Goal: Task Accomplishment & Management: Manage account settings

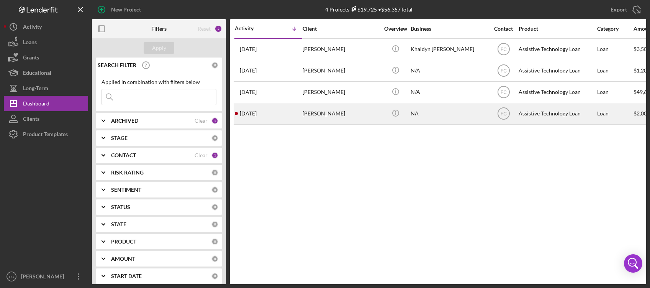
click at [324, 115] on div "[PERSON_NAME]" at bounding box center [341, 113] width 77 height 20
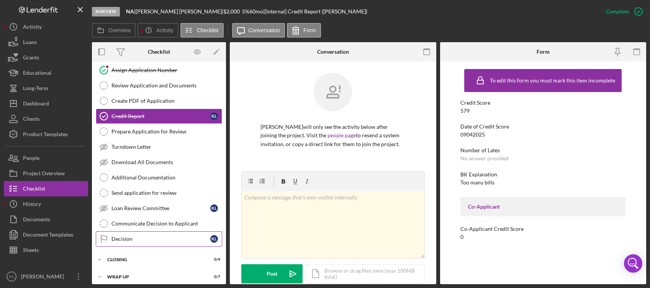
scroll to position [40, 0]
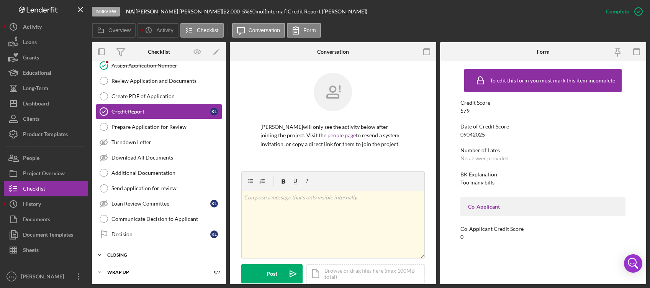
click at [137, 251] on div "Icon/Expander Closing 0 / 9" at bounding box center [159, 254] width 134 height 15
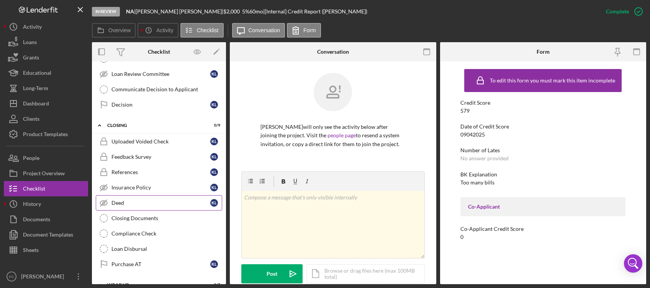
scroll to position [182, 0]
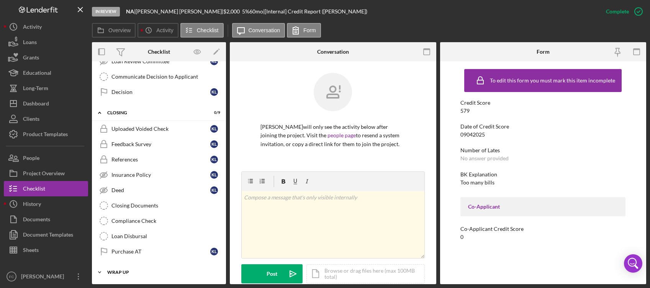
click at [134, 270] on div "Wrap up" at bounding box center [161, 272] width 109 height 5
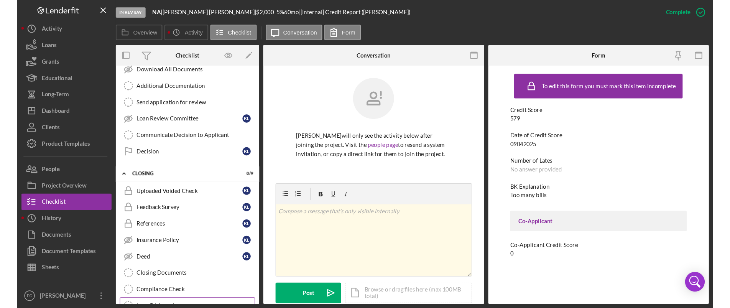
scroll to position [0, 0]
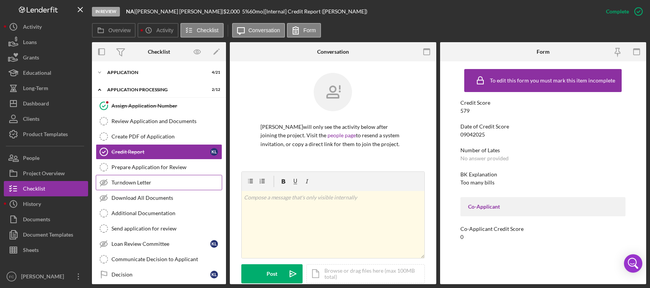
click at [144, 184] on div "Turndown Letter" at bounding box center [167, 182] width 110 height 6
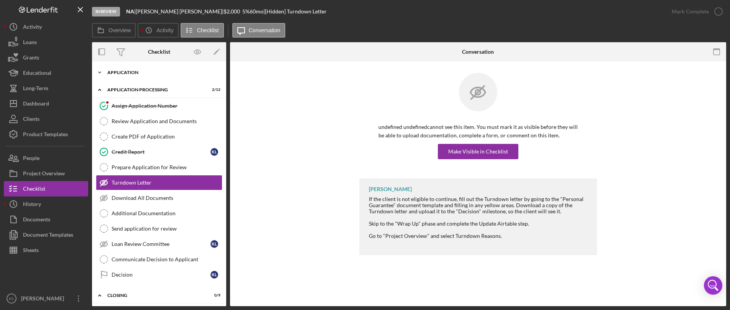
click at [118, 71] on div "Application" at bounding box center [161, 72] width 109 height 5
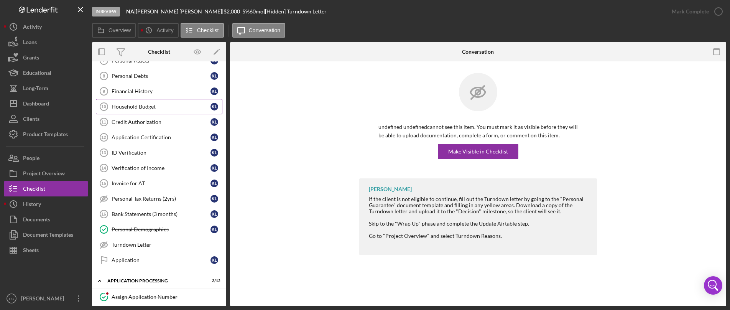
scroll to position [182, 0]
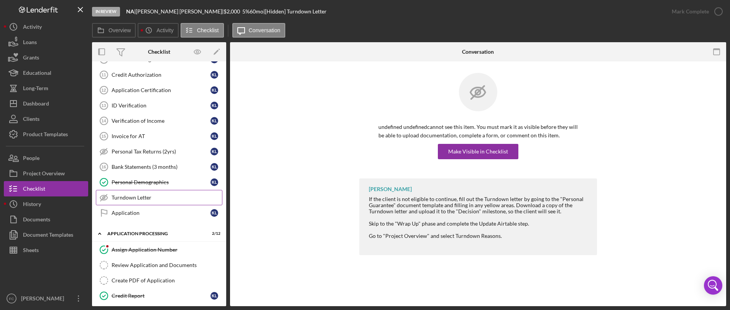
click at [143, 198] on div "Turndown Letter" at bounding box center [167, 197] width 110 height 6
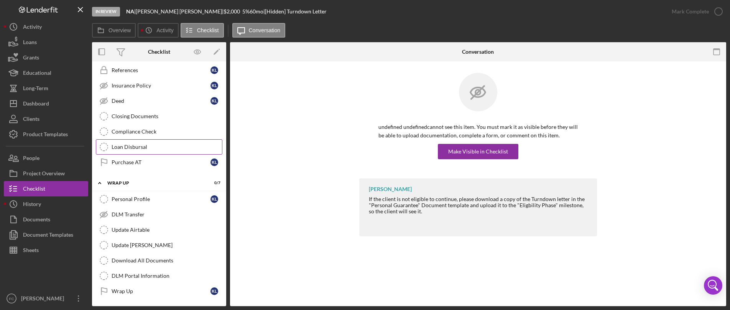
scroll to position [598, 0]
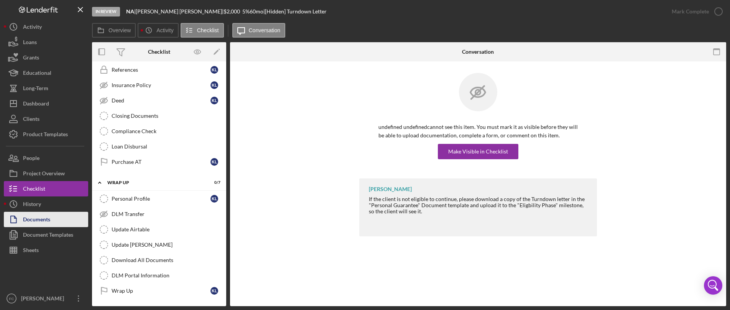
click at [46, 220] on div "Documents" at bounding box center [36, 220] width 27 height 17
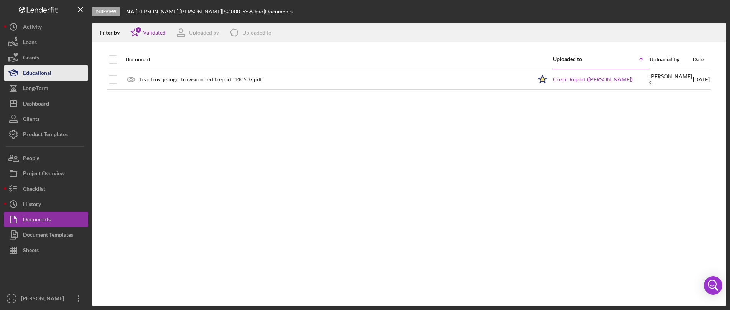
click at [44, 75] on div "Educational" at bounding box center [37, 73] width 28 height 17
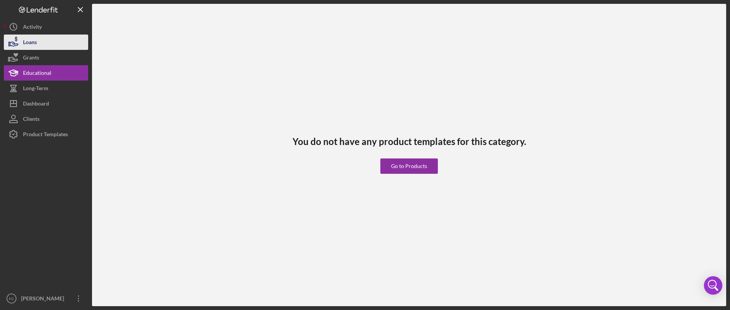
click at [41, 43] on button "Loans" at bounding box center [46, 41] width 84 height 15
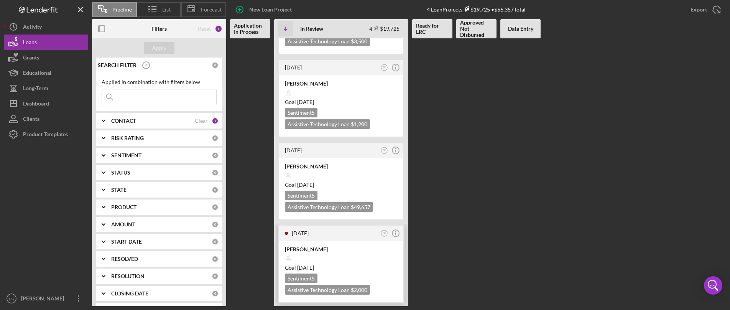
scroll to position [64, 0]
click at [344, 252] on div at bounding box center [341, 257] width 113 height 15
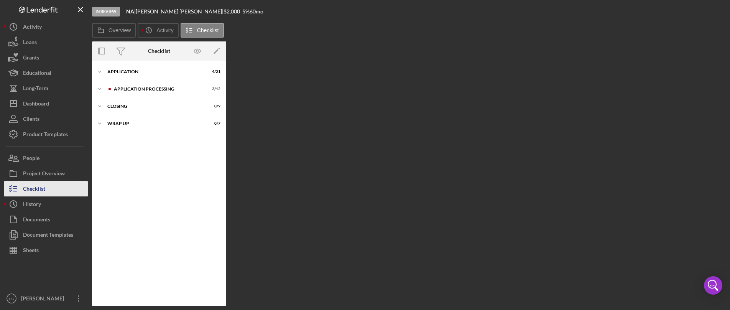
click at [34, 193] on div "Checklist" at bounding box center [34, 189] width 22 height 17
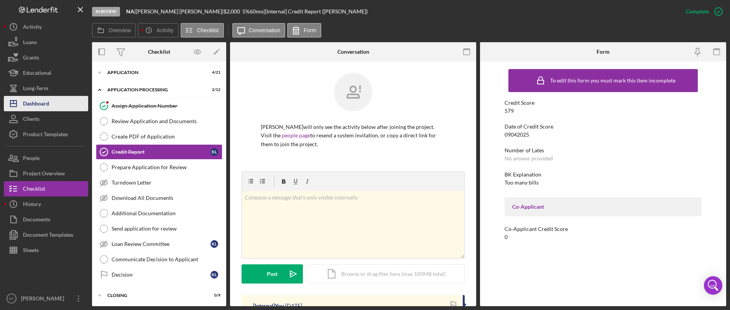
click at [45, 100] on div "Dashboard" at bounding box center [36, 104] width 26 height 17
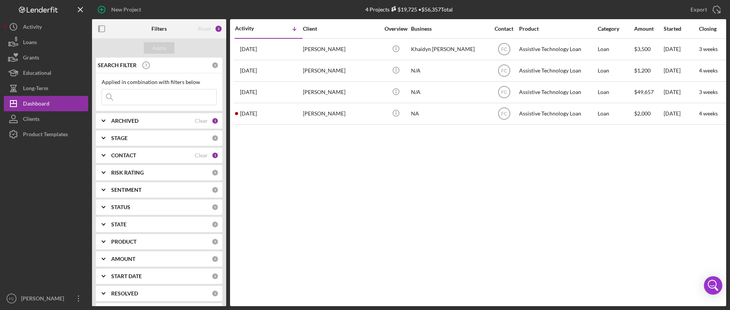
click at [109, 207] on icon "Icon/Expander" at bounding box center [103, 206] width 19 height 19
click at [108, 206] on icon "Icon/Expander" at bounding box center [103, 206] width 19 height 19
click at [107, 178] on icon "Icon/Expander" at bounding box center [103, 172] width 19 height 19
click at [107, 175] on icon "Icon/Expander" at bounding box center [103, 172] width 19 height 19
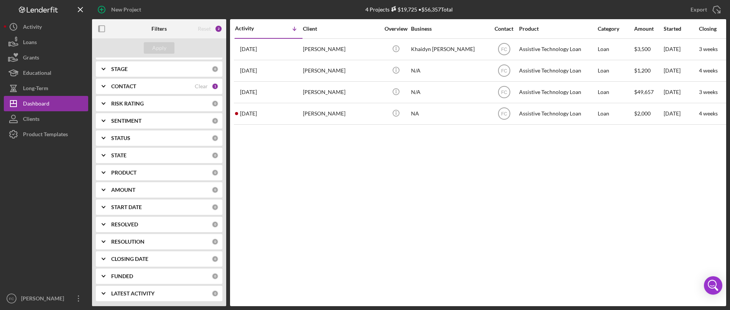
scroll to position [70, 0]
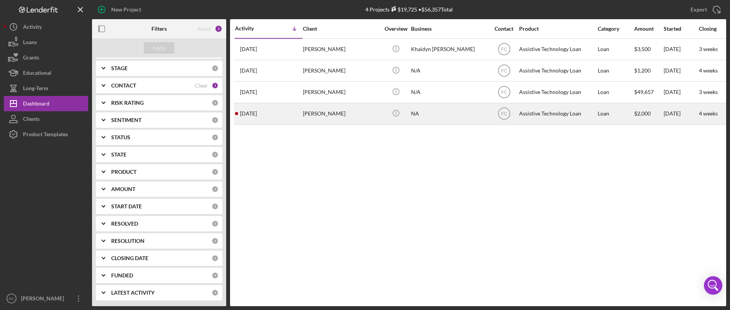
click at [323, 110] on div "[PERSON_NAME]" at bounding box center [341, 113] width 77 height 20
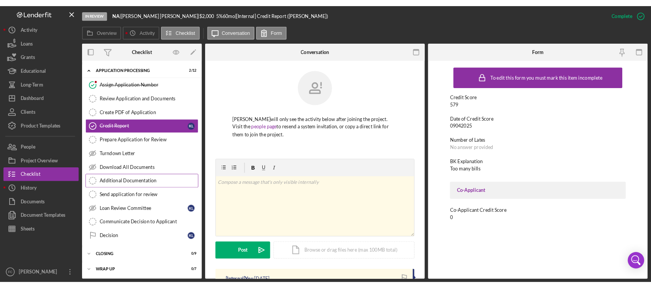
scroll to position [18, 0]
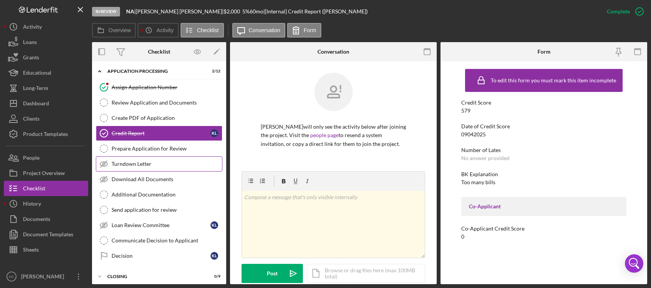
click at [133, 164] on div "Turndown Letter" at bounding box center [167, 164] width 110 height 6
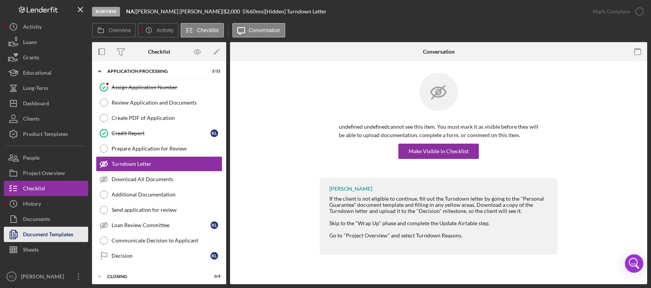
click at [40, 233] on div "Document Templates" at bounding box center [48, 235] width 50 height 17
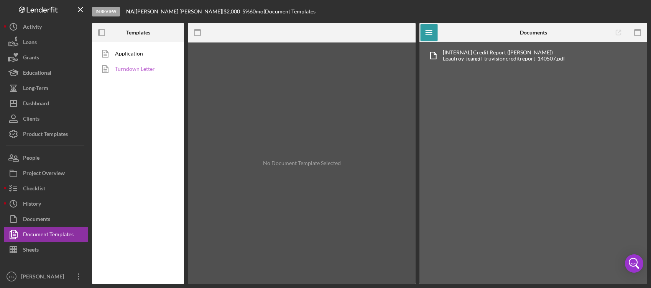
click at [138, 68] on link "Turndown Letter" at bounding box center [136, 68] width 80 height 15
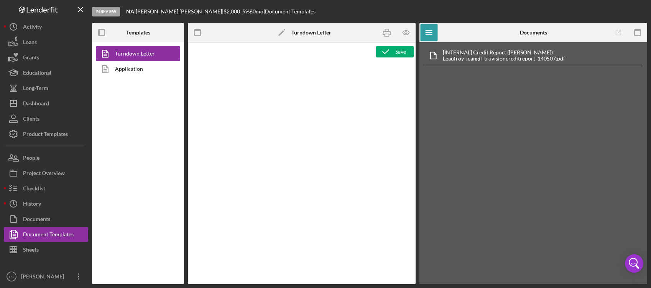
type textarea "<p style="margin: 0in; font-size: 12pt; font-family: Arial, sans-serif;"><img s…"
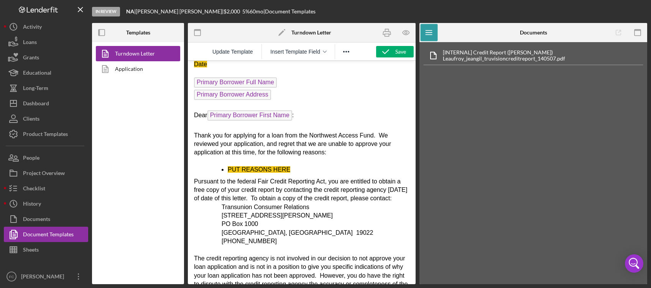
scroll to position [9, 0]
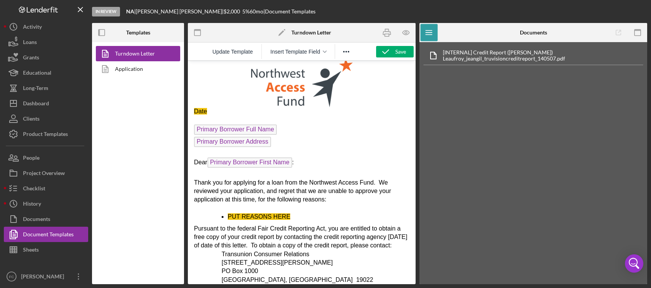
click at [223, 126] on span "Primary Borrower Full Name" at bounding box center [235, 130] width 83 height 10
click at [264, 130] on span "Primary Borrower Full Name" at bounding box center [235, 130] width 83 height 10
drag, startPoint x: 269, startPoint y: 128, endPoint x: 230, endPoint y: 130, distance: 39.5
click at [230, 130] on span "Primary Borrower Full Name" at bounding box center [235, 130] width 83 height 10
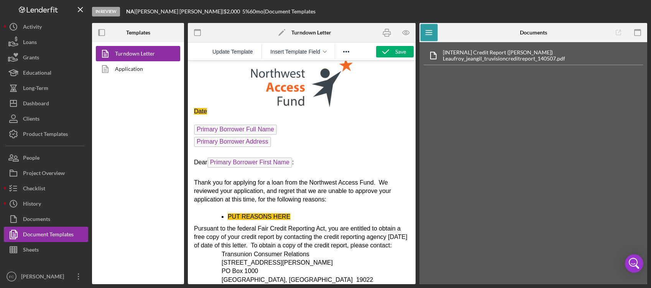
click at [365, 130] on p "Primary Borrower Full Name ﻿" at bounding box center [301, 131] width 215 height 12
click at [38, 187] on div "Checklist" at bounding box center [34, 189] width 22 height 17
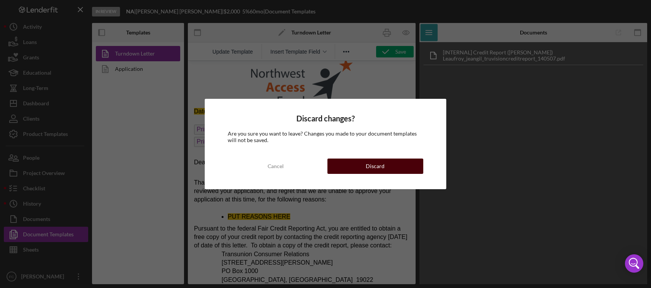
click at [378, 168] on div "Discard" at bounding box center [375, 166] width 19 height 15
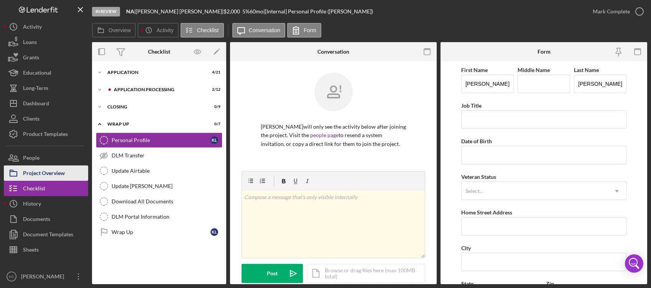
click at [43, 171] on div "Project Overview" at bounding box center [44, 174] width 42 height 17
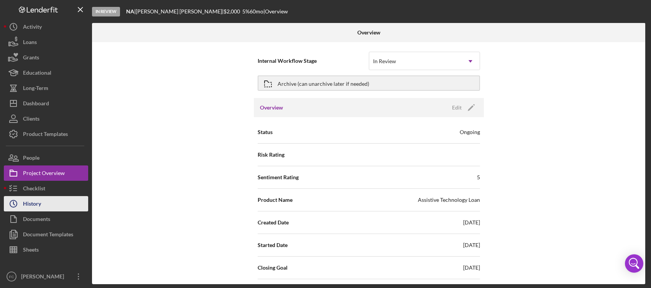
click at [48, 202] on button "Icon/History History" at bounding box center [46, 203] width 84 height 15
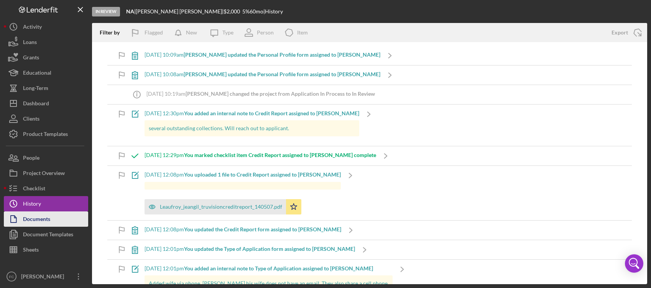
click at [44, 220] on div "Documents" at bounding box center [36, 220] width 27 height 17
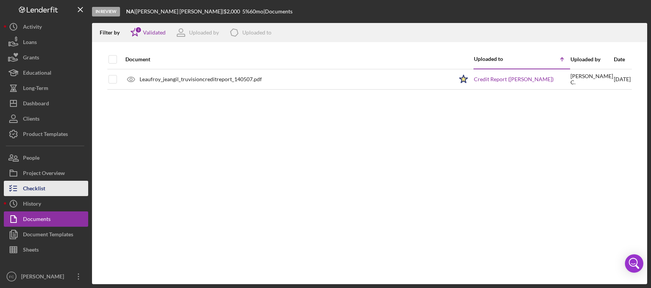
click at [51, 189] on button "Checklist" at bounding box center [46, 188] width 84 height 15
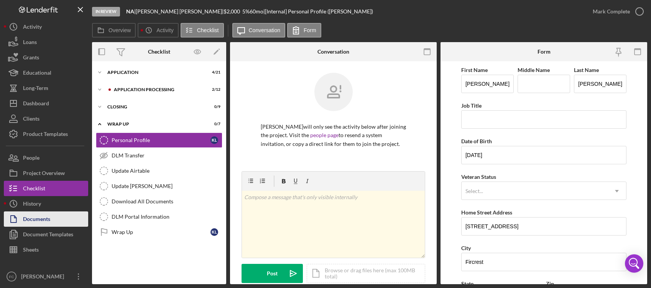
click at [43, 217] on div "Documents" at bounding box center [36, 220] width 27 height 17
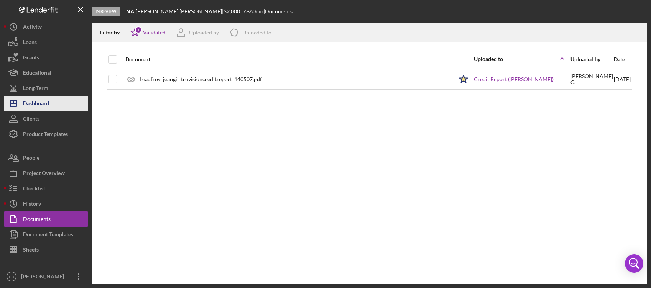
click at [53, 100] on button "Icon/Dashboard Dashboard" at bounding box center [46, 103] width 84 height 15
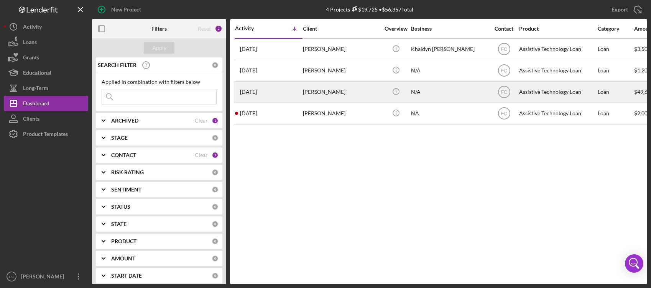
click at [335, 92] on div "[PERSON_NAME]" at bounding box center [341, 92] width 77 height 20
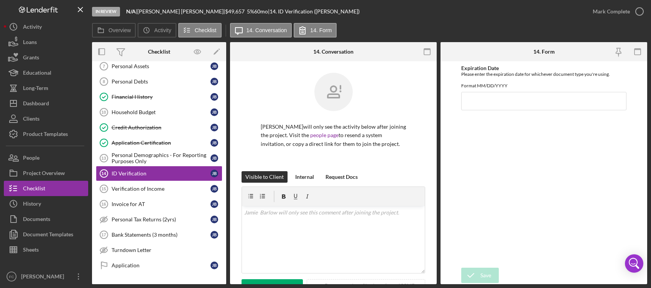
scroll to position [130, 0]
click at [344, 175] on div "Request Docs" at bounding box center [341, 176] width 32 height 11
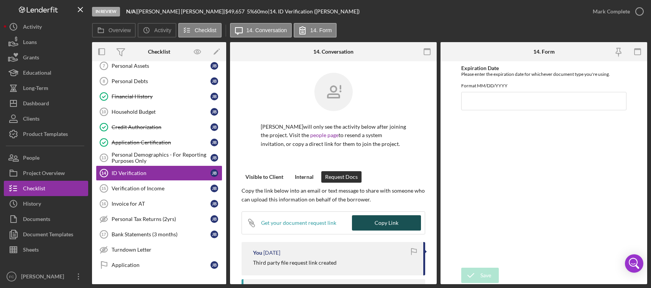
click at [378, 225] on div "Copy Link" at bounding box center [386, 222] width 24 height 15
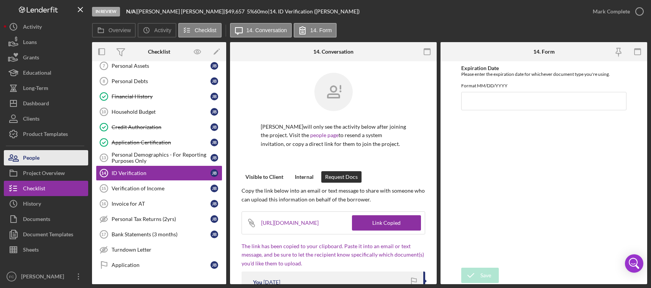
click at [26, 156] on div "People" at bounding box center [31, 158] width 16 height 17
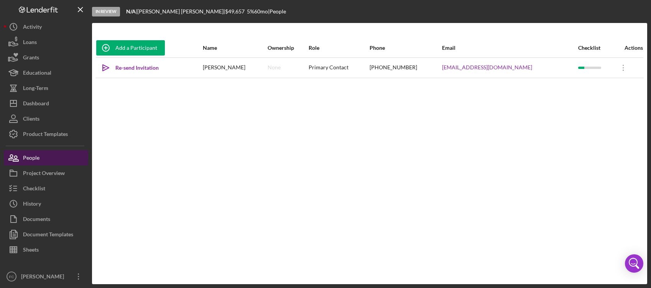
click at [24, 159] on div "People" at bounding box center [31, 158] width 16 height 17
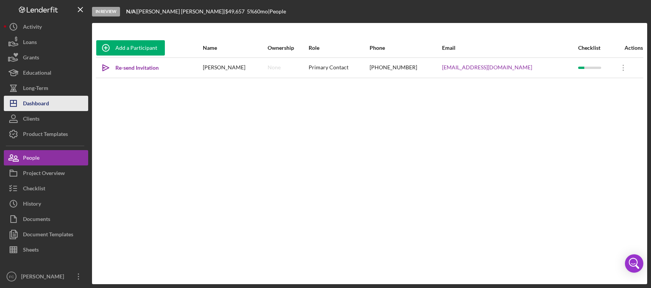
click at [38, 104] on div "Dashboard" at bounding box center [36, 104] width 26 height 17
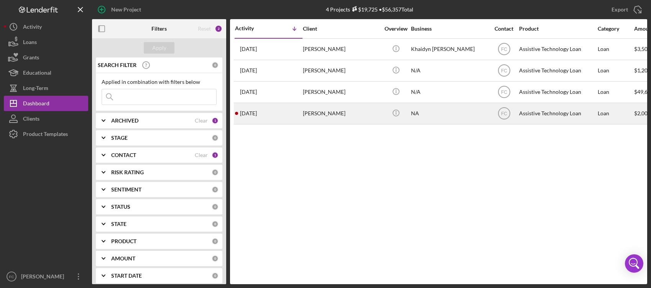
click at [335, 113] on div "[PERSON_NAME]" at bounding box center [341, 113] width 77 height 20
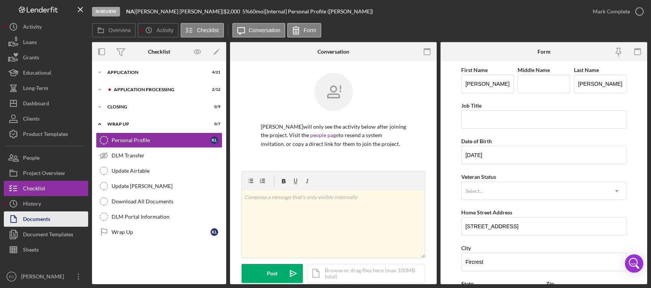
click at [45, 219] on div "Documents" at bounding box center [36, 220] width 27 height 17
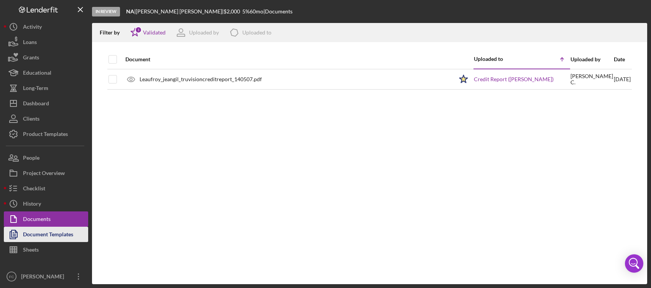
click at [36, 237] on div "Document Templates" at bounding box center [48, 235] width 50 height 17
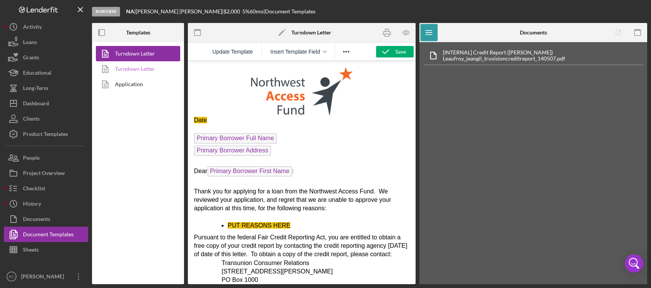
click at [141, 67] on link "Turndown Letter" at bounding box center [136, 68] width 80 height 15
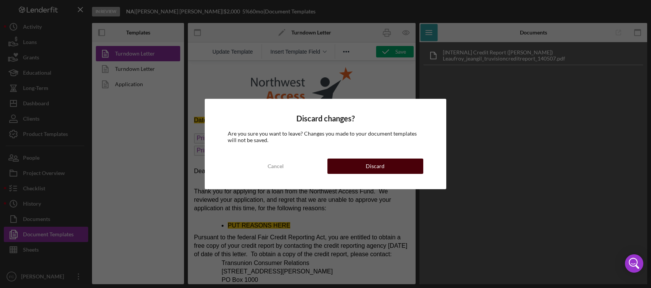
click at [363, 166] on button "Discard" at bounding box center [375, 166] width 96 height 15
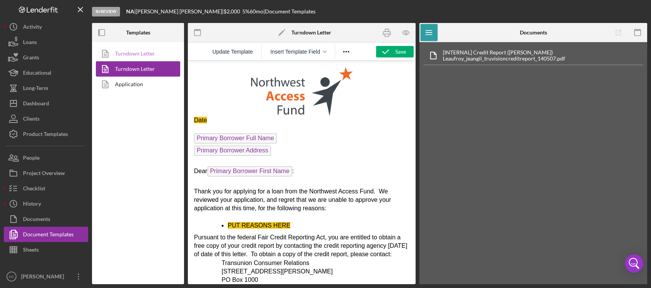
click at [154, 60] on link "Turndown Letter" at bounding box center [136, 53] width 80 height 15
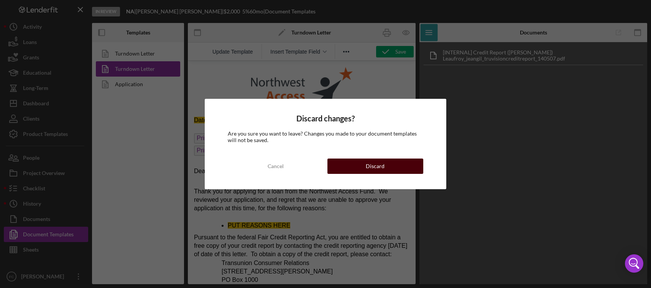
click at [404, 167] on button "Discard" at bounding box center [375, 166] width 96 height 15
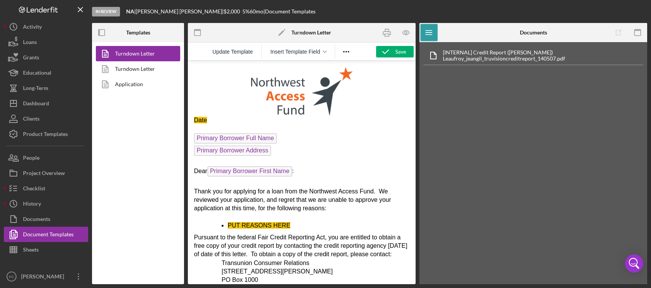
click at [206, 120] on span "Date" at bounding box center [200, 120] width 13 height 7
click at [404, 32] on icon "button" at bounding box center [405, 32] width 17 height 17
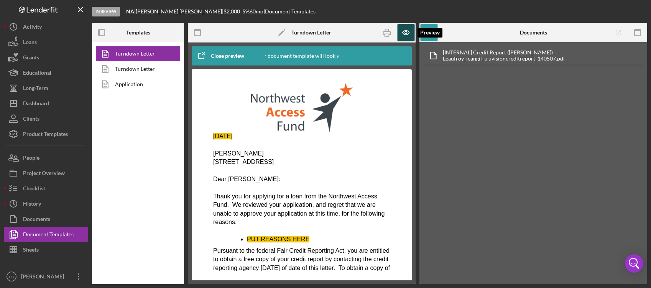
click at [404, 32] on icon "button" at bounding box center [405, 32] width 17 height 17
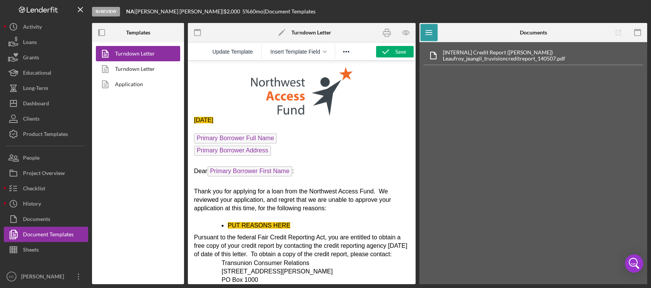
click at [263, 138] on span "Primary Borrower Full Name" at bounding box center [235, 138] width 83 height 10
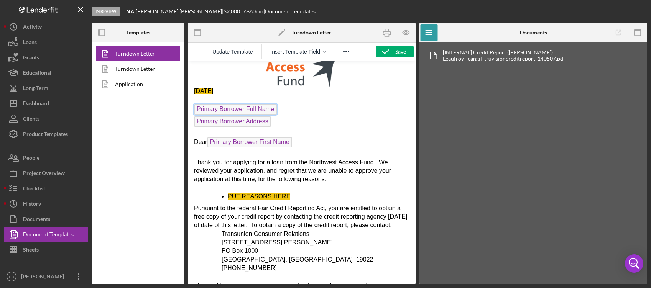
scroll to position [63, 0]
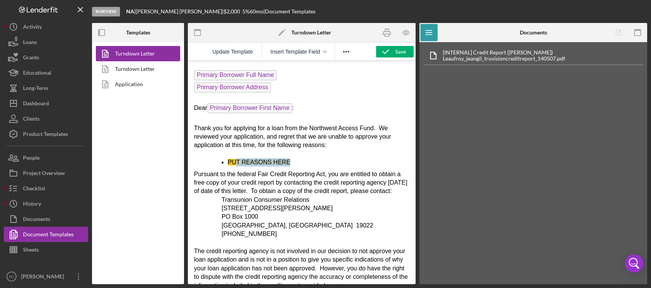
drag, startPoint x: 291, startPoint y: 162, endPoint x: 237, endPoint y: 161, distance: 53.3
click at [237, 161] on li "PUT REASONS HERE" at bounding box center [319, 162] width 182 height 8
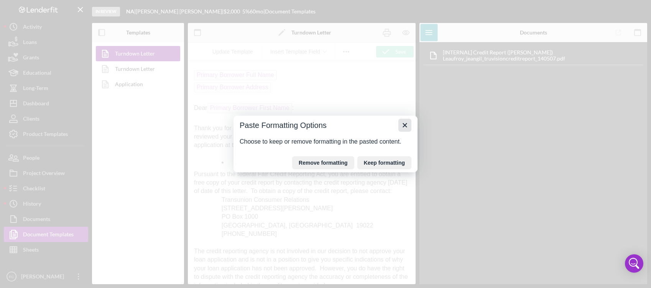
click at [404, 126] on icon "Close" at bounding box center [404, 125] width 4 height 4
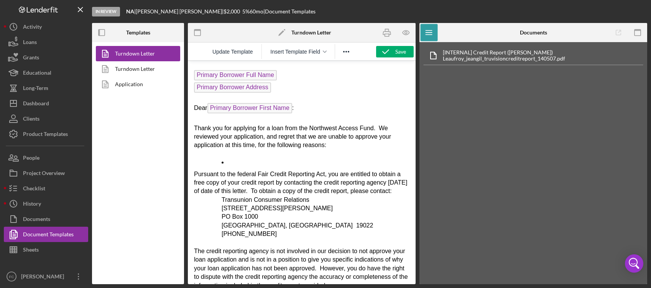
click at [233, 162] on li "﻿" at bounding box center [319, 162] width 182 height 8
drag, startPoint x: 272, startPoint y: 171, endPoint x: 200, endPoint y: 161, distance: 72.8
click at [200, 161] on ul "Poor credit history, including charged off accounts and collections.﻿" at bounding box center [301, 162] width 215 height 8
click at [264, 167] on li "Poor credit history, including charged off accounts and collections.﻿" at bounding box center [319, 162] width 182 height 8
drag, startPoint x: 266, startPoint y: 170, endPoint x: 228, endPoint y: 159, distance: 39.8
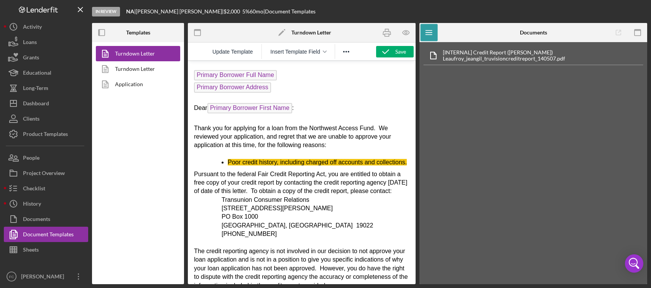
click at [228, 159] on li "Poor credit history, including charged off accounts and collections.﻿" at bounding box center [319, 162] width 182 height 8
click at [348, 51] on icon "Reveal or hide additional toolbar items" at bounding box center [346, 51] width 9 height 9
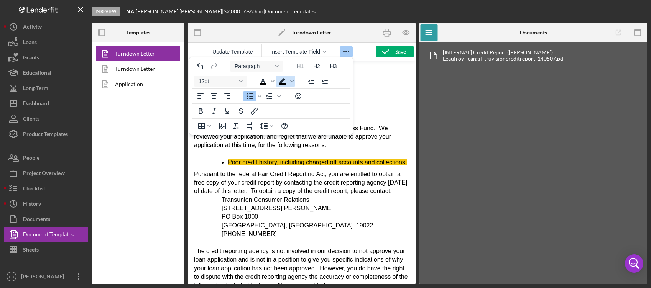
click at [279, 83] on icon "Background color Black" at bounding box center [282, 81] width 9 height 9
click at [294, 81] on span "Background color Black" at bounding box center [292, 81] width 6 height 11
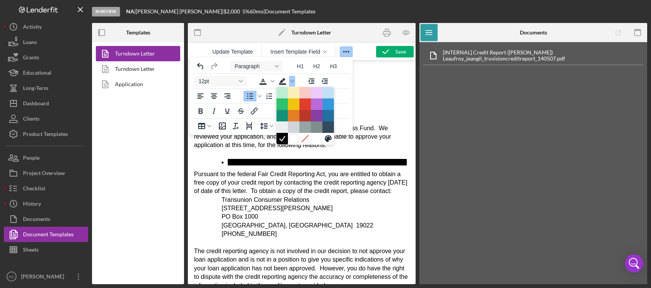
click at [293, 140] on div at bounding box center [293, 138] width 9 height 9
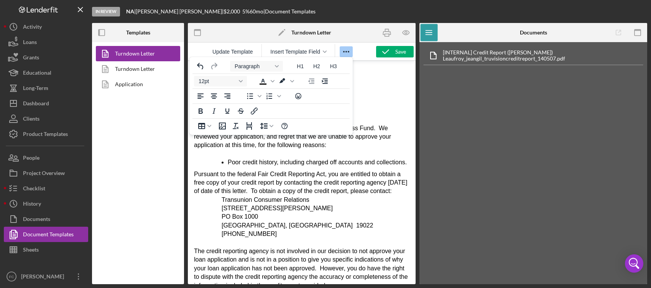
click at [299, 175] on body "[DATE] Primary Borrower Full Name Primary Borrower Address Dear Primary Borrowe…" at bounding box center [301, 268] width 215 height 528
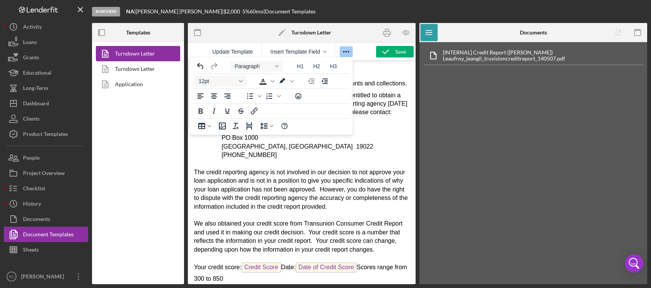
scroll to position [237, 0]
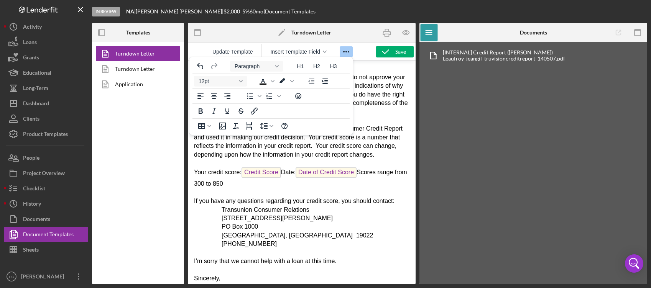
click at [345, 53] on icon "Reveal or hide additional toolbar items" at bounding box center [346, 51] width 9 height 9
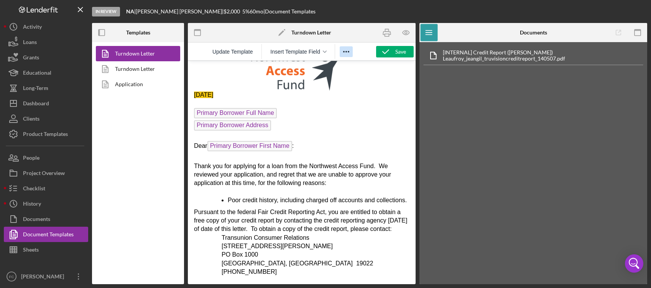
scroll to position [0, 0]
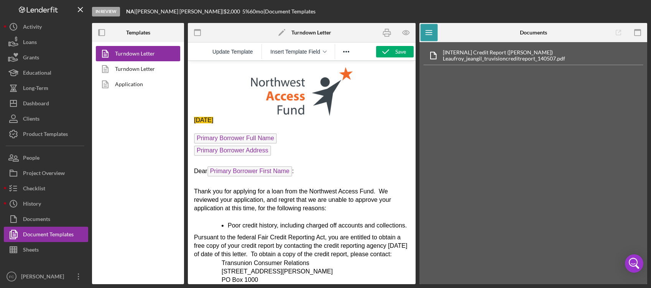
drag, startPoint x: 251, startPoint y: 117, endPoint x: 174, endPoint y: 117, distance: 76.7
click at [345, 52] on icon "Reveal or hide additional toolbar items" at bounding box center [346, 51] width 9 height 9
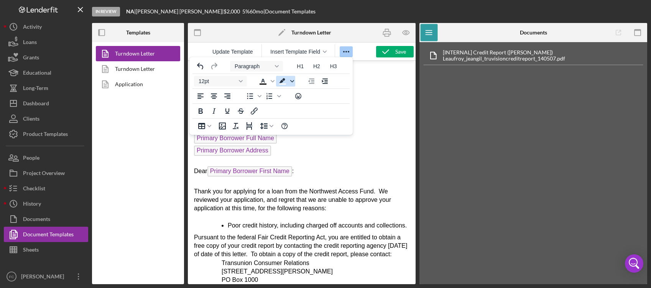
click at [294, 81] on span "Background color White" at bounding box center [292, 81] width 6 height 11
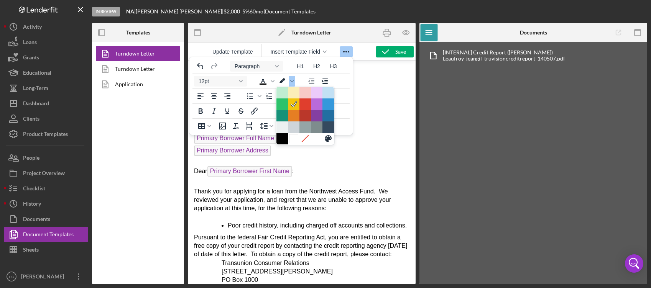
click at [296, 139] on div at bounding box center [293, 138] width 9 height 9
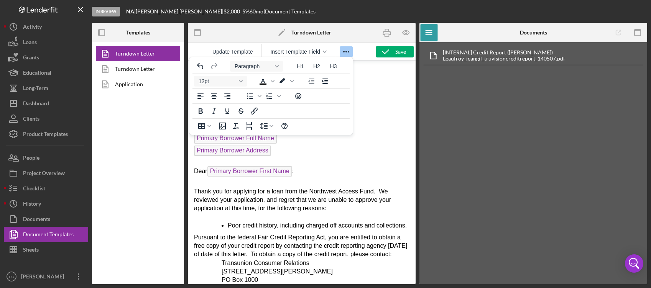
click at [358, 153] on p "Primary Borrower Address" at bounding box center [301, 152] width 215 height 12
click at [341, 52] on button "Reveal or hide additional toolbar items" at bounding box center [346, 51] width 13 height 11
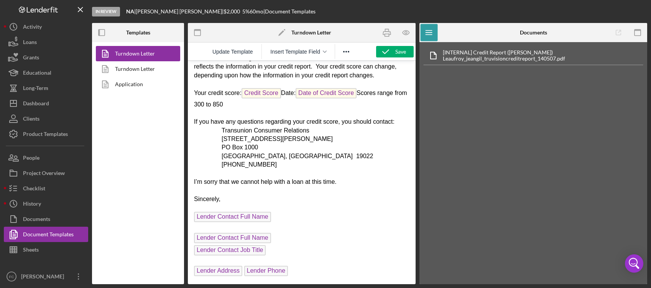
scroll to position [334, 0]
click at [406, 32] on icon "button" at bounding box center [405, 32] width 17 height 17
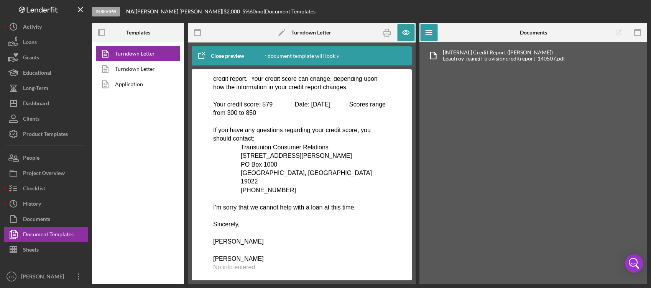
scroll to position [366, 0]
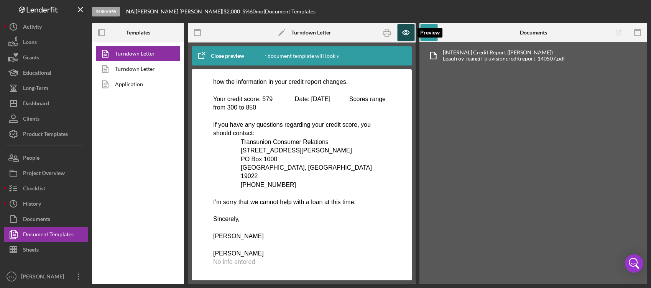
click at [403, 34] on icon "button" at bounding box center [405, 33] width 7 height 4
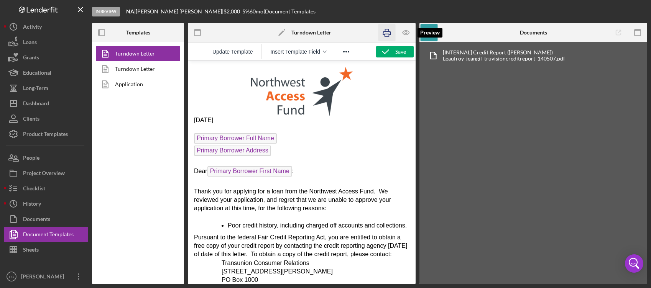
scroll to position [0, 0]
click at [387, 51] on polyline "button" at bounding box center [386, 52] width 6 height 4
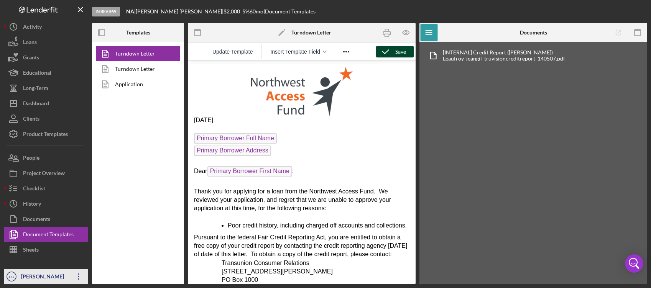
click at [78, 275] on icon "Icon/Overflow" at bounding box center [78, 276] width 19 height 19
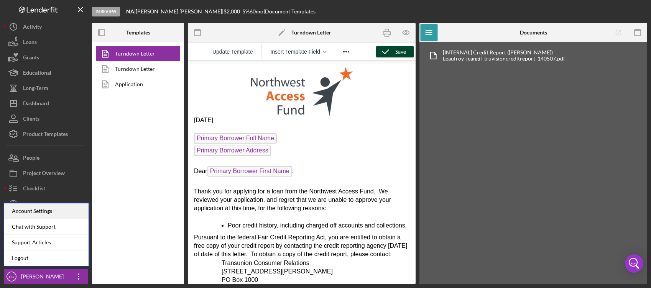
click at [51, 212] on div "Account Settings" at bounding box center [46, 212] width 84 height 16
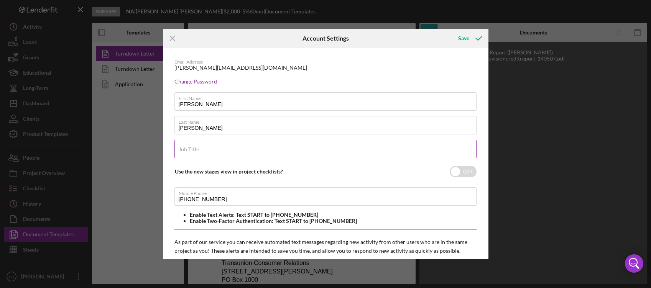
click at [226, 148] on div "Job Title Required" at bounding box center [325, 149] width 302 height 19
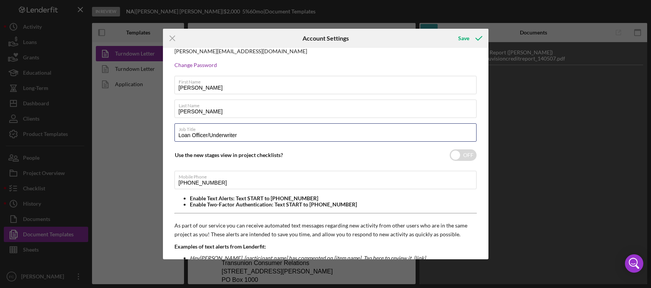
scroll to position [17, 0]
click at [210, 134] on input "Loan Officer/Underwriter" at bounding box center [325, 132] width 302 height 18
type input "Loan Officer & Underwriter"
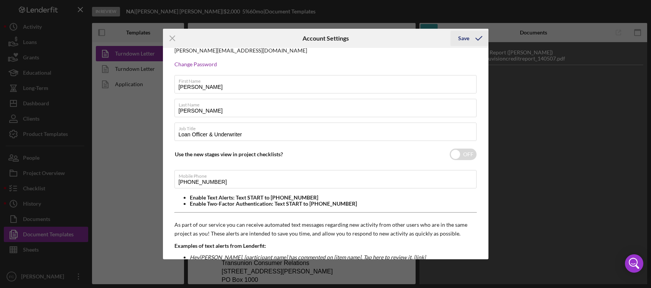
click at [466, 37] on div "Save" at bounding box center [463, 38] width 11 height 15
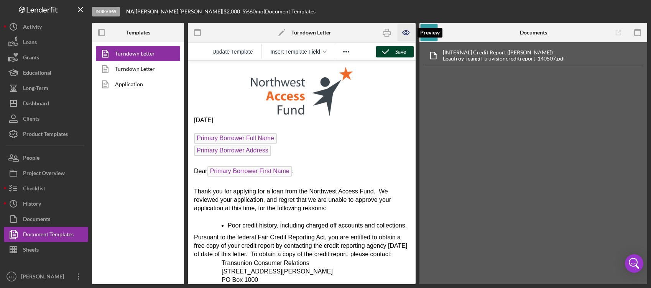
click at [410, 33] on icon "button" at bounding box center [405, 32] width 17 height 17
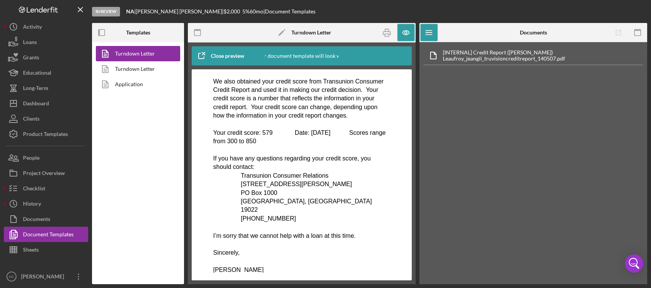
scroll to position [366, 0]
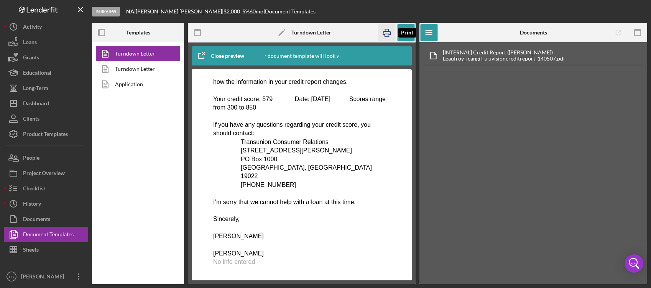
click at [390, 33] on icon "button" at bounding box center [386, 32] width 17 height 17
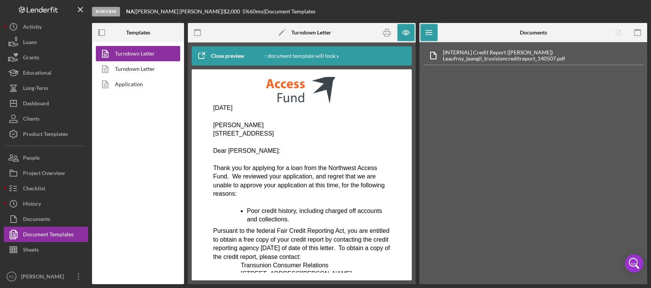
scroll to position [0, 0]
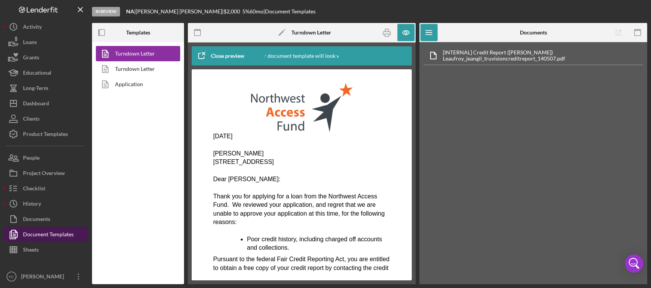
click at [56, 235] on div "Document Templates" at bounding box center [48, 235] width 51 height 17
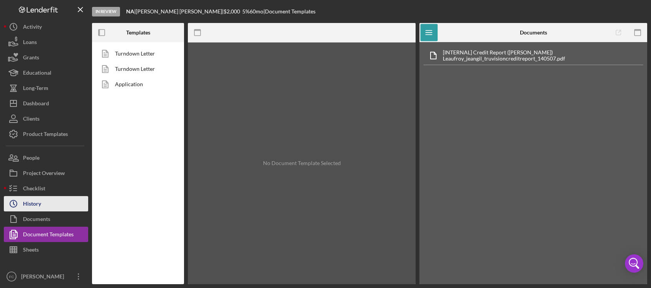
click at [48, 200] on button "Icon/History History" at bounding box center [46, 203] width 84 height 15
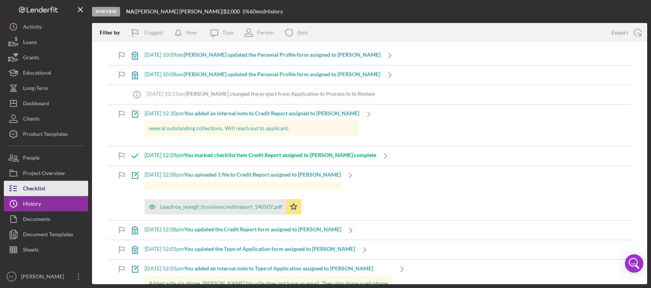
click at [46, 187] on button "Checklist" at bounding box center [46, 188] width 84 height 15
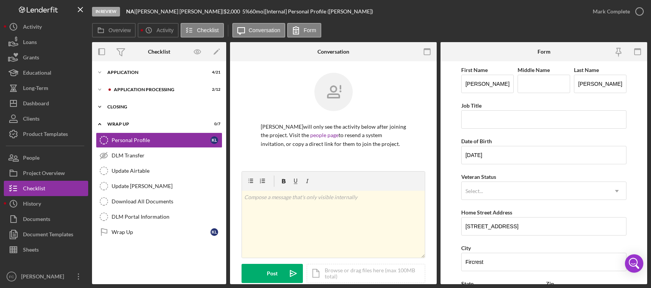
click at [107, 107] on icon "Icon/Expander" at bounding box center [99, 106] width 15 height 15
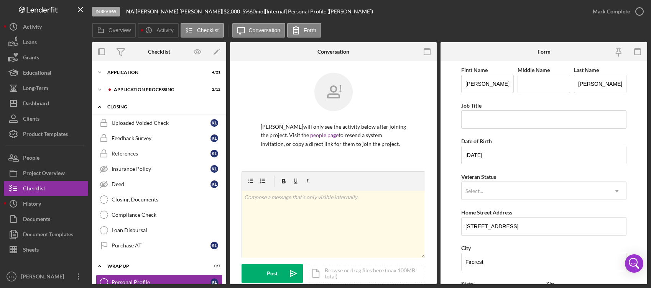
click at [107, 107] on icon "Icon/Expander" at bounding box center [99, 106] width 15 height 15
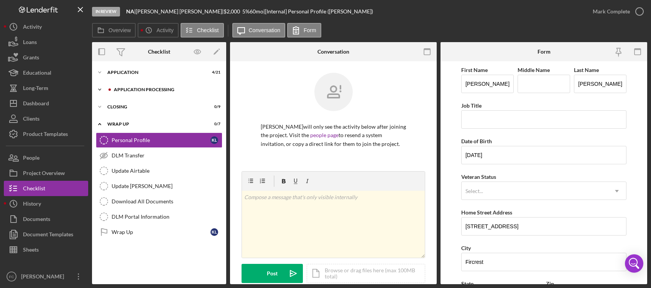
click at [104, 90] on icon "Icon/Expander" at bounding box center [99, 89] width 15 height 15
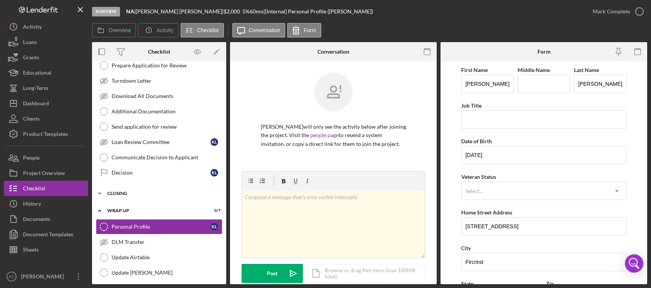
scroll to position [99, 0]
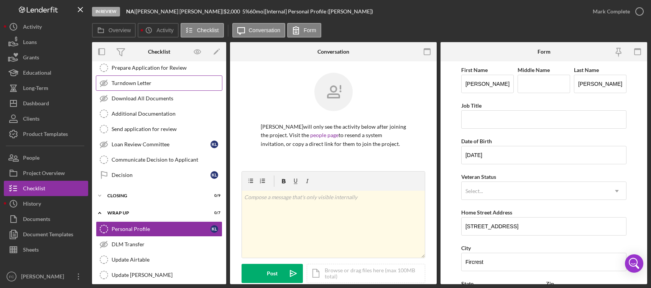
click at [139, 84] on div "Turndown Letter" at bounding box center [167, 83] width 110 height 6
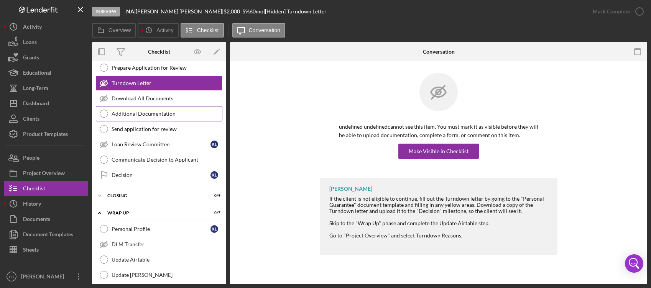
click at [127, 115] on div "Additional Documentation" at bounding box center [167, 114] width 110 height 6
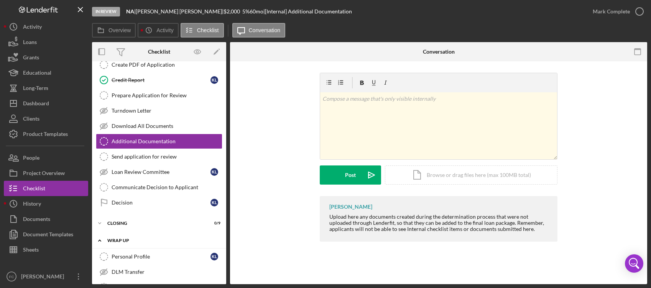
scroll to position [52, 0]
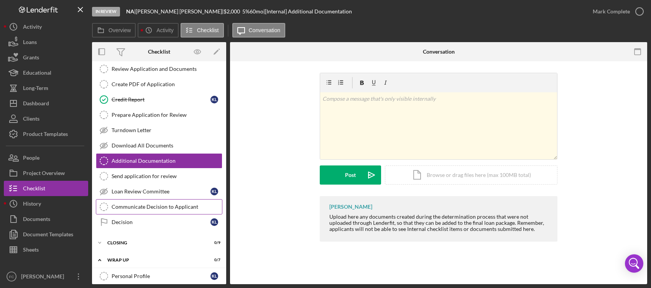
click at [156, 207] on div "Communicate Decision to Applicant" at bounding box center [167, 207] width 110 height 6
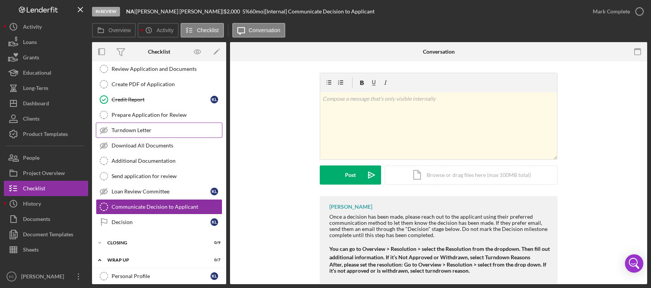
click at [116, 131] on div "Turndown Letter" at bounding box center [167, 130] width 110 height 6
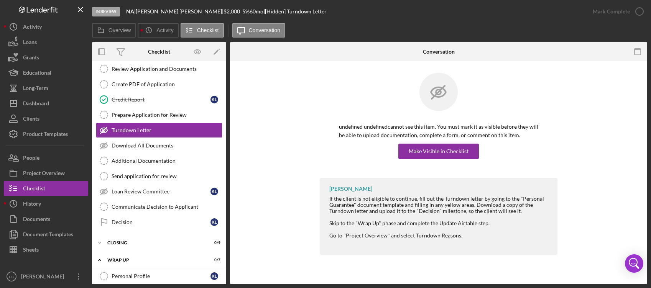
click at [520, 213] on div "If the client is not eligible to continue, fill out the Turndown letter by goin…" at bounding box center [439, 205] width 220 height 18
click at [490, 223] on div "Skip to the "Wrap Up" phase and complete the Update Airtable step." at bounding box center [439, 223] width 220 height 6
click at [133, 259] on div "Wrap up" at bounding box center [161, 260] width 109 height 5
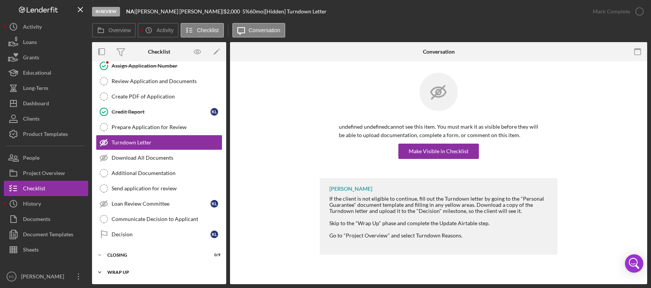
click at [107, 271] on div "Wrap up" at bounding box center [161, 272] width 109 height 5
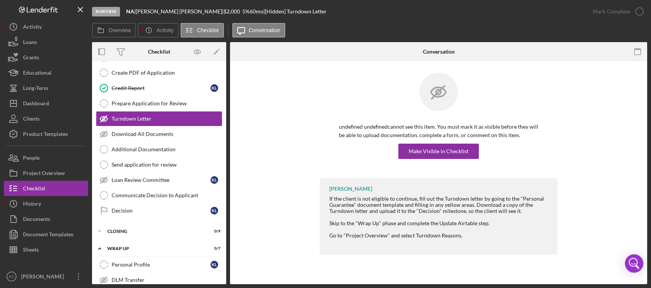
scroll to position [53, 0]
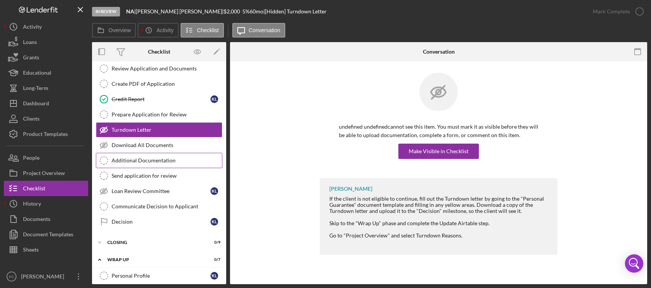
click at [148, 161] on div "Additional Documentation" at bounding box center [167, 161] width 110 height 6
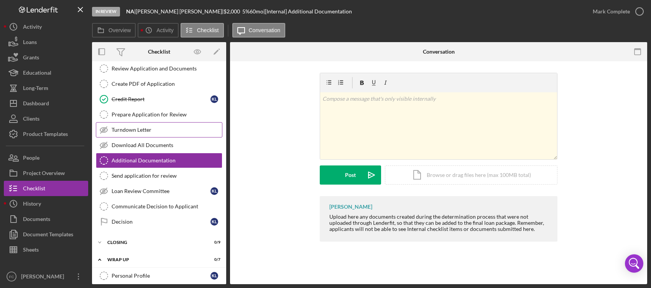
click at [157, 131] on div "Turndown Letter" at bounding box center [167, 130] width 110 height 6
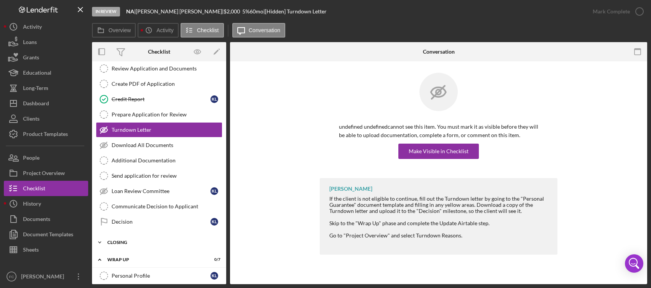
click at [107, 238] on icon "Icon/Expander" at bounding box center [99, 242] width 15 height 15
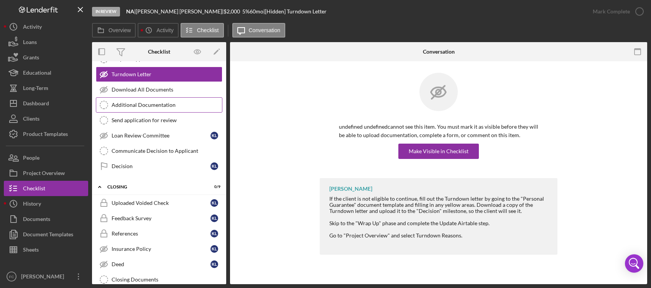
scroll to position [102, 0]
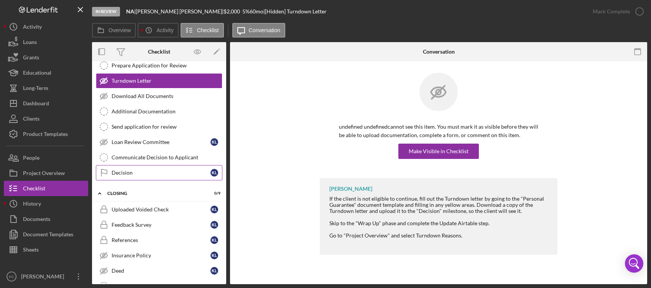
click at [138, 176] on link "Decision Decision K L" at bounding box center [159, 172] width 126 height 15
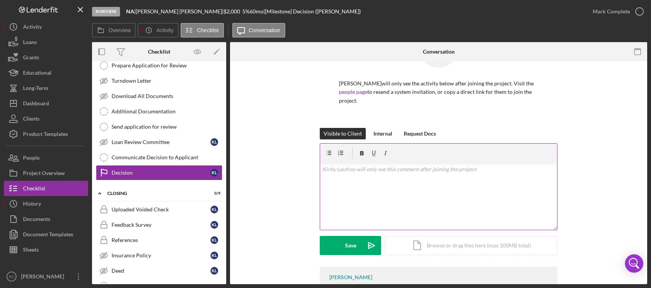
scroll to position [45, 0]
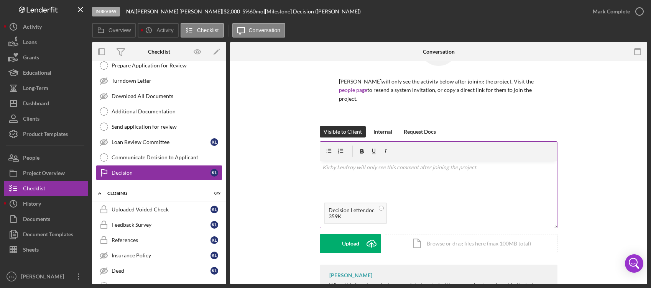
click at [403, 166] on div "v Color teal Color pink Remove color Add row above Add row below Add column bef…" at bounding box center [438, 180] width 237 height 38
click at [379, 206] on circle at bounding box center [381, 208] width 5 height 5
click at [362, 185] on p "Please see" at bounding box center [438, 189] width 233 height 8
click at [376, 185] on p "Please see the decision we chatted over the phone about." at bounding box center [438, 189] width 233 height 8
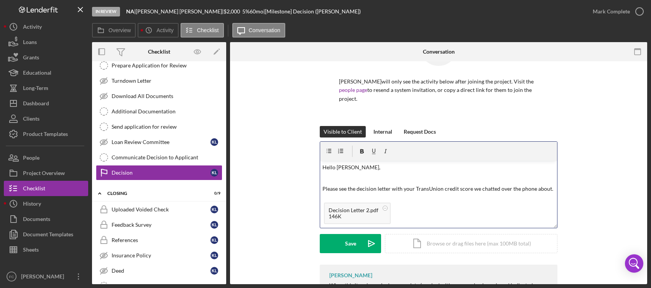
click at [550, 185] on p "Please see the decision letter with your TransUnion credit score we chatted ove…" at bounding box center [438, 189] width 233 height 8
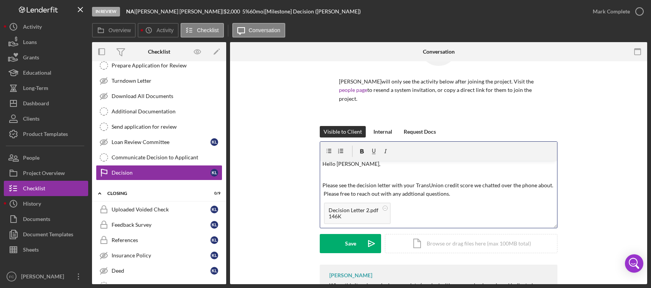
scroll to position [25, 0]
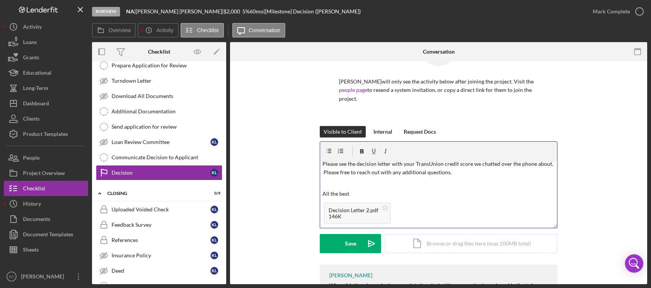
click at [468, 190] on div "v Color teal Color pink Remove color Add row above Add row below Add column bef…" at bounding box center [438, 180] width 237 height 38
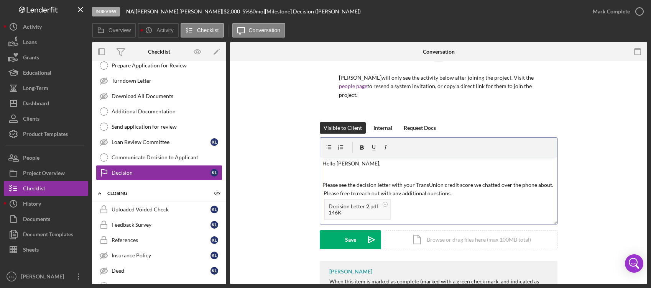
scroll to position [51, 0]
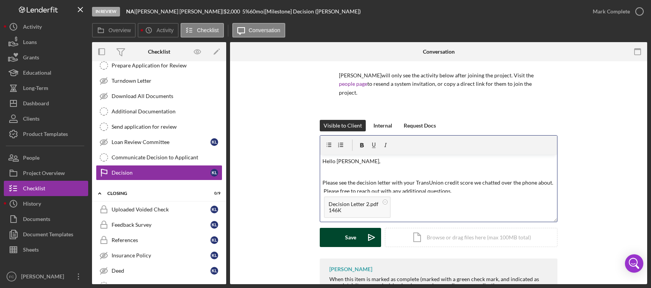
click at [355, 232] on button "Save Icon/icon-invite-send" at bounding box center [350, 237] width 61 height 19
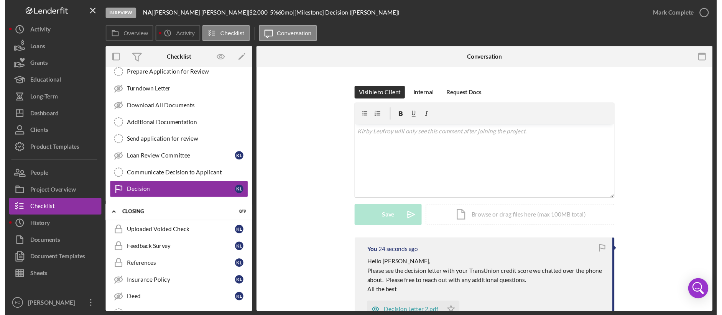
scroll to position [91, 0]
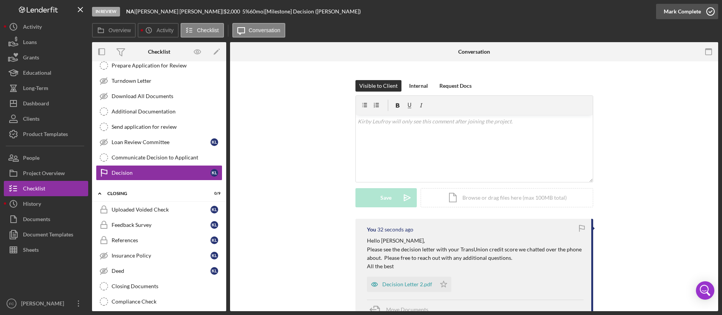
click at [650, 10] on icon "button" at bounding box center [710, 11] width 19 height 19
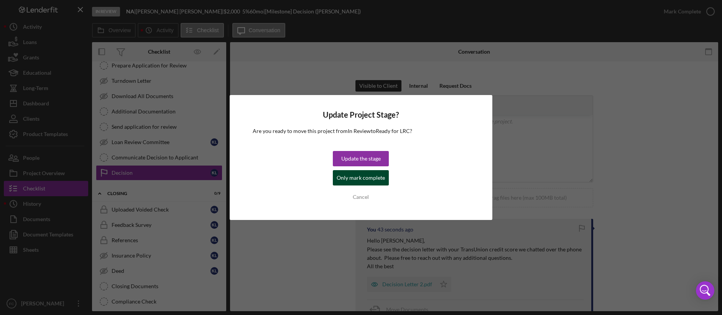
click at [373, 179] on div "Only mark complete" at bounding box center [361, 177] width 48 height 15
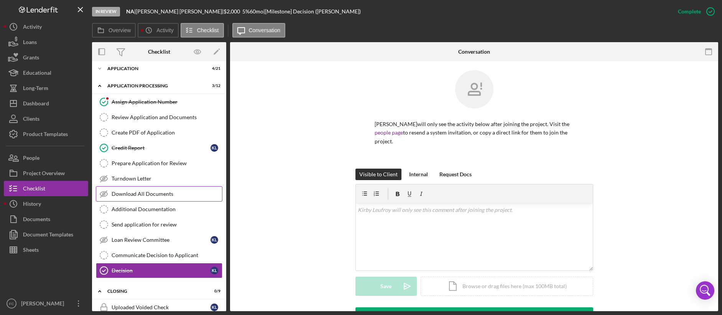
scroll to position [0, 0]
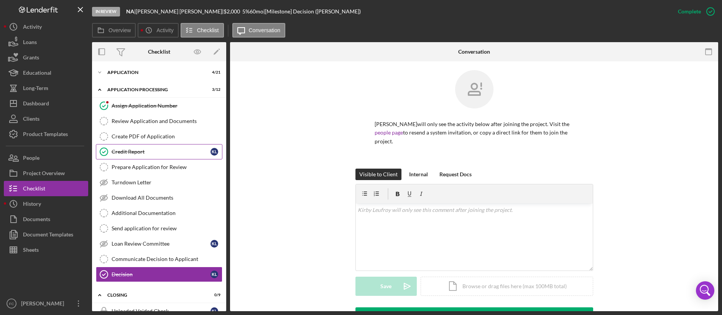
click at [174, 151] on div "Credit Report" at bounding box center [161, 152] width 99 height 6
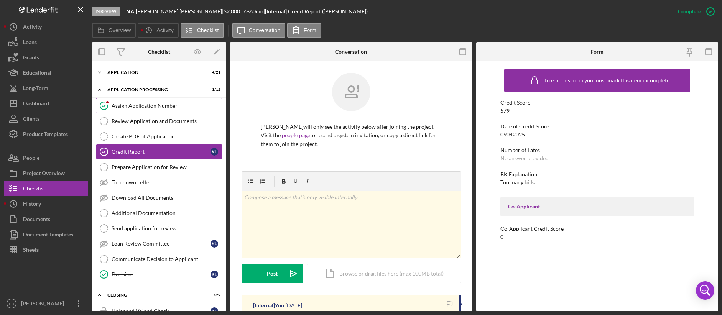
click at [168, 107] on div "Assign Application Number" at bounding box center [167, 106] width 110 height 6
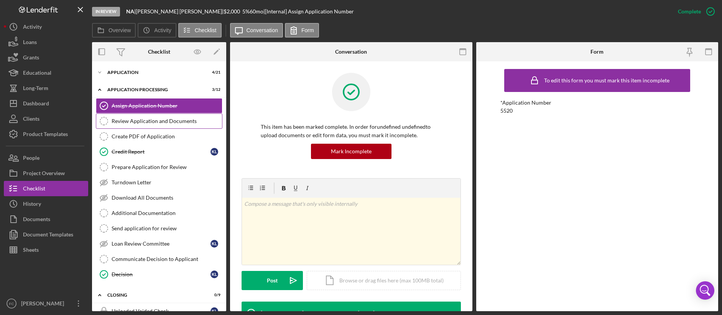
click at [121, 122] on div "Review Application and Documents" at bounding box center [167, 121] width 110 height 6
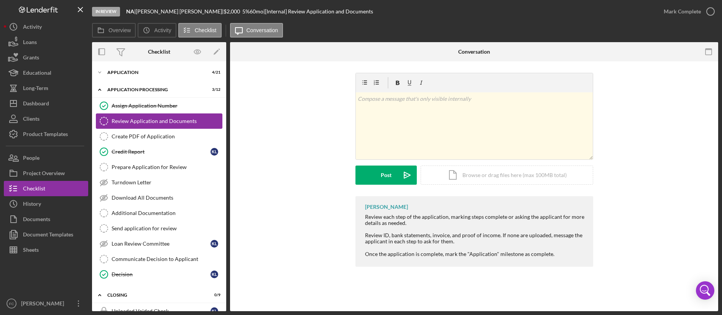
click at [157, 120] on div "Review Application and Documents" at bounding box center [167, 121] width 110 height 6
click at [157, 138] on div "Create PDF of Application" at bounding box center [167, 136] width 110 height 6
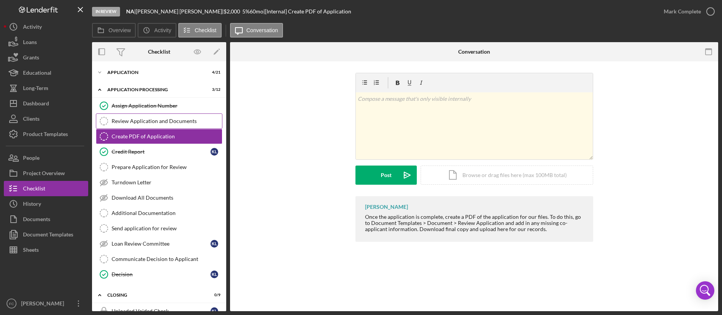
click at [156, 122] on div "Review Application and Documents" at bounding box center [167, 121] width 110 height 6
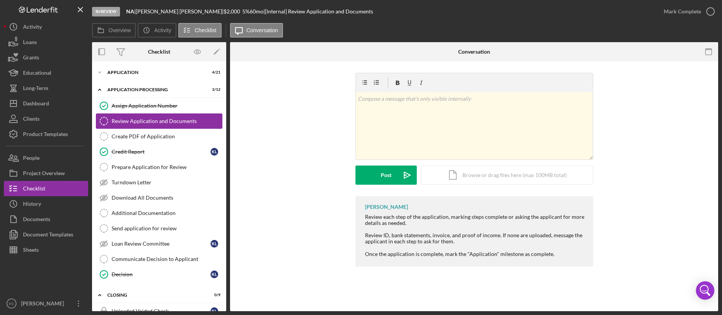
click at [174, 123] on div "Review Application and Documents" at bounding box center [167, 121] width 110 height 6
click at [650, 10] on icon "button" at bounding box center [710, 11] width 19 height 19
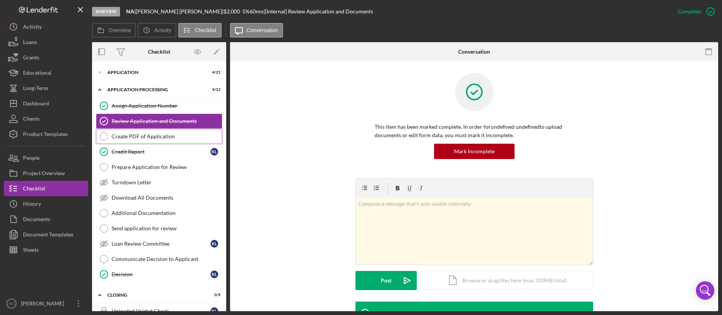
click at [128, 136] on div "Create PDF of Application" at bounding box center [167, 136] width 110 height 6
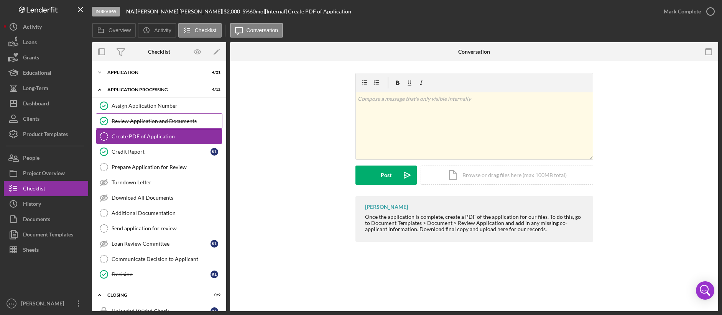
click at [127, 118] on div "Review Application and Documents" at bounding box center [167, 121] width 110 height 6
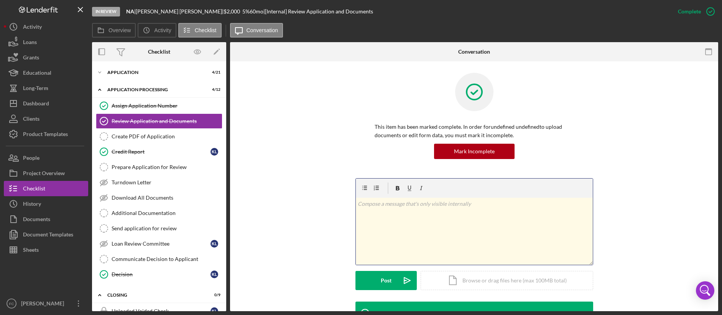
click at [440, 216] on div "v Color teal Color pink Remove color Add row above Add row below Add column bef…" at bounding box center [474, 231] width 237 height 67
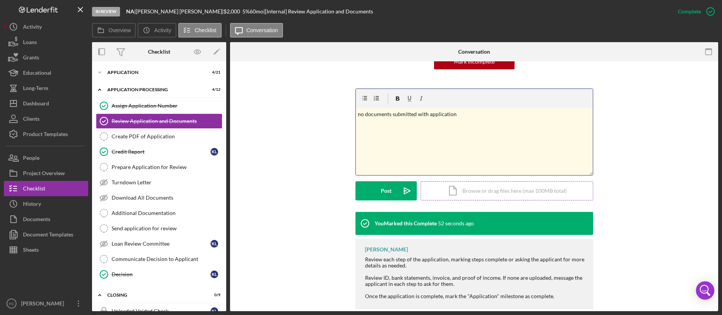
scroll to position [90, 0]
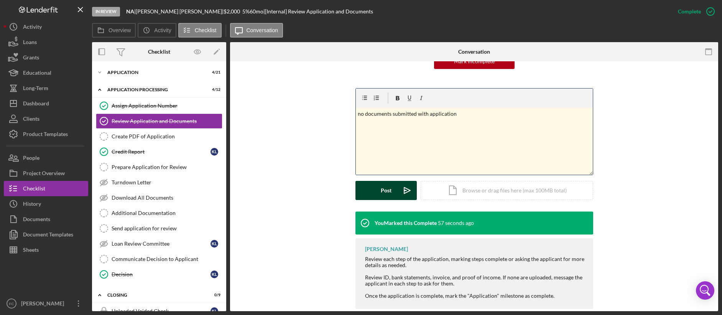
click at [369, 196] on button "Post Icon/icon-invite-send" at bounding box center [385, 190] width 61 height 19
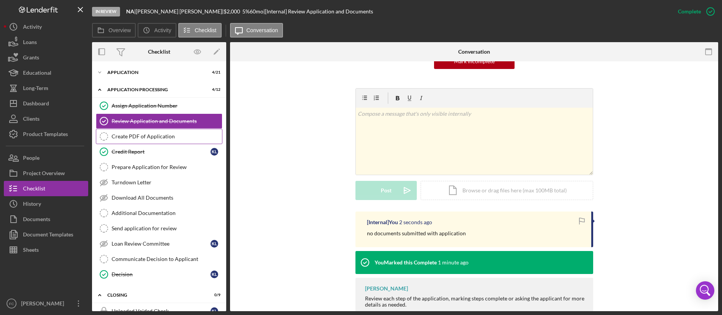
click at [150, 141] on link "Create PDF of Application Create PDF of Application" at bounding box center [159, 136] width 126 height 15
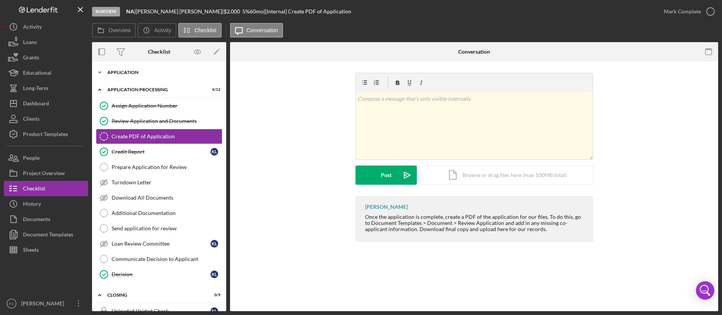
click at [122, 74] on div "Application" at bounding box center [161, 72] width 109 height 5
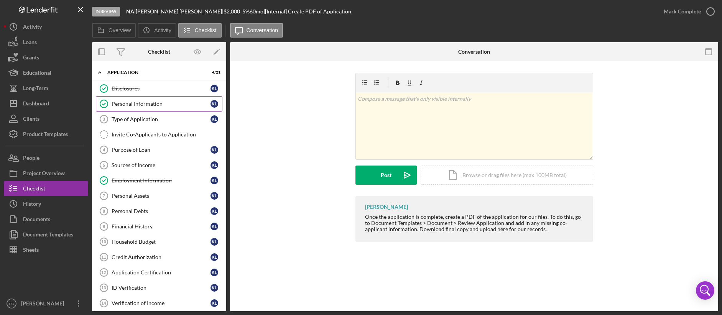
click at [134, 99] on link "Personal Information Personal Information K L" at bounding box center [159, 103] width 126 height 15
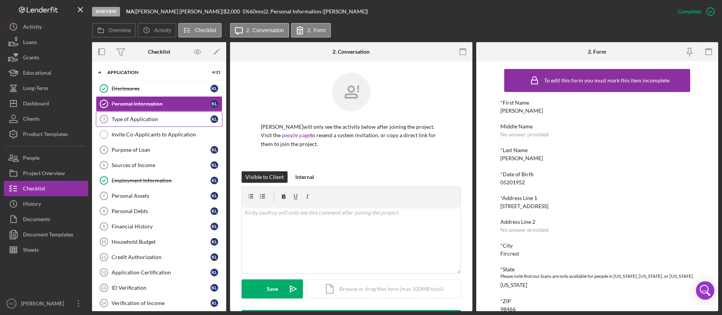
click at [138, 116] on div "Type of Application" at bounding box center [161, 119] width 99 height 6
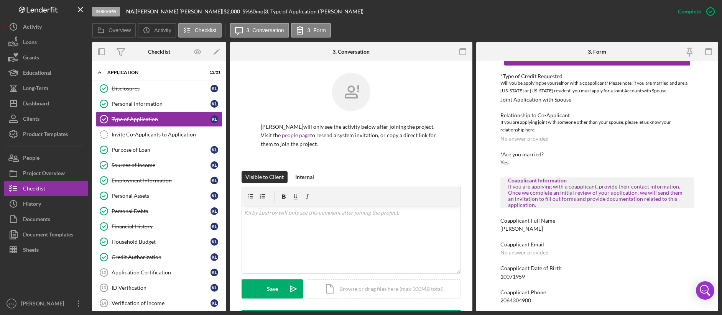
scroll to position [30, 0]
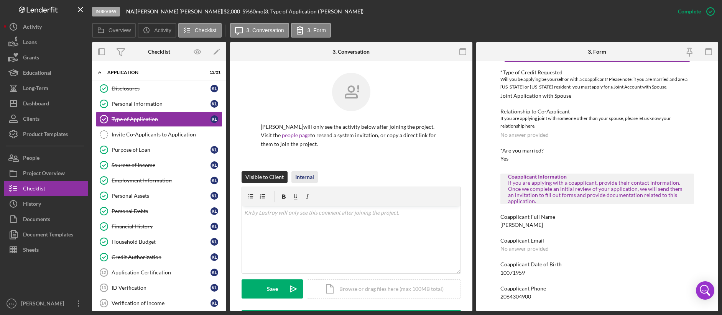
click at [302, 178] on div "Internal" at bounding box center [304, 176] width 19 height 11
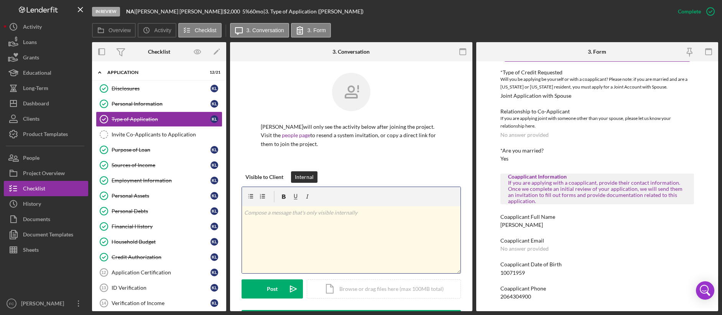
click at [307, 225] on div "v Color teal Color pink Remove color Add row above Add row below Add column bef…" at bounding box center [351, 239] width 218 height 67
click at [278, 287] on button "Post Icon/icon-invite-send" at bounding box center [271, 288] width 61 height 19
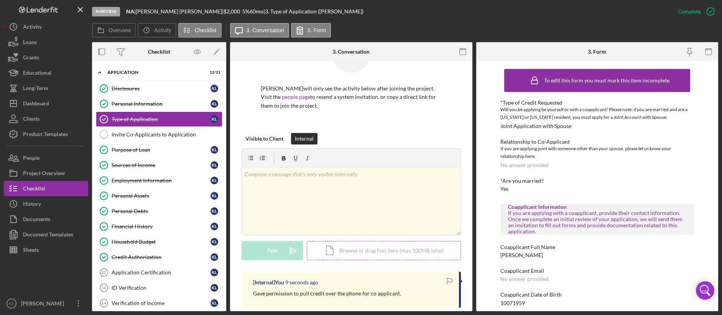
scroll to position [38, 0]
click at [34, 102] on div "Dashboard" at bounding box center [36, 104] width 26 height 17
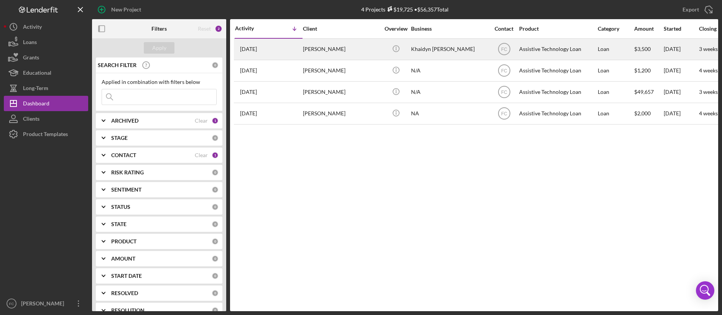
click at [334, 47] on div "[PERSON_NAME]" at bounding box center [341, 49] width 77 height 20
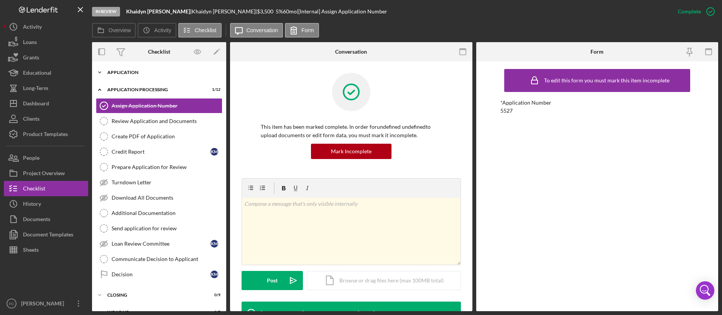
click at [131, 71] on div "Application" at bounding box center [161, 72] width 109 height 5
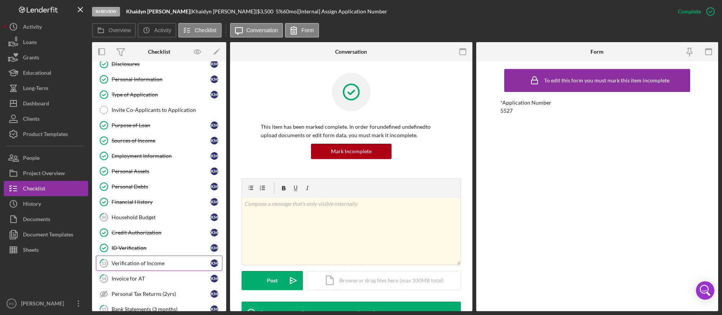
scroll to position [34, 0]
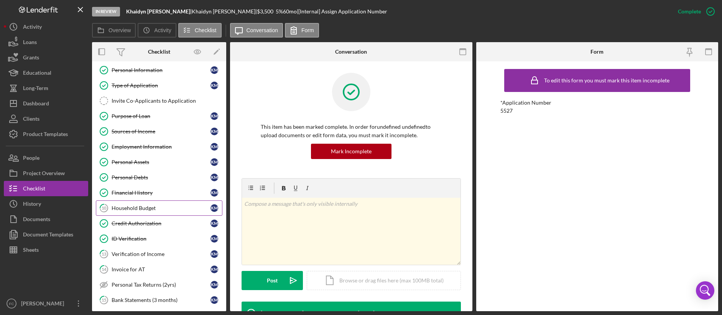
click at [151, 214] on link "10 Household Budget K M" at bounding box center [159, 207] width 126 height 15
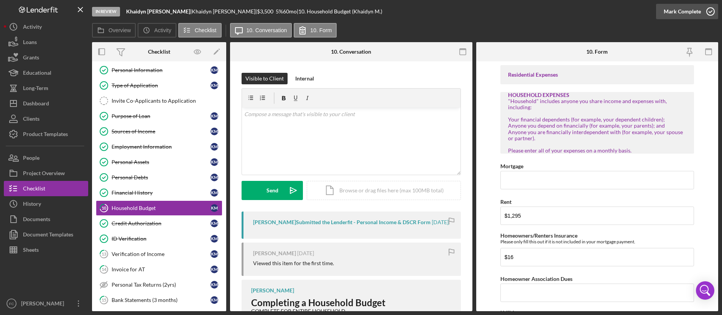
click at [650, 11] on icon "button" at bounding box center [710, 11] width 19 height 19
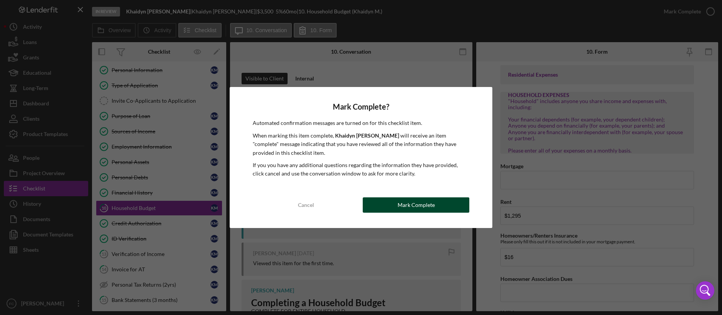
click at [432, 202] on div "Mark Complete" at bounding box center [415, 204] width 37 height 15
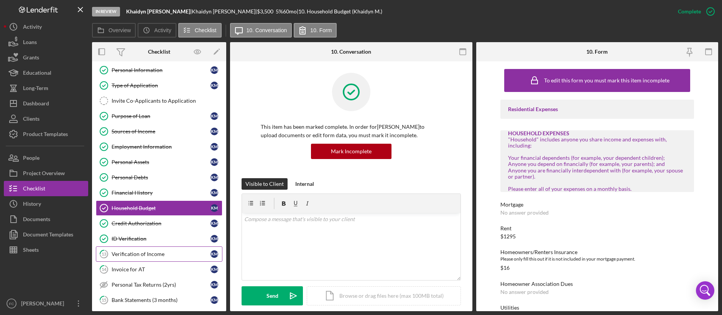
click at [127, 254] on div "Verification of Income" at bounding box center [161, 254] width 99 height 6
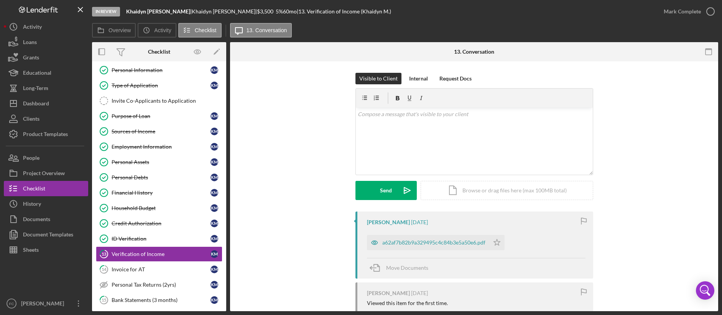
scroll to position [2, 0]
click at [422, 242] on div "a62af7b82b9a329495c4c84b3e5a50e6.pdf" at bounding box center [433, 241] width 103 height 6
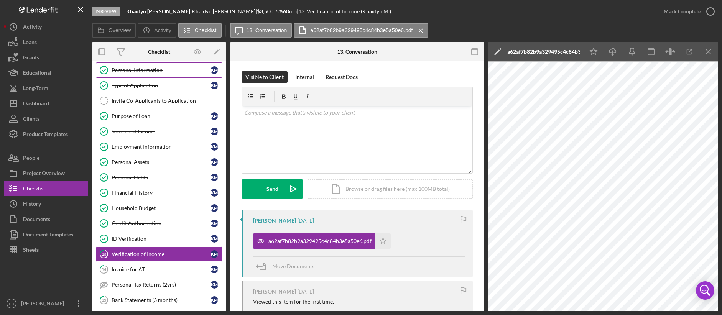
click at [159, 73] on div "Personal Information" at bounding box center [161, 70] width 99 height 6
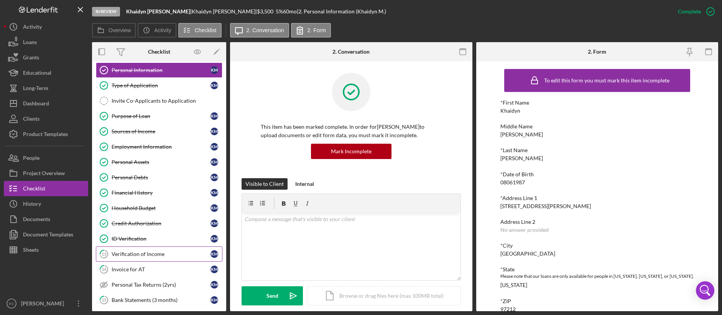
click at [153, 253] on div "Verification of Income" at bounding box center [161, 254] width 99 height 6
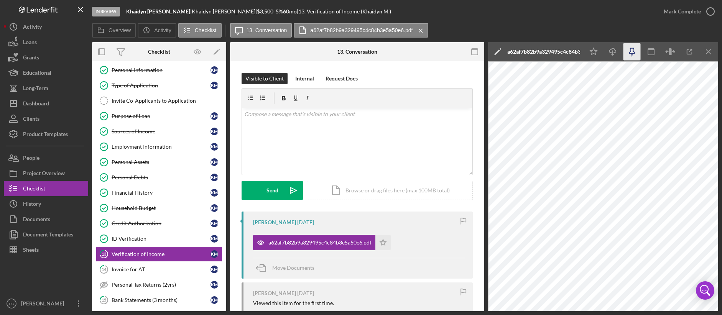
click at [630, 53] on icon "button" at bounding box center [631, 50] width 5 height 5
click at [166, 75] on link "Personal Information Personal Information K M" at bounding box center [159, 69] width 126 height 15
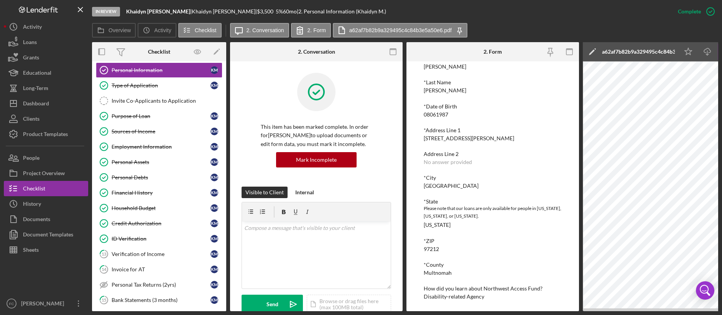
scroll to position [70, 0]
click at [157, 87] on div "Type of Application" at bounding box center [161, 85] width 99 height 6
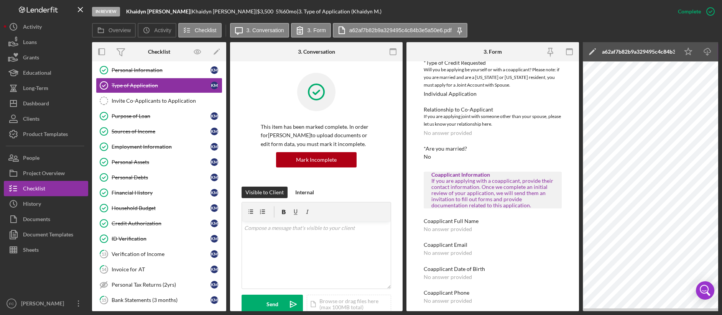
scroll to position [46, 0]
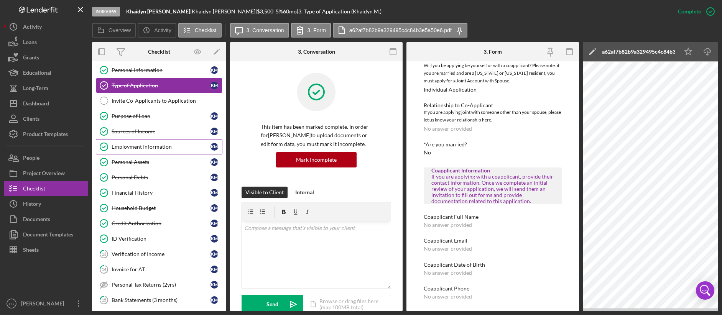
click at [161, 151] on link "Employment Information Employment Information K M" at bounding box center [159, 146] width 126 height 15
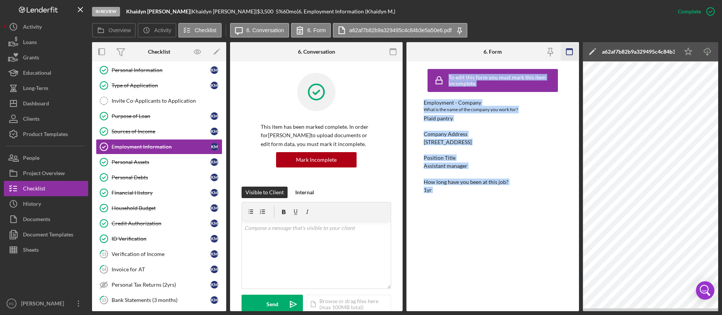
drag, startPoint x: 582, startPoint y: 51, endPoint x: 573, endPoint y: 55, distance: 10.1
click at [573, 55] on div "Overview Internal Workflow Stage In Review Icon/Dropdown Arrow Archive (can una…" at bounding box center [405, 176] width 626 height 269
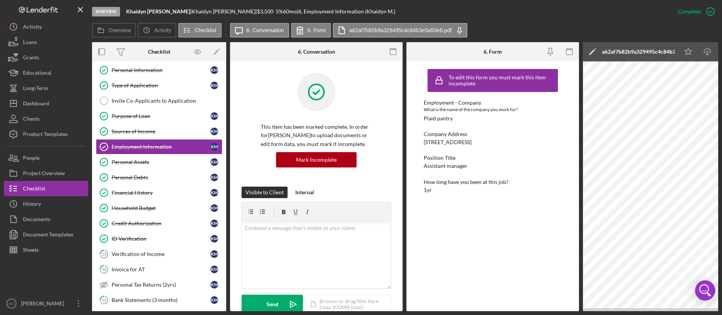
click at [650, 287] on icon "Open Intercom Messenger" at bounding box center [705, 290] width 18 height 18
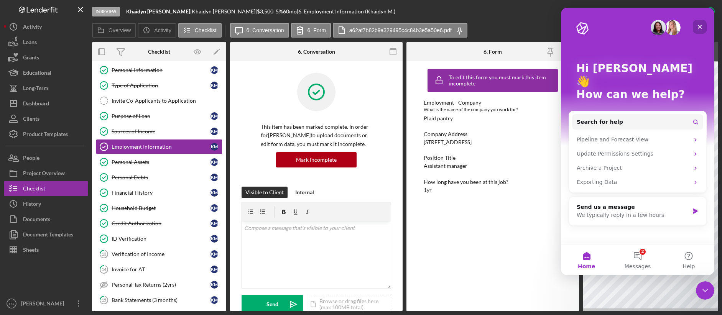
click at [650, 25] on icon "Close" at bounding box center [700, 27] width 4 height 4
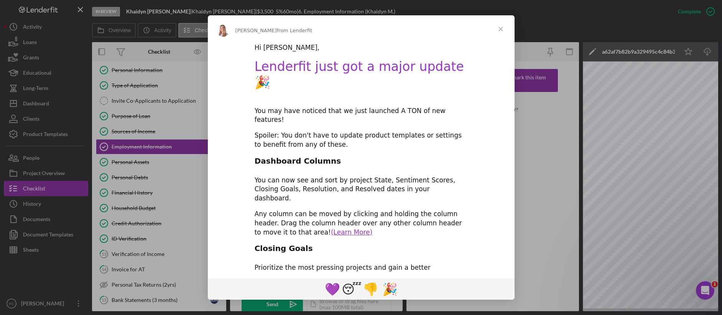
click at [497, 28] on span "Close" at bounding box center [501, 29] width 28 height 28
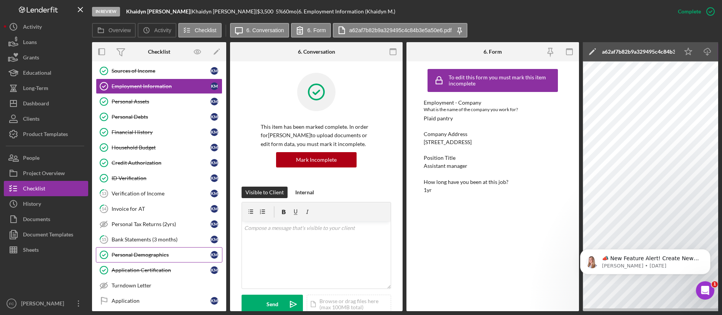
scroll to position [104, 0]
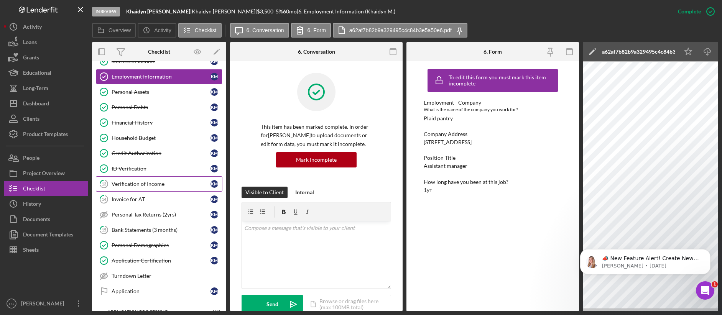
click at [156, 184] on div "Verification of Income" at bounding box center [161, 184] width 99 height 6
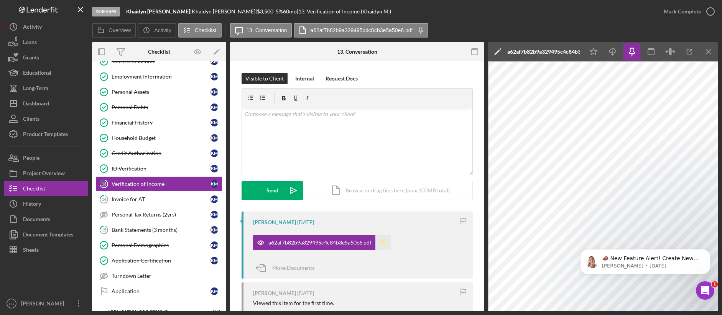
click at [384, 245] on polygon "button" at bounding box center [383, 242] width 7 height 6
click at [650, 11] on icon "button" at bounding box center [710, 11] width 19 height 19
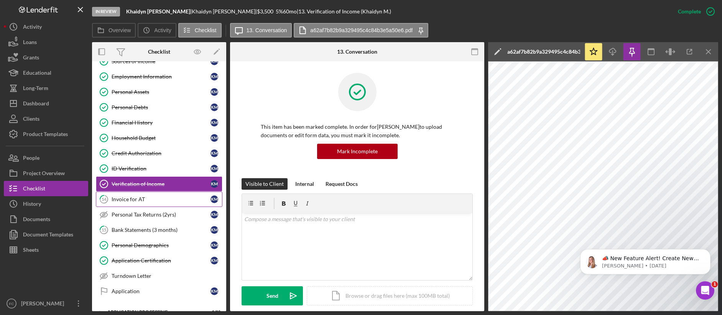
click at [159, 202] on div "Invoice for AT" at bounding box center [161, 199] width 99 height 6
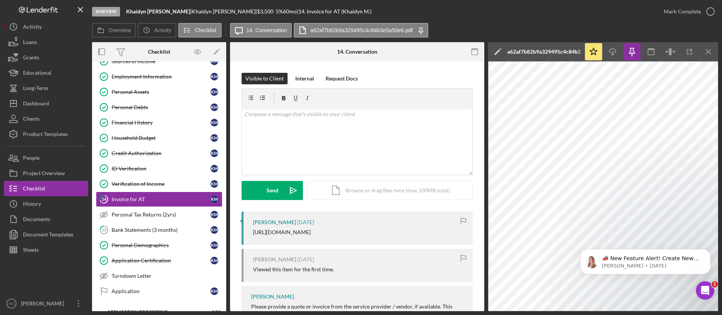
click at [306, 233] on div "[URL][DOMAIN_NAME]" at bounding box center [281, 232] width 57 height 6
copy div "[URL][DOMAIN_NAME]"
click at [373, 149] on div "v Color teal Color pink Remove color Add row above Add row below Add column bef…" at bounding box center [357, 141] width 230 height 67
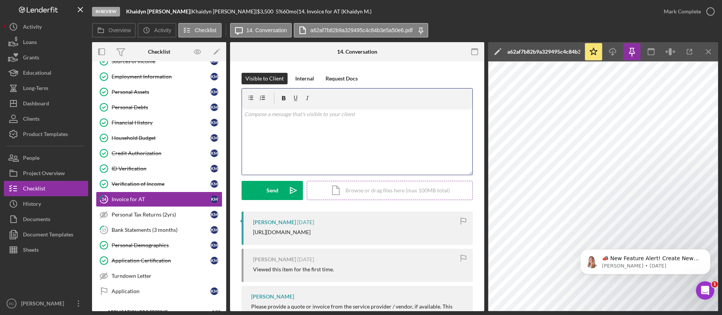
click at [375, 188] on div "Icon/Document Browse or drag files here (max 100MB total) Tap to choose files o…" at bounding box center [390, 190] width 166 height 19
click at [300, 74] on div "Internal" at bounding box center [304, 78] width 19 height 11
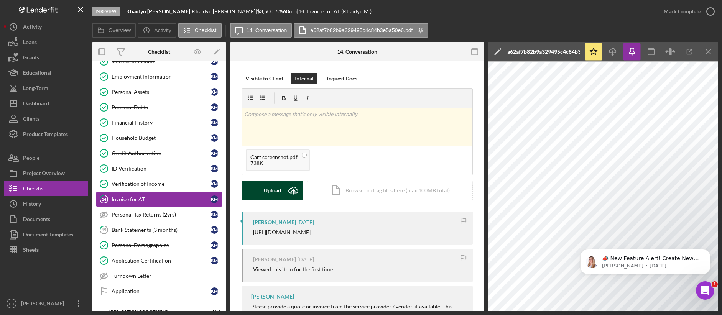
click at [261, 194] on button "Upload Icon/Upload" at bounding box center [271, 190] width 61 height 19
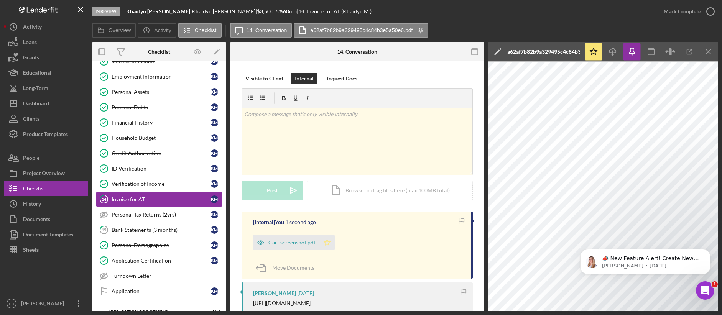
click at [328, 242] on polygon "button" at bounding box center [327, 242] width 7 height 6
click at [650, 14] on div "Mark Complete" at bounding box center [681, 11] width 37 height 15
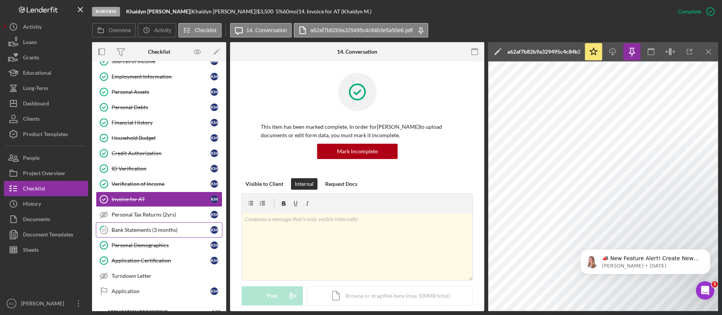
click at [182, 235] on link "15 Bank Statements (3 months) K M" at bounding box center [159, 229] width 126 height 15
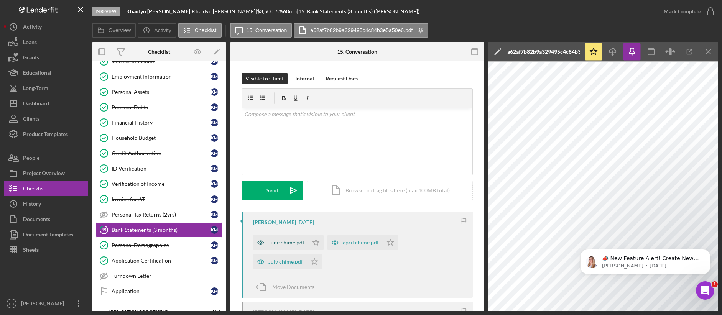
click at [290, 241] on div "June chime.pdf" at bounding box center [286, 243] width 36 height 6
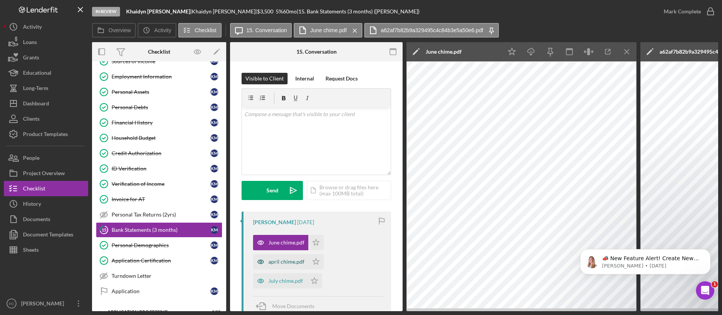
click at [285, 265] on div "april chime.pdf" at bounding box center [280, 261] width 55 height 15
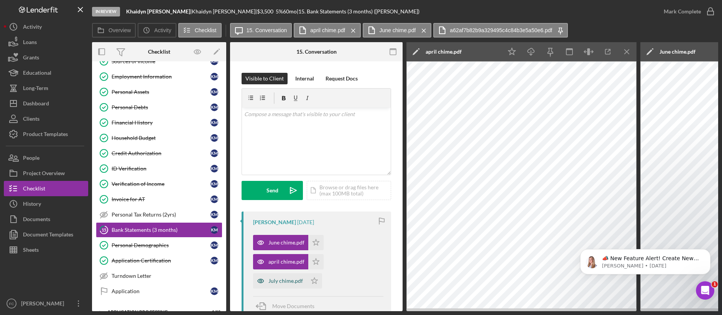
click at [278, 281] on div "July chime.pdf" at bounding box center [285, 281] width 34 height 6
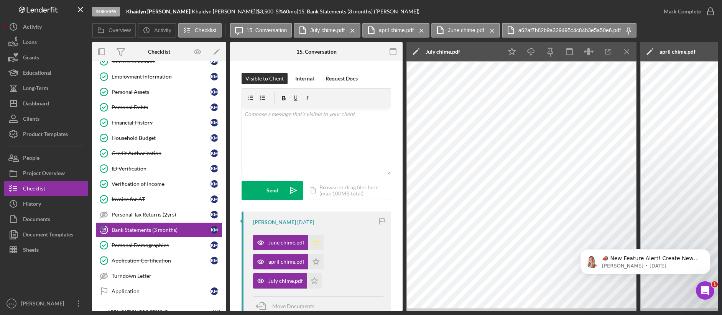
click at [319, 242] on icon "Icon/Star" at bounding box center [315, 242] width 15 height 15
click at [314, 261] on icon "Icon/Star" at bounding box center [315, 261] width 15 height 15
click at [313, 282] on polygon "button" at bounding box center [314, 280] width 7 height 6
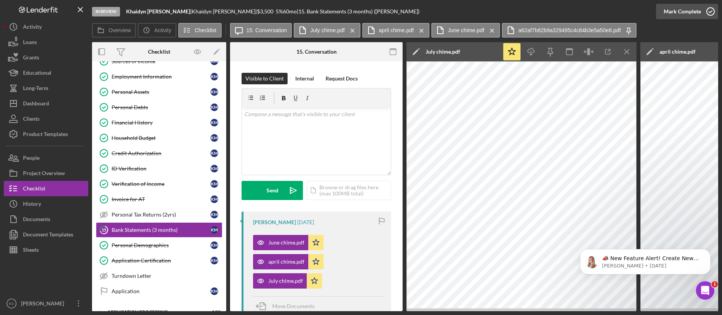
click at [650, 8] on icon "button" at bounding box center [710, 11] width 19 height 19
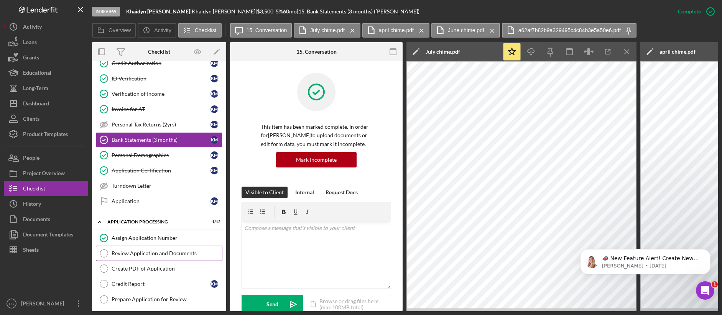
scroll to position [195, 0]
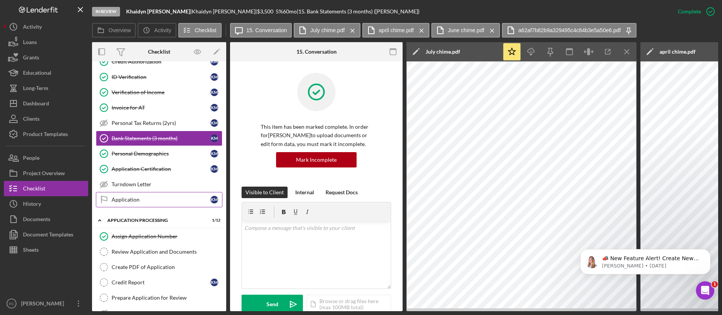
click at [138, 198] on div "Application" at bounding box center [161, 200] width 99 height 6
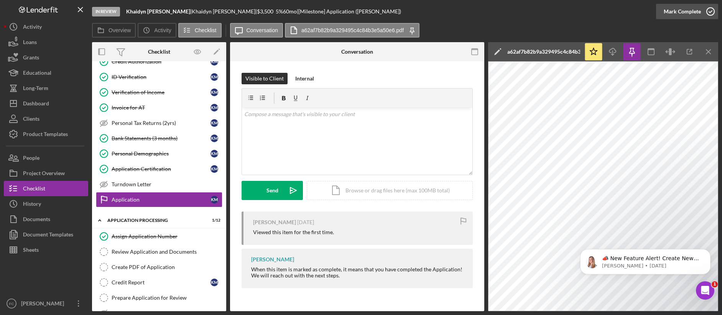
click at [650, 16] on icon "button" at bounding box center [710, 11] width 19 height 19
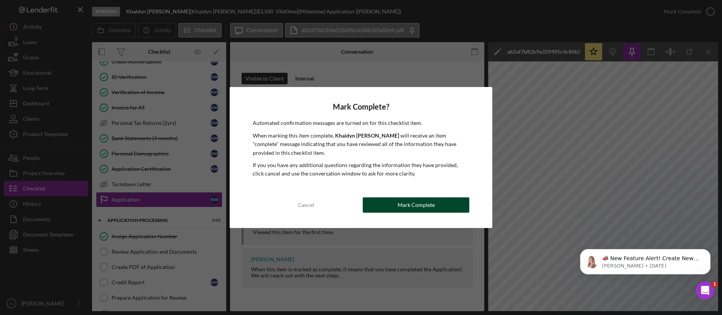
click at [429, 202] on div "Mark Complete" at bounding box center [415, 204] width 37 height 15
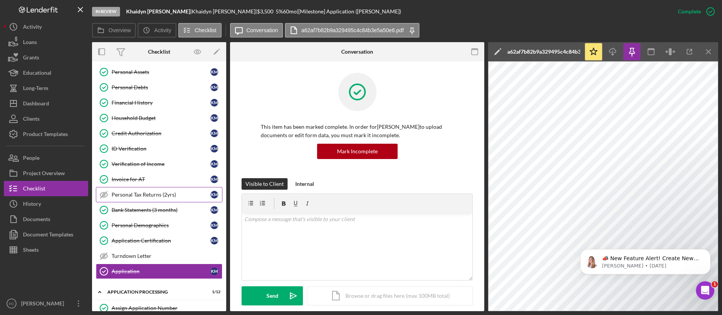
scroll to position [122, 0]
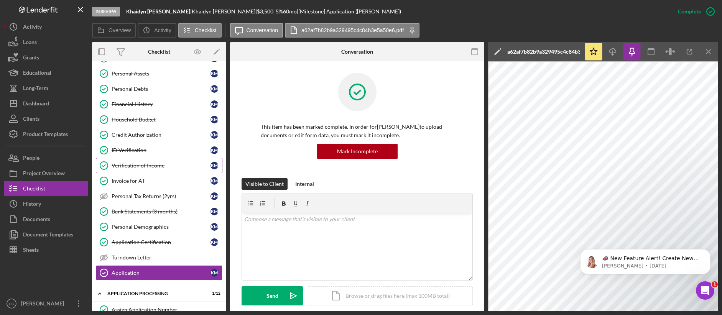
click at [148, 163] on div "Verification of Income" at bounding box center [161, 166] width 99 height 6
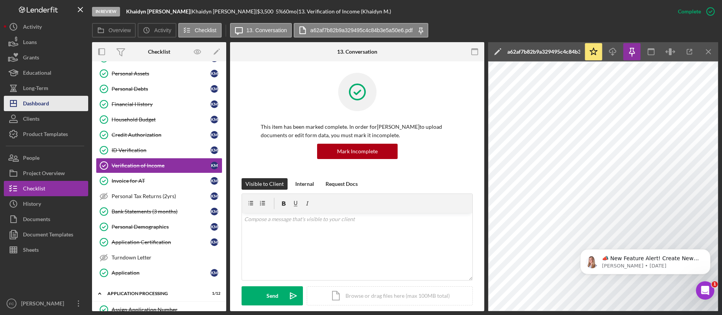
click at [43, 105] on div "Dashboard" at bounding box center [36, 104] width 26 height 17
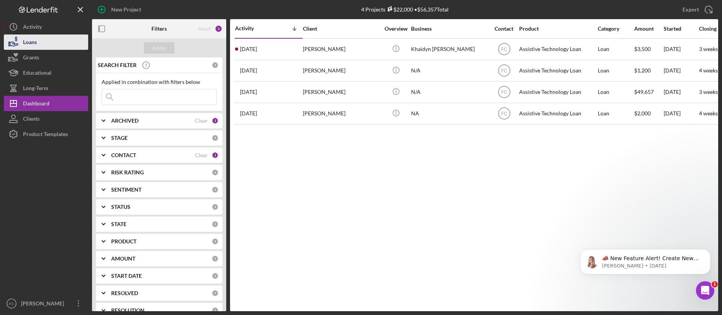
click at [48, 44] on button "Loans" at bounding box center [46, 41] width 84 height 15
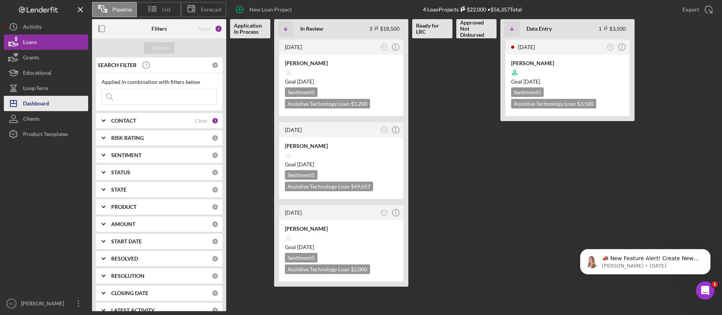
click at [46, 103] on div "Dashboard" at bounding box center [36, 104] width 26 height 17
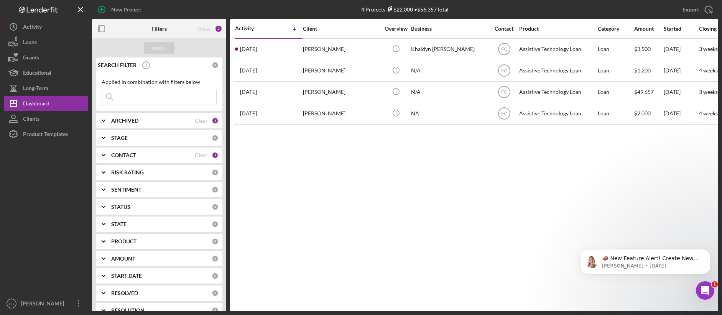
click at [284, 211] on div "Activity Icon/Table Sort Arrow Client Overview Business Contact Product Categor…" at bounding box center [474, 165] width 488 height 292
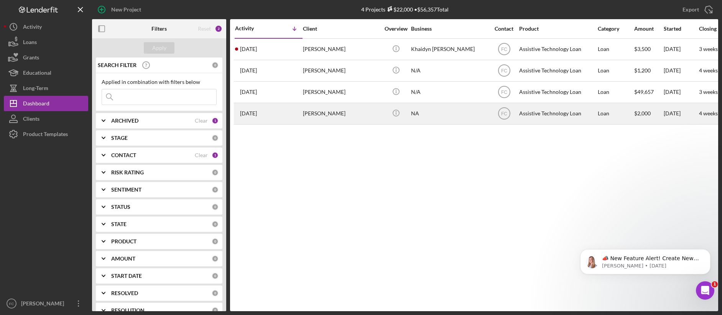
click at [330, 115] on div "[PERSON_NAME]" at bounding box center [341, 113] width 77 height 20
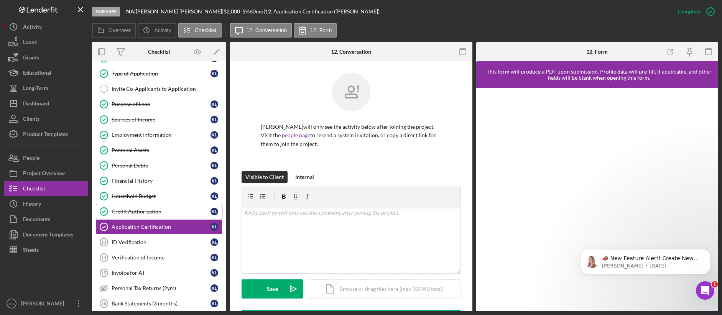
scroll to position [48, 0]
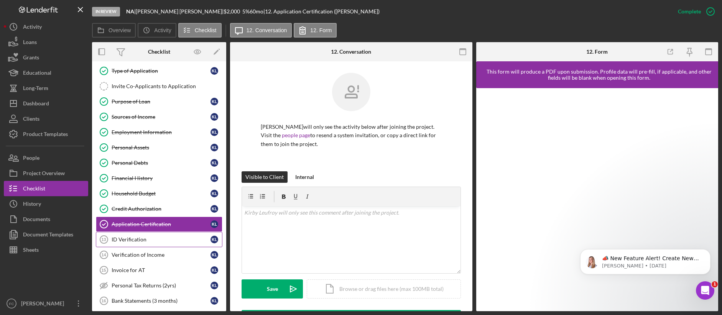
click at [144, 241] on div "ID Verification" at bounding box center [161, 239] width 99 height 6
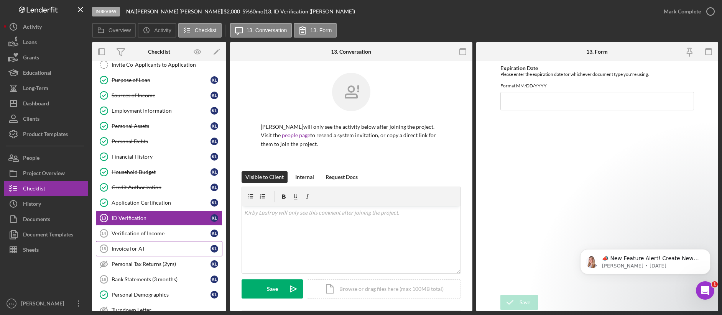
scroll to position [108, 0]
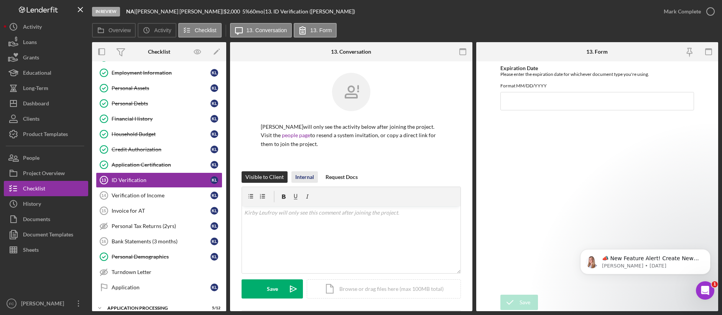
click at [316, 177] on button "Internal" at bounding box center [304, 176] width 26 height 11
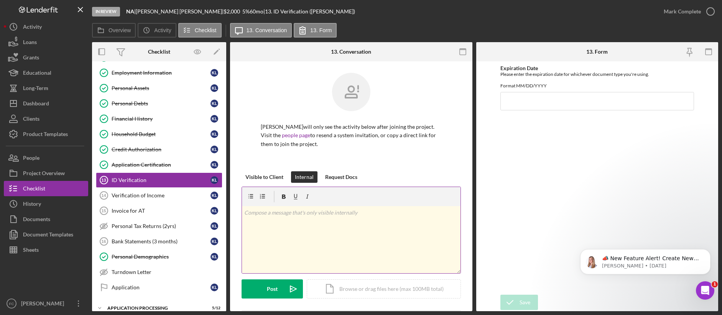
click at [301, 228] on div "v Color teal Color pink Remove color Add row above Add row below Add column bef…" at bounding box center [351, 239] width 218 height 67
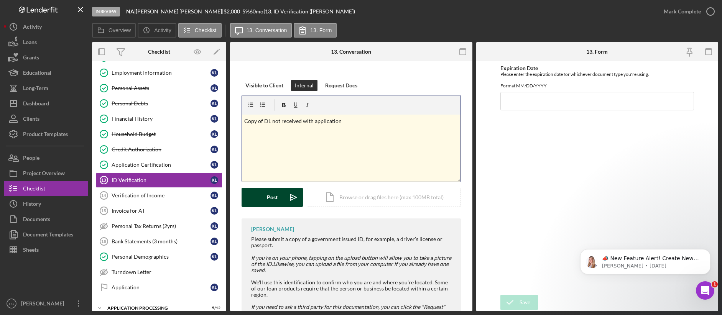
click at [274, 201] on div "Post" at bounding box center [272, 197] width 11 height 19
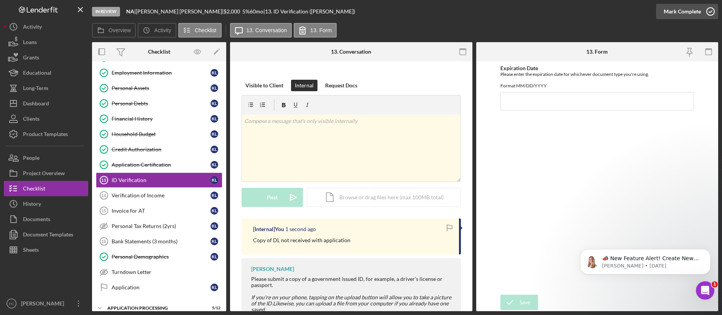
click at [650, 8] on icon "button" at bounding box center [710, 11] width 19 height 19
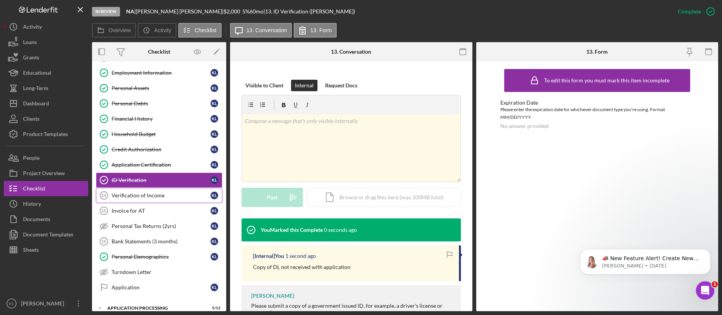
click at [151, 198] on div "Verification of Income" at bounding box center [161, 195] width 99 height 6
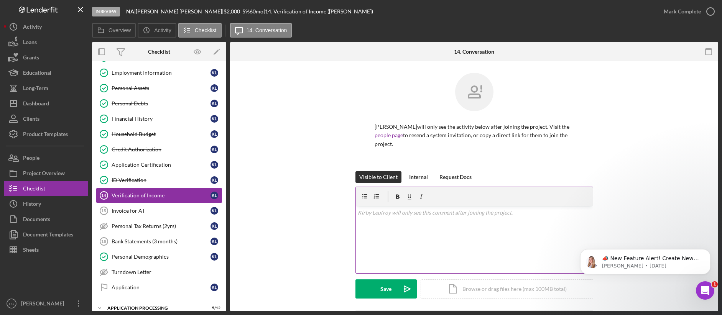
click at [432, 227] on div "v Color teal Color pink Remove color Add row above Add row below Add column bef…" at bounding box center [474, 239] width 237 height 67
click at [415, 171] on div "Internal" at bounding box center [418, 176] width 19 height 11
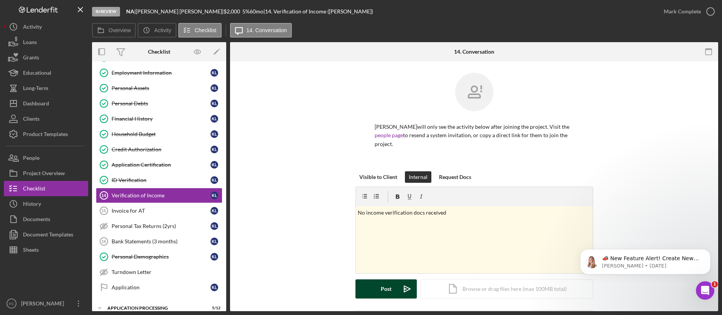
click at [383, 281] on div "Post" at bounding box center [386, 288] width 11 height 19
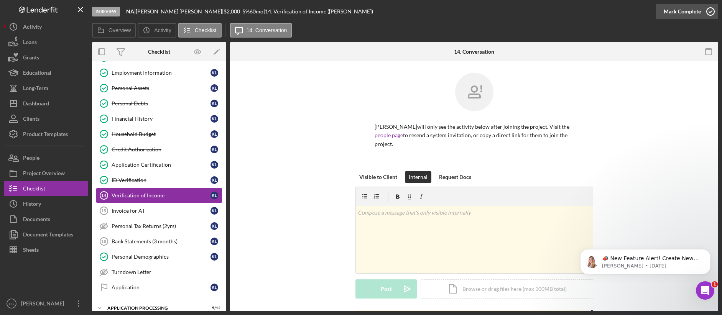
click at [650, 12] on div "Mark Complete" at bounding box center [681, 11] width 37 height 15
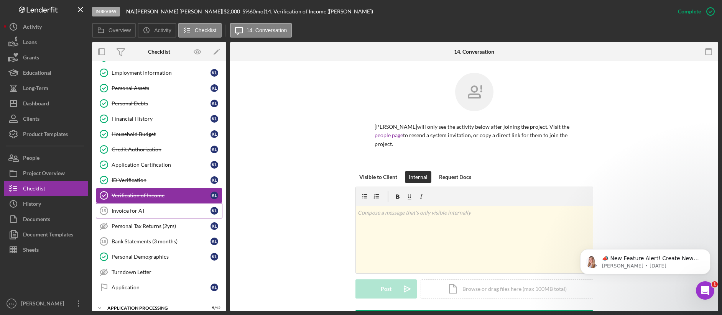
click at [149, 209] on div "Invoice for AT" at bounding box center [161, 211] width 99 height 6
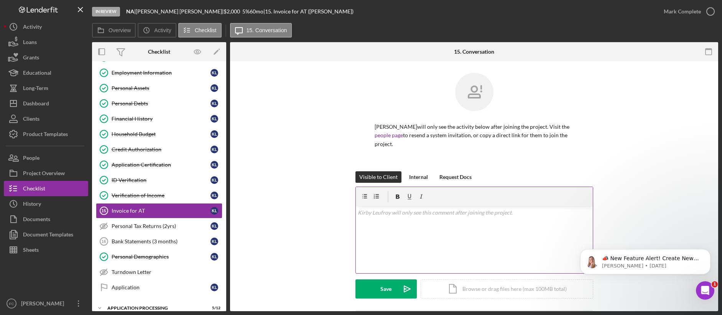
click at [384, 222] on div "v Color teal Color pink Remove color Add row above Add row below Add column bef…" at bounding box center [474, 239] width 237 height 67
click at [421, 171] on div "Internal" at bounding box center [418, 176] width 19 height 11
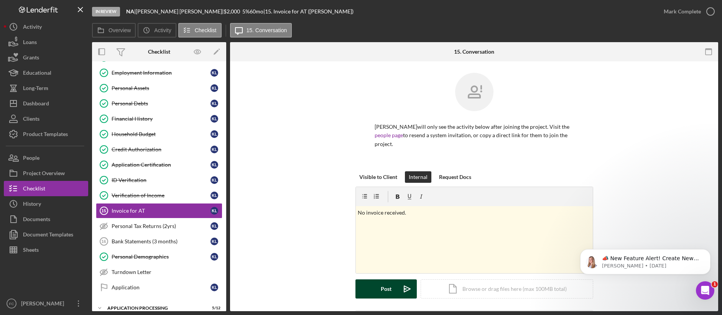
click at [385, 284] on div "Post" at bounding box center [386, 288] width 11 height 19
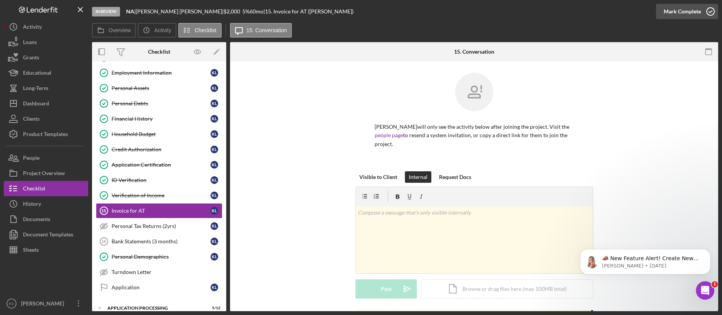
click at [650, 10] on div "Mark Complete" at bounding box center [681, 11] width 37 height 15
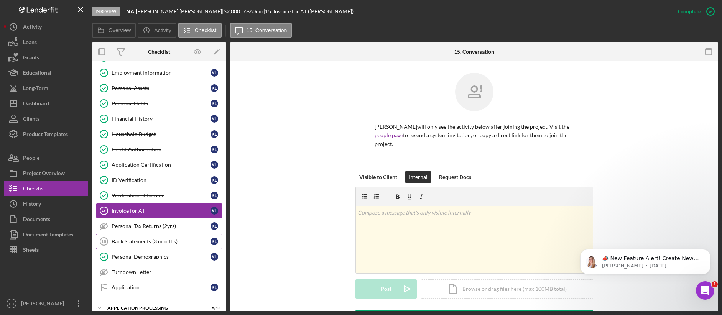
click at [167, 246] on link "Bank Statements (3 months) 16 Bank Statements (3 months) K L" at bounding box center [159, 241] width 126 height 15
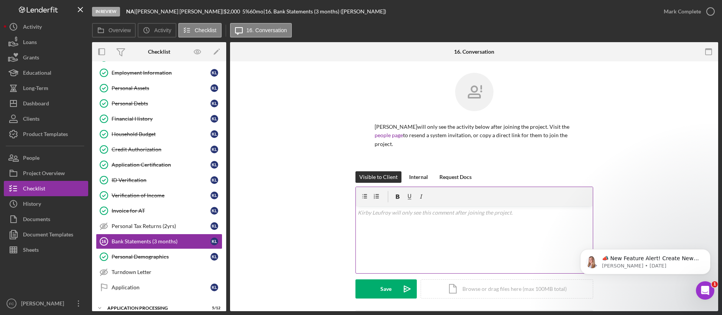
click at [442, 227] on div "v Color teal Color pink Remove color Add row above Add row below Add column bef…" at bounding box center [474, 239] width 237 height 67
click at [422, 171] on div "Internal" at bounding box center [418, 176] width 19 height 11
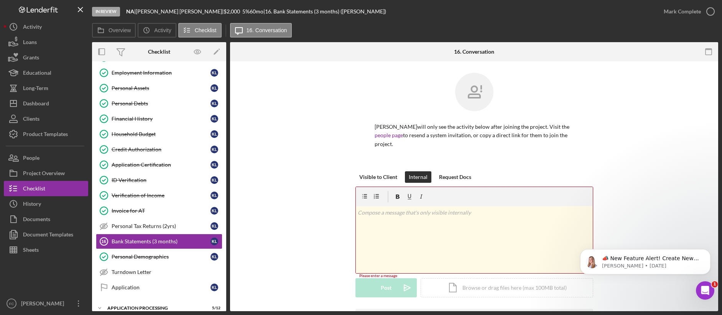
click at [420, 230] on div "v Color teal Color pink Remove color Add row above Add row below Add column bef…" at bounding box center [474, 239] width 237 height 67
click at [378, 286] on button "Post Icon/icon-invite-send" at bounding box center [385, 288] width 61 height 19
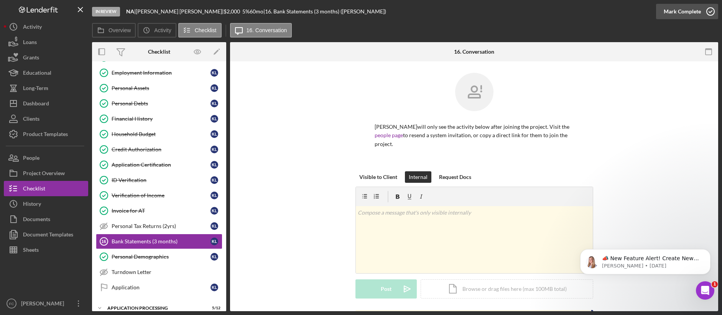
click at [650, 13] on div "Mark Complete" at bounding box center [681, 11] width 37 height 15
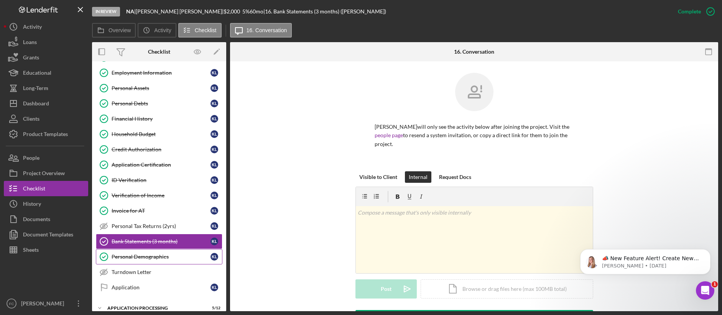
click at [157, 258] on div "Personal Demographics" at bounding box center [161, 257] width 99 height 6
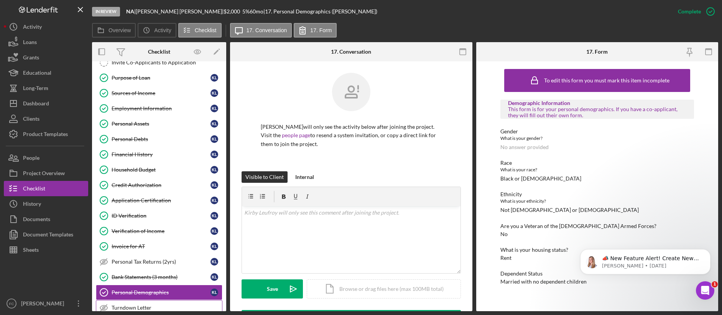
scroll to position [151, 0]
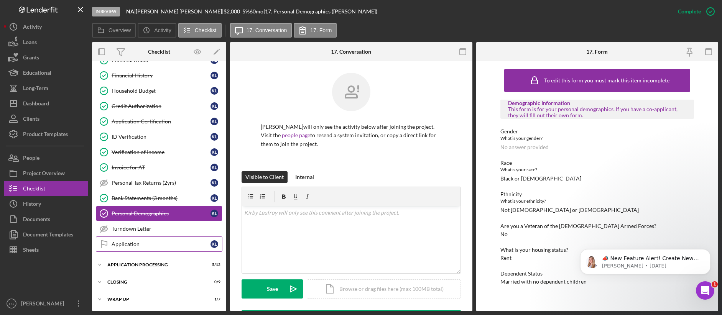
click at [158, 243] on div "Application" at bounding box center [161, 244] width 99 height 6
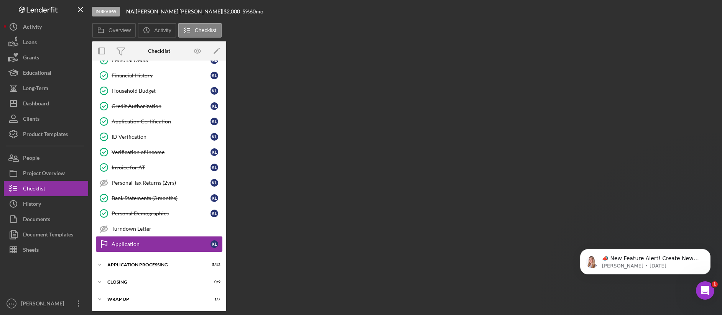
scroll to position [151, 0]
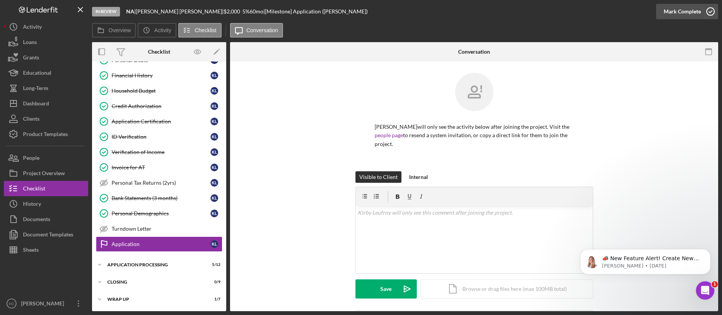
click at [650, 13] on div "Mark Complete" at bounding box center [681, 11] width 37 height 15
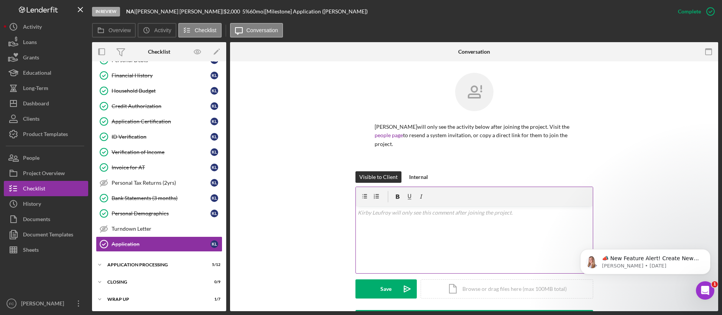
scroll to position [72, 0]
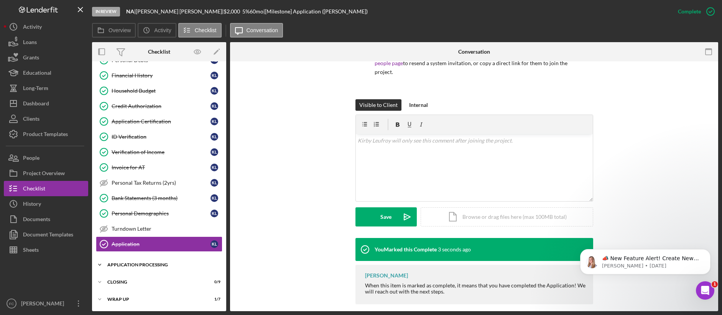
click at [146, 265] on div "Application Processing" at bounding box center [161, 265] width 109 height 5
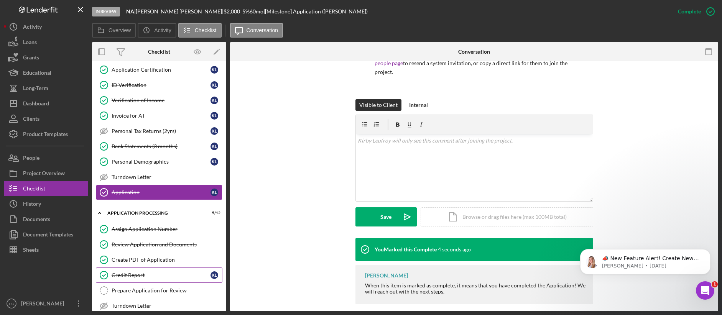
scroll to position [212, 0]
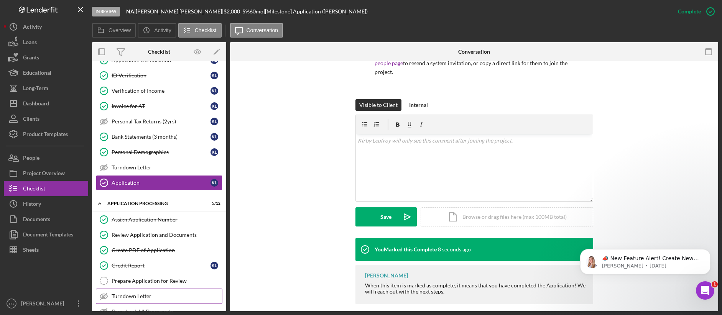
click at [160, 287] on div "Turndown Letter" at bounding box center [167, 296] width 110 height 6
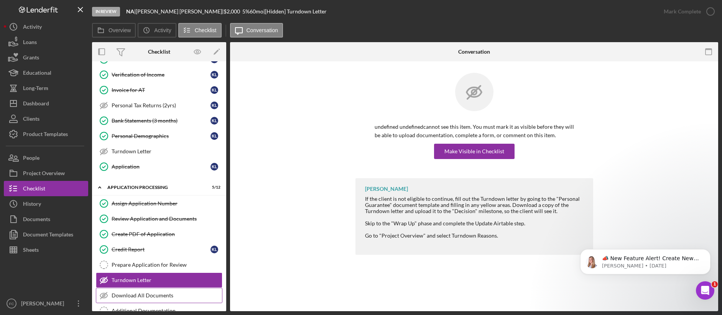
scroll to position [339, 0]
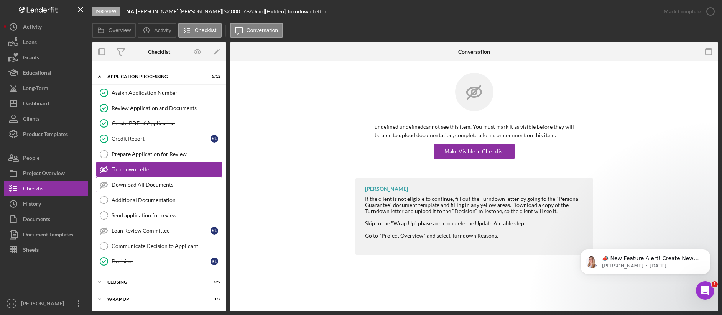
click at [150, 189] on link "Download All Documents Download All Documents" at bounding box center [159, 184] width 126 height 15
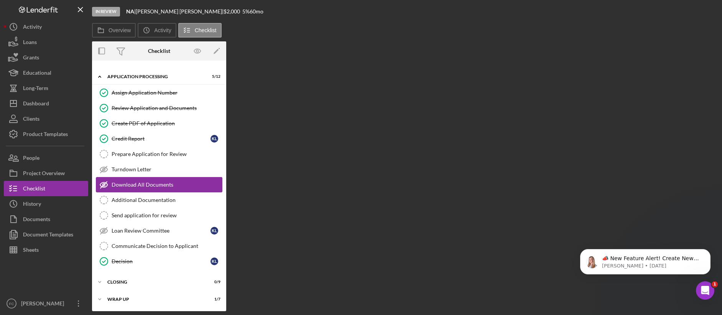
scroll to position [339, 0]
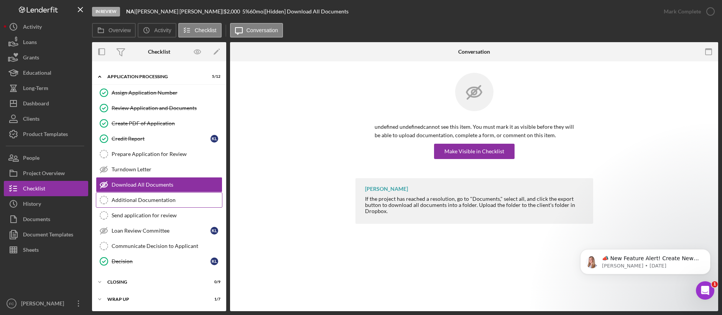
click at [149, 198] on div "Additional Documentation" at bounding box center [167, 200] width 110 height 6
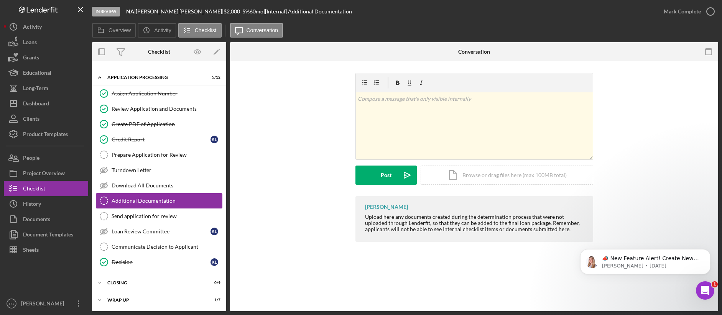
scroll to position [339, 0]
click at [157, 231] on div "Loan Review Committee" at bounding box center [161, 231] width 99 height 6
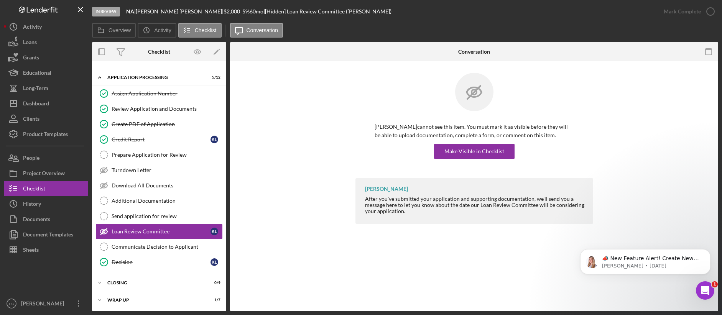
scroll to position [339, 0]
click at [161, 248] on div "Communicate Decision to Applicant" at bounding box center [167, 246] width 110 height 6
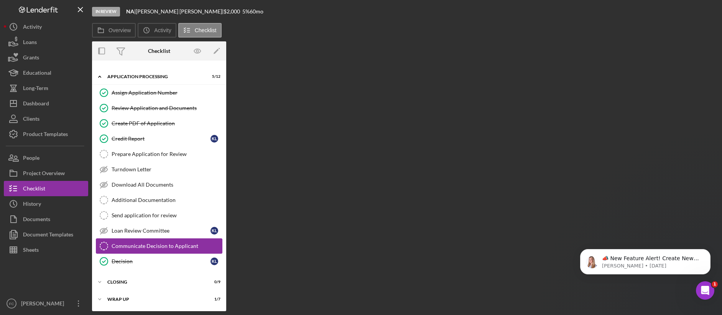
scroll to position [339, 0]
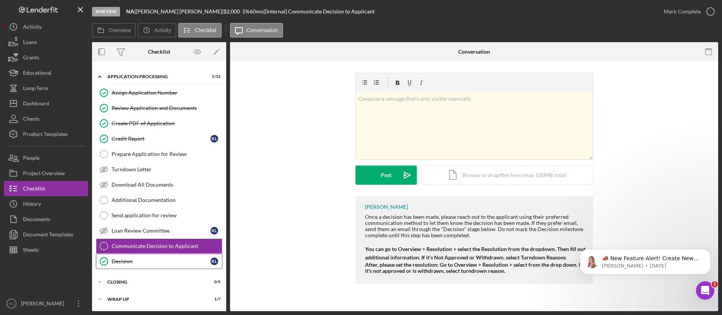
click at [173, 261] on div "Decision" at bounding box center [161, 261] width 99 height 6
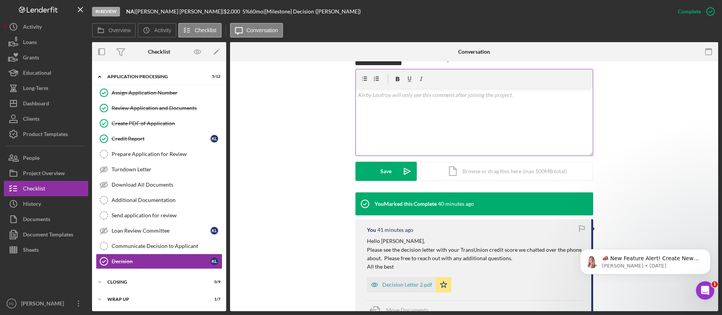
scroll to position [140, 0]
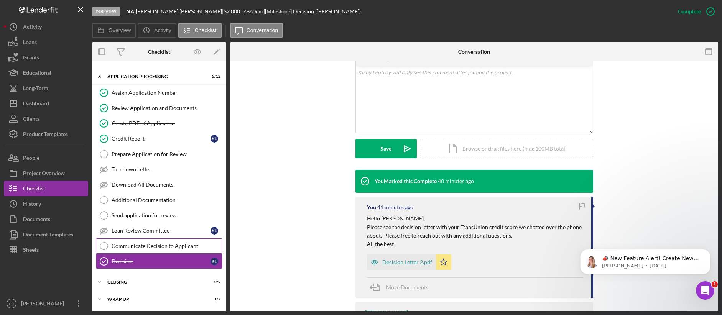
click at [149, 248] on div "Communicate Decision to Applicant" at bounding box center [167, 246] width 110 height 6
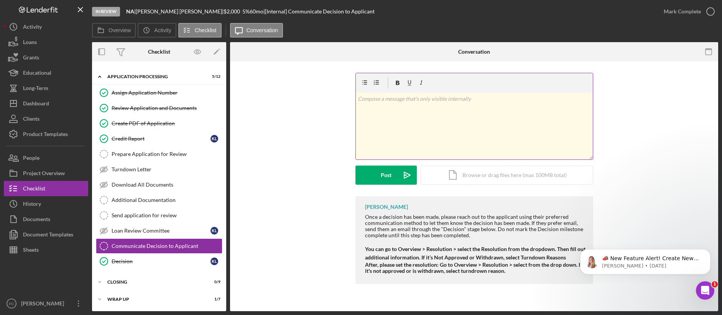
click at [427, 117] on div "v Color teal Color pink Remove color Add row above Add row below Add column bef…" at bounding box center [474, 125] width 237 height 67
click at [474, 102] on p "Sent denial letter separately to client's email." at bounding box center [474, 99] width 233 height 8
click at [381, 177] on div "Post" at bounding box center [386, 175] width 11 height 19
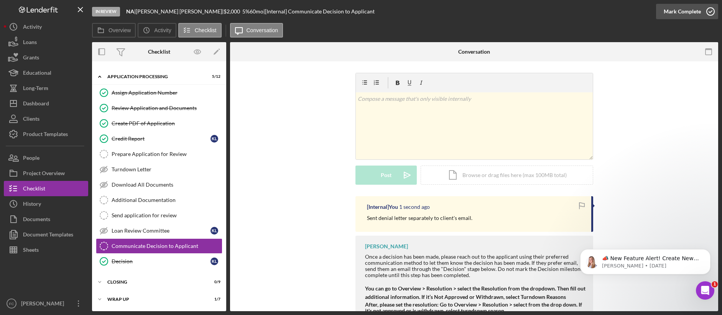
click at [650, 13] on div "Mark Complete" at bounding box center [681, 11] width 37 height 15
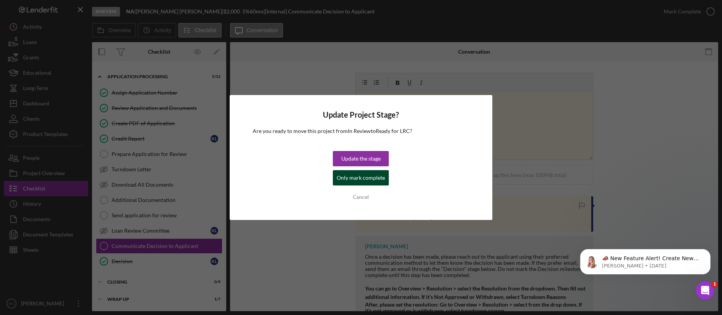
click at [379, 179] on div "Only mark complete" at bounding box center [361, 177] width 48 height 15
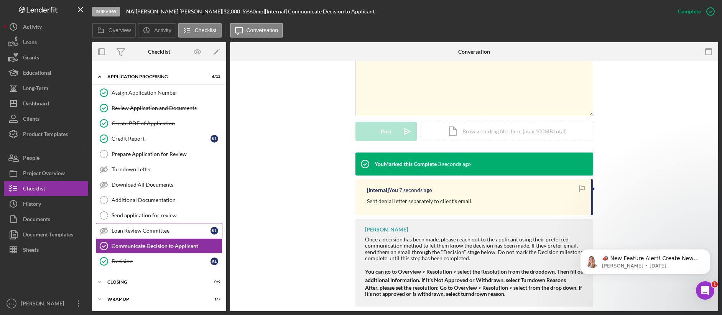
scroll to position [148, 0]
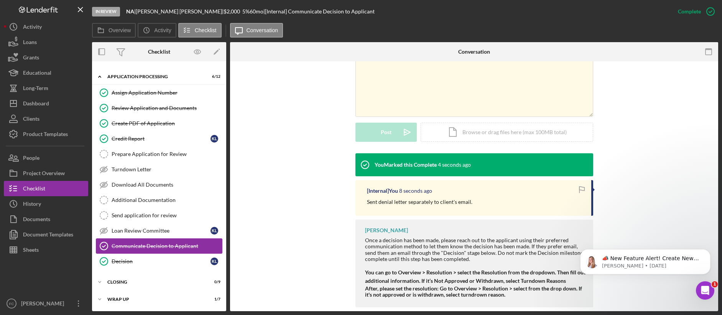
click at [169, 240] on link "Communicate Decision to Applicant Communicate Decision to Applicant" at bounding box center [159, 245] width 126 height 15
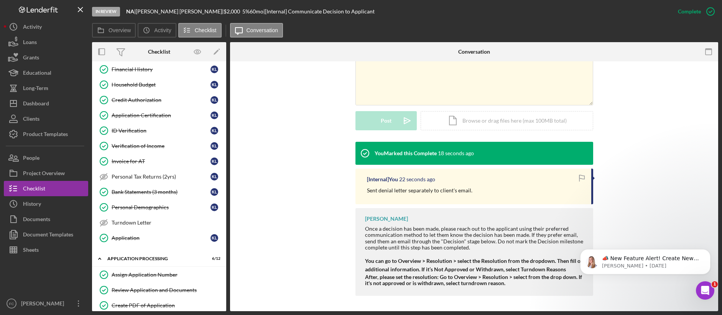
scroll to position [339, 0]
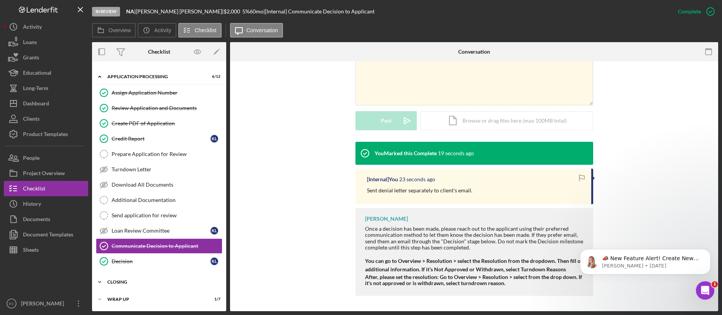
click at [125, 282] on div "Closing" at bounding box center [161, 282] width 109 height 5
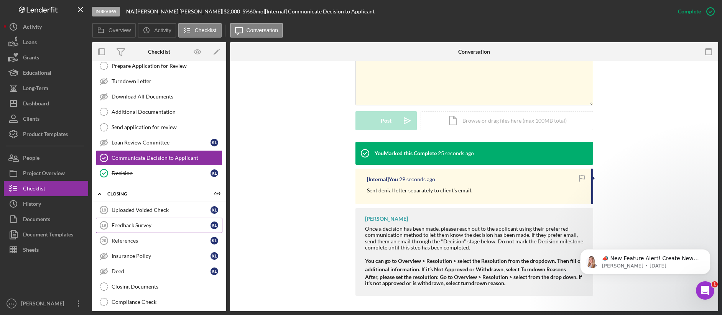
scroll to position [481, 0]
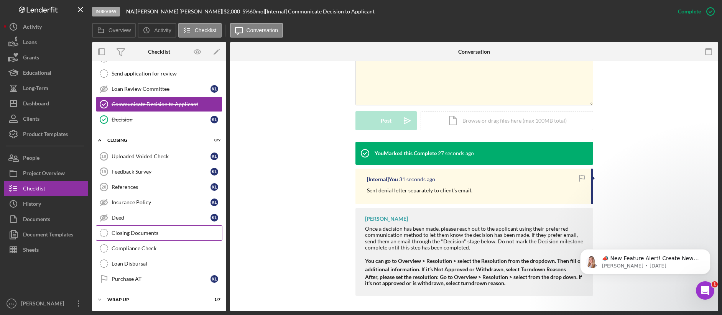
click at [172, 234] on div "Closing Documents" at bounding box center [167, 233] width 110 height 6
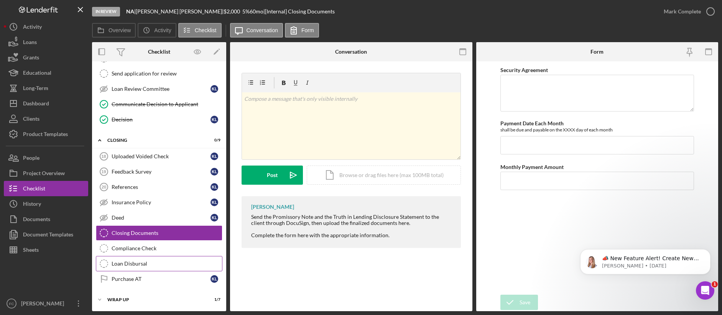
scroll to position [481, 0]
click at [146, 287] on div "Icon/Expander Wrap up 1 / 7" at bounding box center [159, 299] width 134 height 15
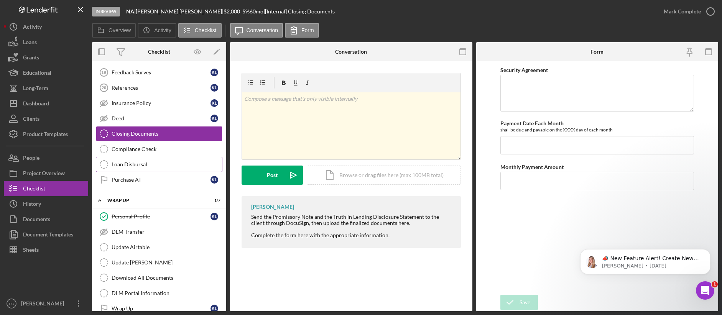
scroll to position [593, 0]
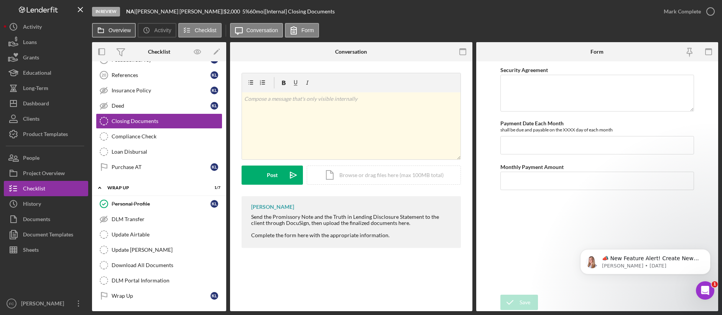
click at [118, 29] on label "Overview" at bounding box center [119, 30] width 22 height 6
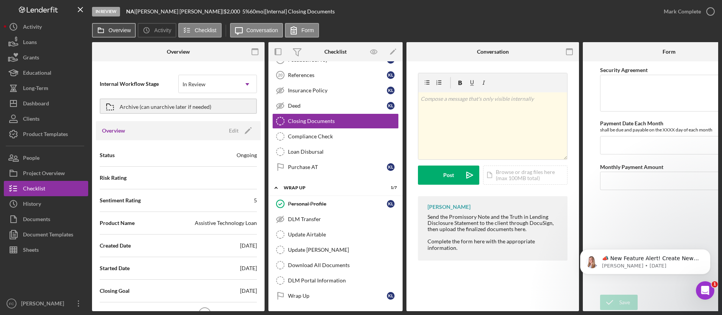
click at [108, 33] on icon at bounding box center [100, 30] width 15 height 15
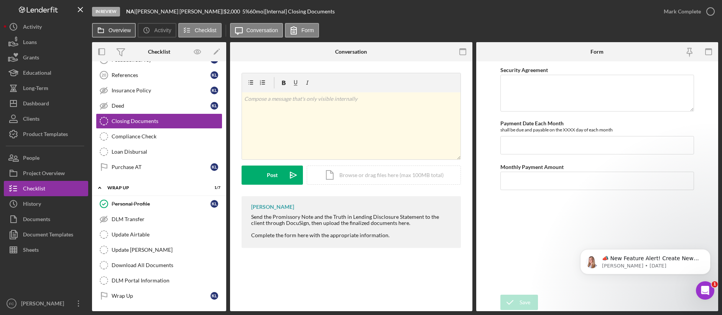
click at [108, 33] on icon at bounding box center [100, 30] width 15 height 15
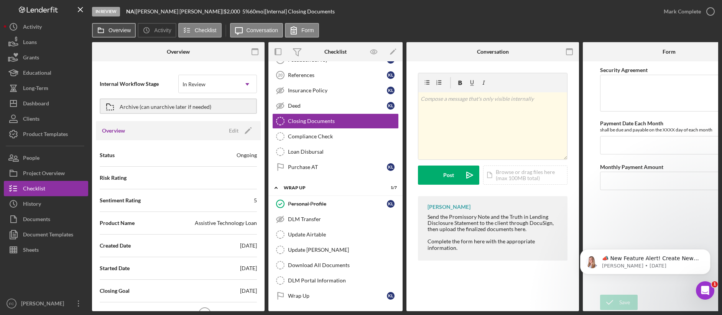
click at [108, 33] on icon at bounding box center [100, 30] width 15 height 15
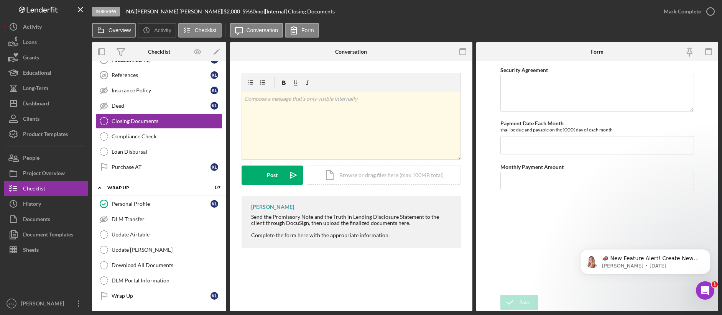
click at [108, 33] on icon at bounding box center [100, 30] width 15 height 15
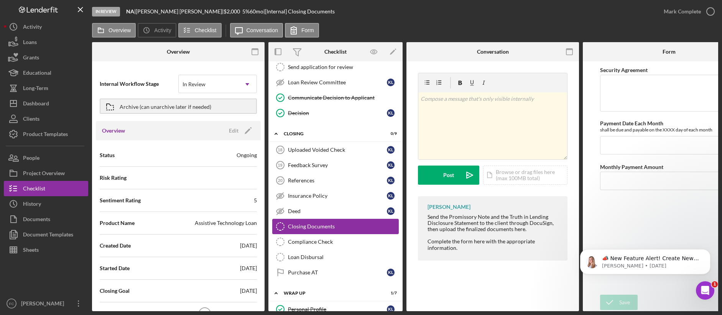
scroll to position [469, 0]
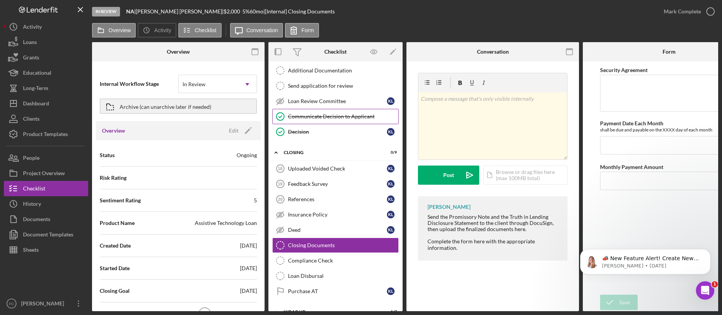
click at [340, 121] on link "Communicate Decision to Applicant Communicate Decision to Applicant" at bounding box center [335, 116] width 126 height 15
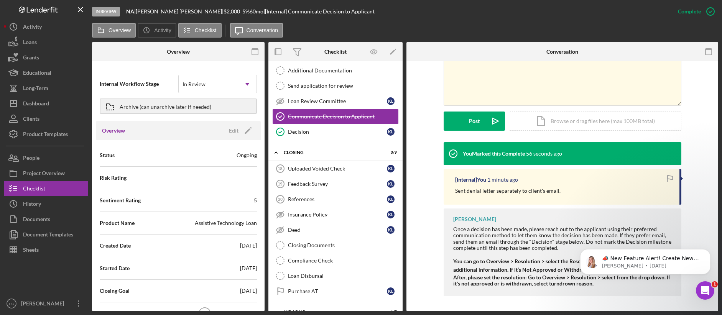
scroll to position [160, 0]
click at [650, 252] on button "Dismiss notification" at bounding box center [708, 251] width 10 height 10
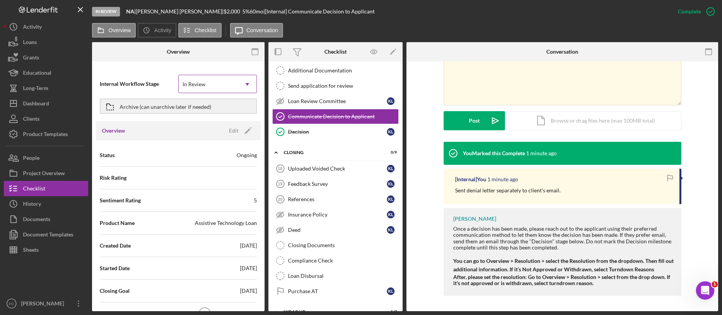
click at [197, 82] on div "In Review" at bounding box center [193, 84] width 23 height 6
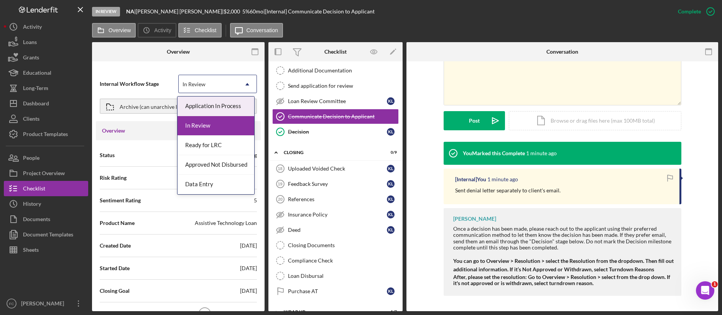
click at [197, 82] on div "In Review" at bounding box center [193, 84] width 23 height 6
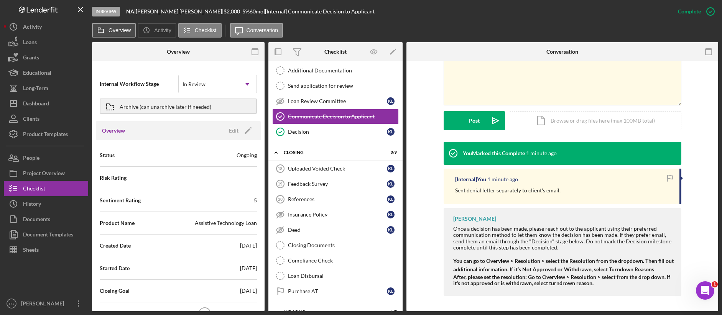
click at [115, 36] on button "Overview" at bounding box center [114, 30] width 44 height 15
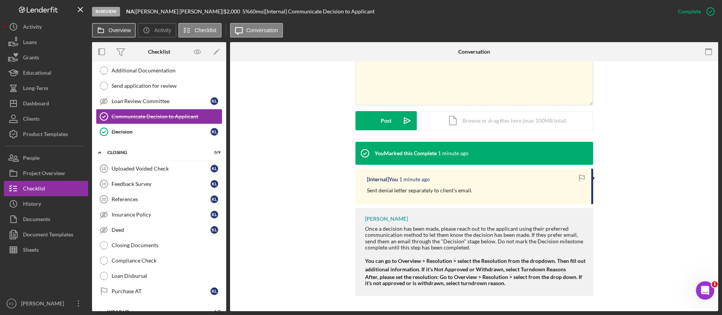
click at [115, 32] on label "Overview" at bounding box center [119, 30] width 22 height 6
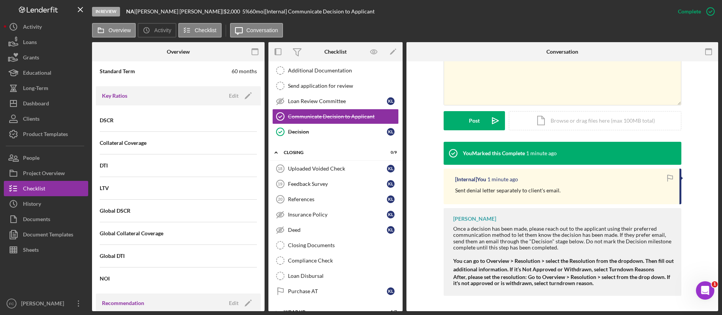
scroll to position [893, 0]
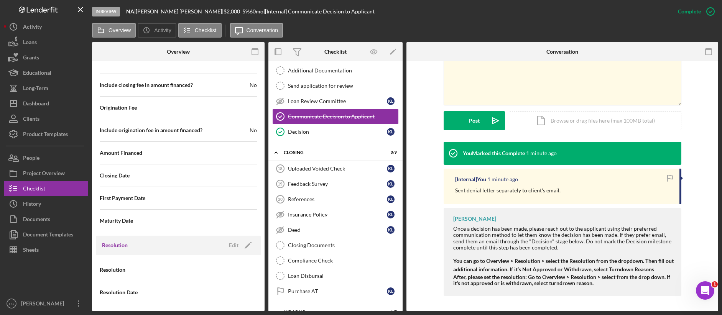
click at [146, 265] on div "Resolution" at bounding box center [178, 269] width 157 height 19
click at [108, 265] on div "Resolution" at bounding box center [178, 269] width 157 height 19
click at [105, 271] on span "Resolution" at bounding box center [113, 270] width 26 height 8
click at [230, 246] on div "Edit" at bounding box center [234, 245] width 10 height 11
click at [227, 268] on div "Select..." at bounding box center [208, 270] width 59 height 18
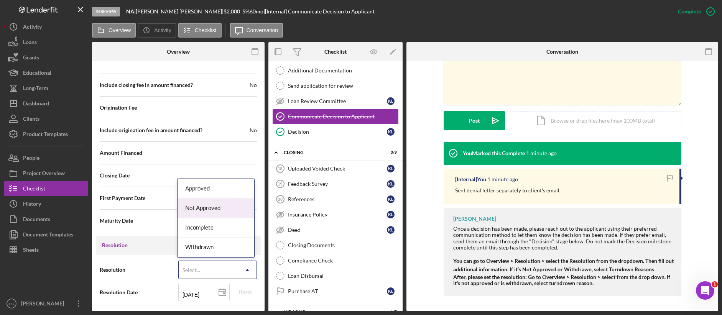
click at [227, 206] on div "Not Approved" at bounding box center [215, 209] width 77 height 20
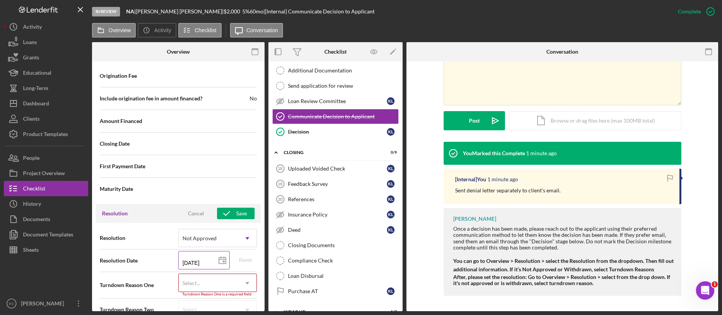
scroll to position [926, 0]
click at [218, 260] on icon at bounding box center [222, 260] width 19 height 19
type input "[DATE]"
click at [231, 280] on div "Select..." at bounding box center [208, 283] width 59 height 18
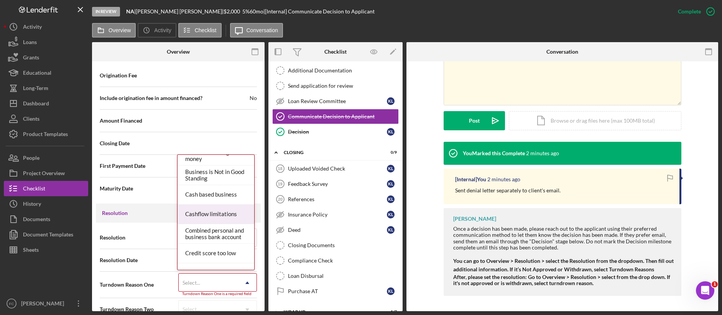
scroll to position [53, 0]
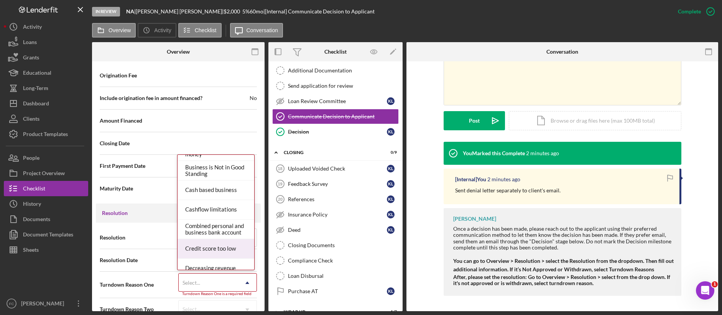
click at [217, 247] on div "Credit score too low" at bounding box center [215, 249] width 77 height 20
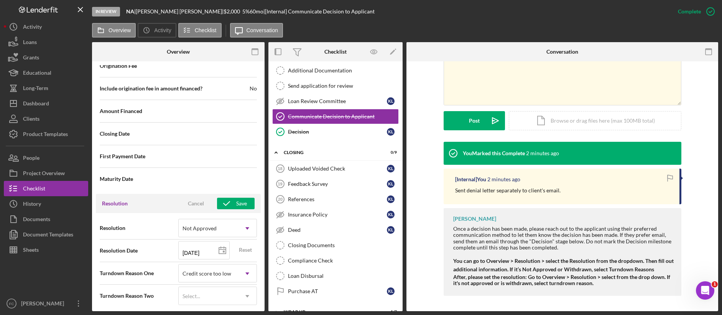
scroll to position [939, 0]
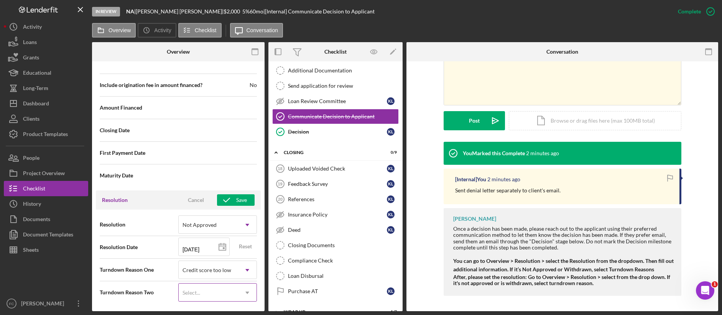
click at [217, 287] on div "Select..." at bounding box center [208, 293] width 59 height 18
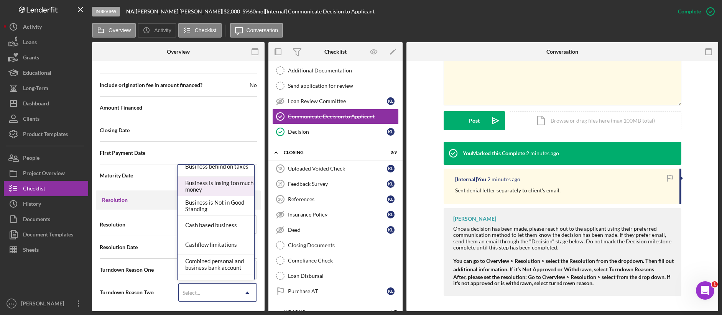
scroll to position [0, 0]
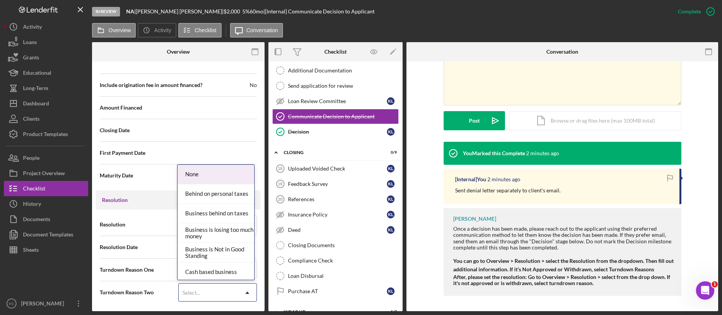
click at [213, 176] on div "None" at bounding box center [215, 175] width 77 height 20
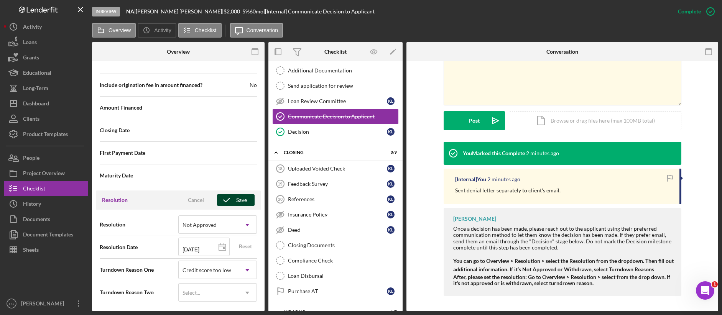
click at [233, 200] on icon "button" at bounding box center [226, 199] width 19 height 19
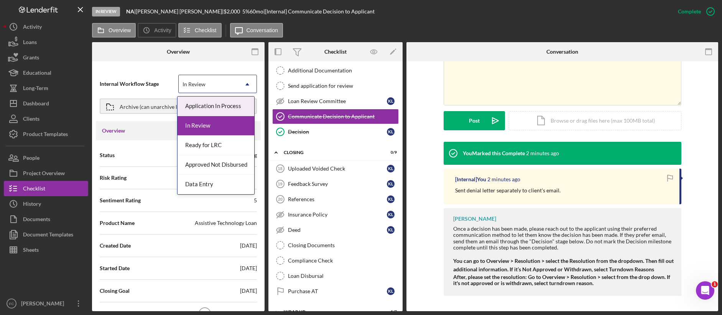
click at [222, 80] on div "In Review" at bounding box center [208, 85] width 59 height 18
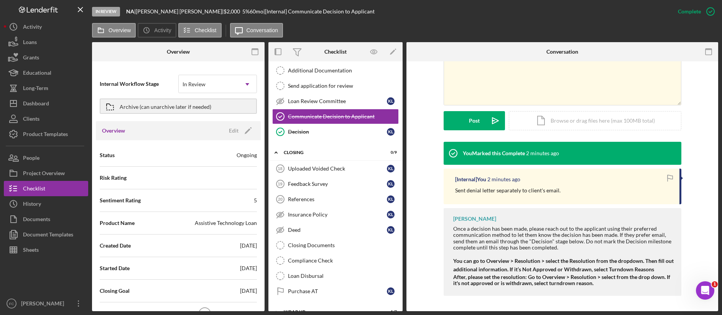
click at [168, 60] on div "Overview" at bounding box center [178, 51] width 23 height 19
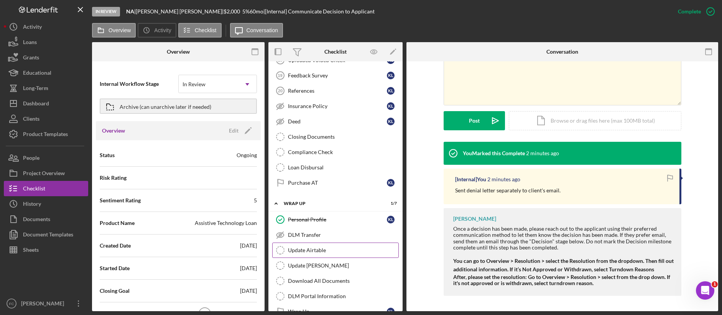
scroll to position [593, 0]
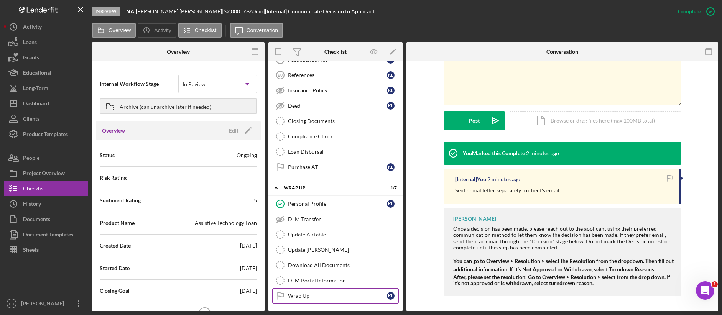
click at [346, 287] on div "Wrap Up" at bounding box center [337, 296] width 99 height 6
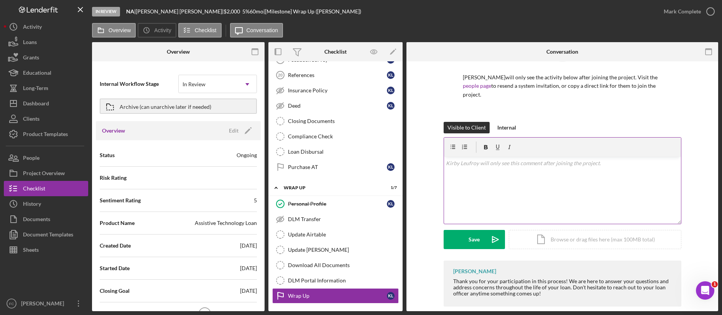
scroll to position [51, 0]
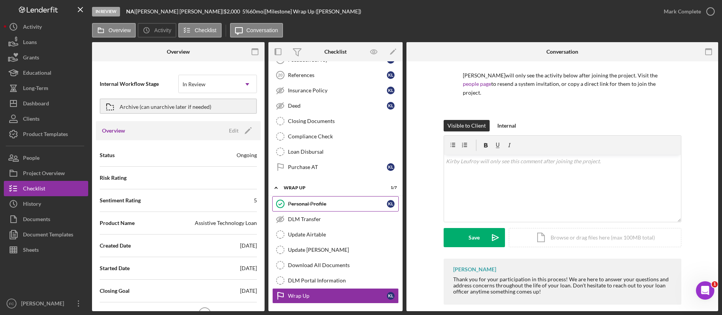
click at [317, 205] on div "Personal Profile" at bounding box center [337, 204] width 99 height 6
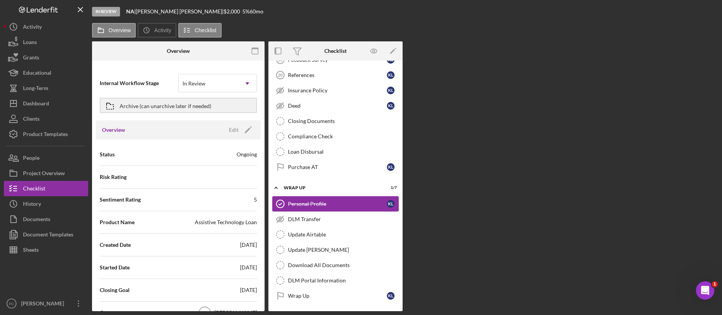
scroll to position [593, 0]
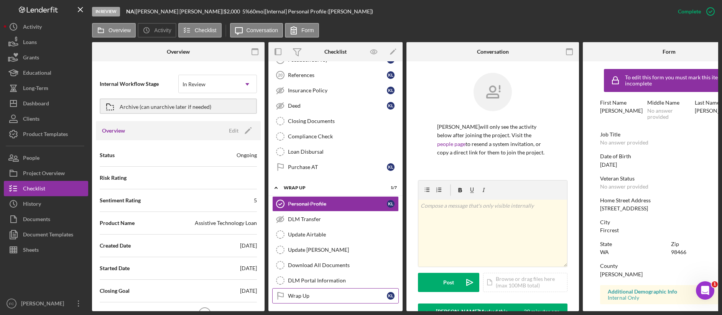
click at [328, 287] on link "Wrap Up Wrap Up K L" at bounding box center [335, 295] width 126 height 15
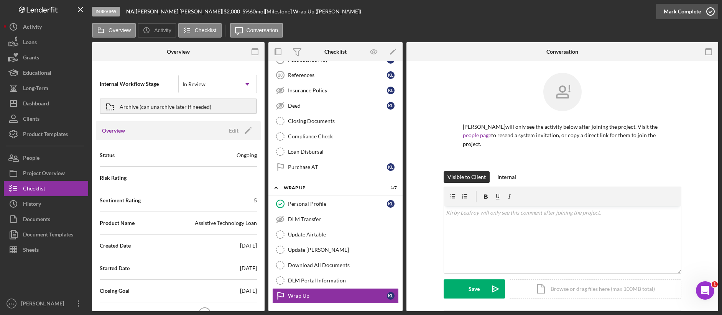
click at [650, 18] on div "Mark Complete" at bounding box center [681, 11] width 37 height 15
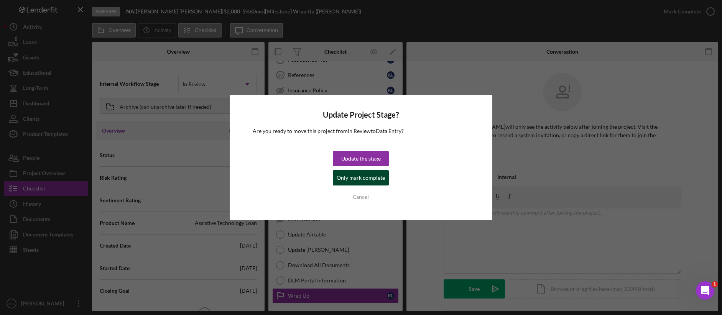
click at [364, 178] on div "Only mark complete" at bounding box center [361, 177] width 48 height 15
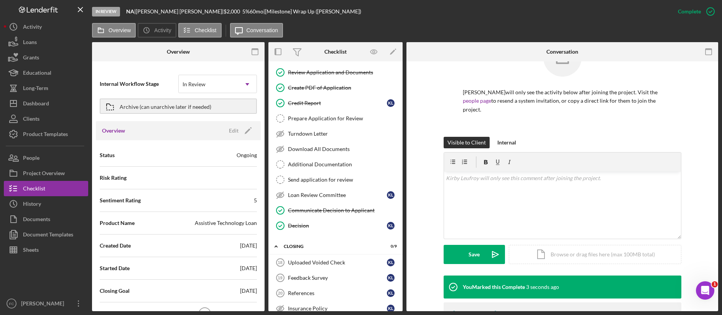
scroll to position [78, 0]
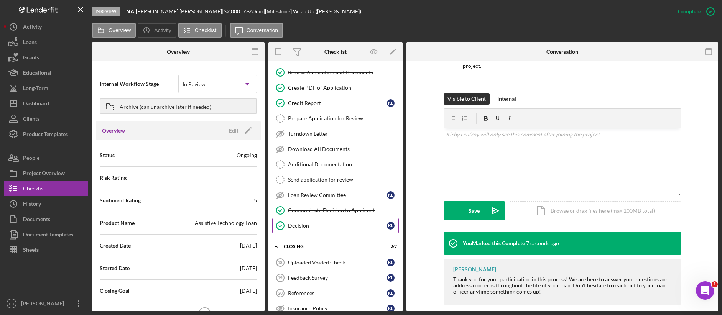
click at [343, 223] on div "Decision" at bounding box center [337, 226] width 99 height 6
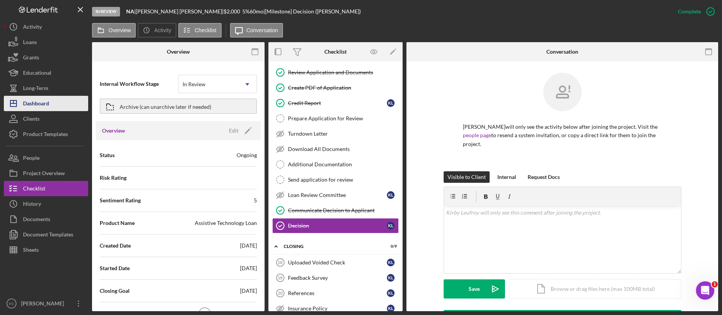
click at [44, 101] on div "Dashboard" at bounding box center [36, 104] width 26 height 17
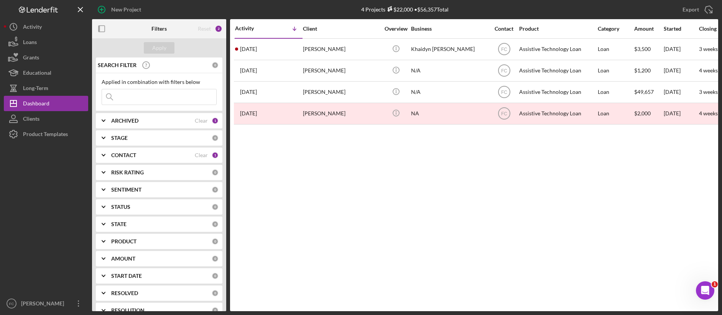
click at [360, 254] on div "Activity Icon/Table Sort Arrow Client Overview Business Contact Product Categor…" at bounding box center [474, 165] width 488 height 292
click at [460, 230] on div "Activity Icon/Table Sort Arrow Client Overview Business Contact Product Categor…" at bounding box center [474, 165] width 488 height 292
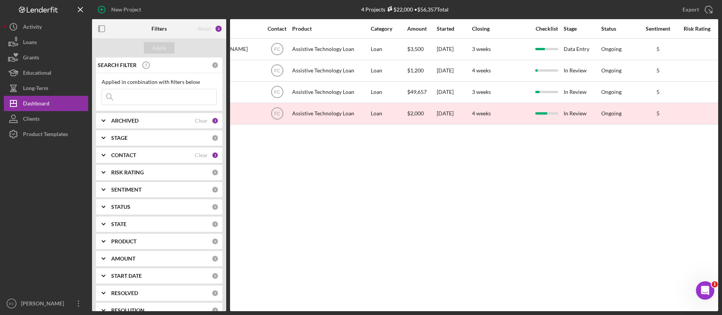
scroll to position [0, 228]
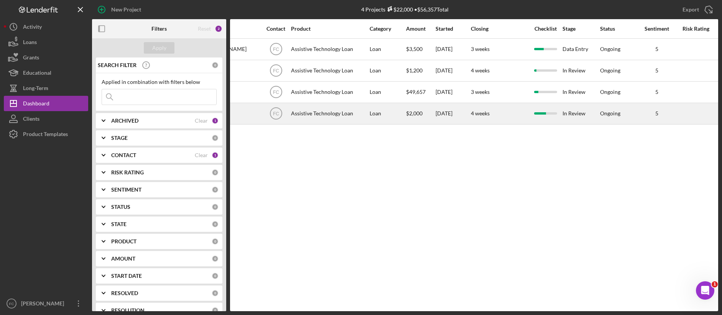
click at [580, 112] on div "In Review" at bounding box center [580, 113] width 37 height 20
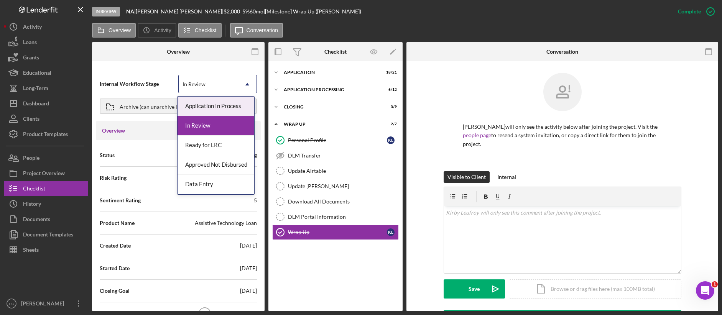
click at [238, 87] on icon "Icon/Dropdown Arrow" at bounding box center [247, 84] width 18 height 18
click at [131, 70] on div "Internal Workflow Stage Ready for LRC, 3 of 5. 5 results available. Use Up and …" at bounding box center [178, 95] width 165 height 52
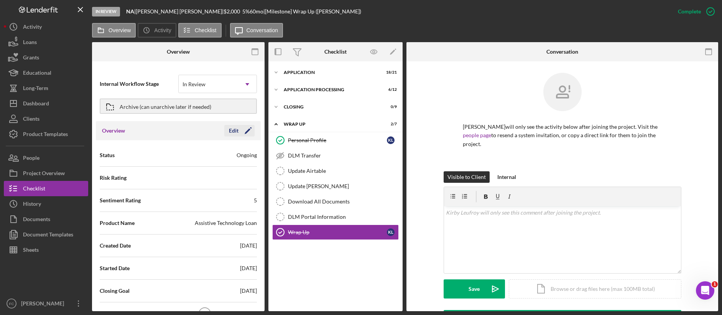
click at [229, 130] on div "Edit" at bounding box center [234, 130] width 10 height 11
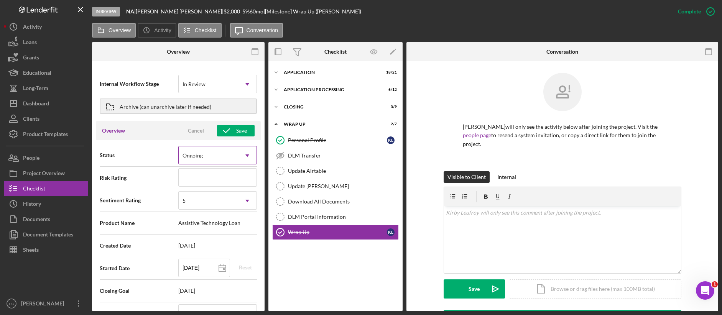
click at [232, 149] on div "Ongoing" at bounding box center [208, 156] width 59 height 18
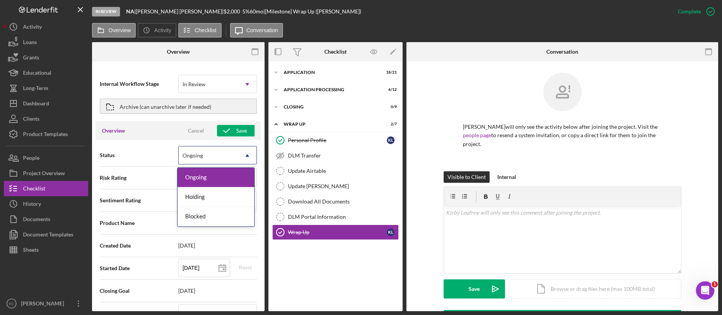
click at [155, 120] on div "Internal Workflow Stage In Review Icon/Dropdown Arrow Archive (can unarchive la…" at bounding box center [178, 95] width 165 height 52
type textarea "Here's a snapshot of information that has been fully approved, as well as the i…"
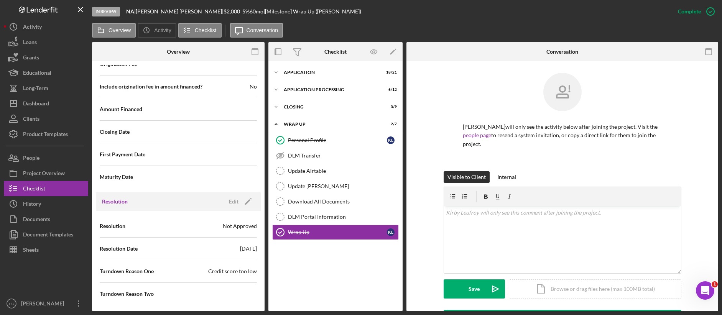
scroll to position [961, 0]
click at [231, 204] on div "Edit" at bounding box center [234, 199] width 10 height 11
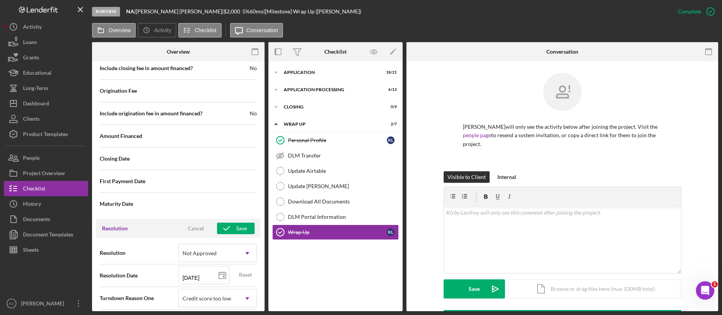
scroll to position [933, 0]
click at [221, 160] on div "Closing Date" at bounding box center [178, 158] width 157 height 19
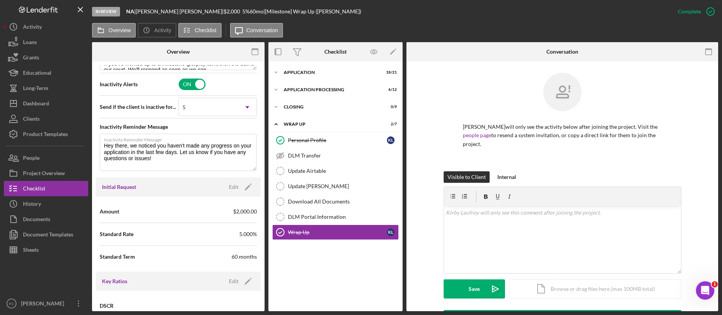
scroll to position [0, 0]
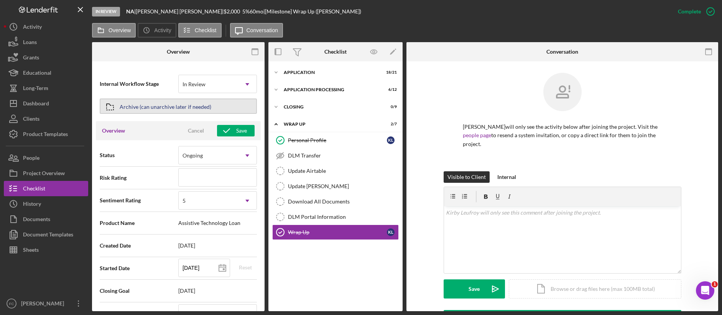
click at [155, 107] on div "Archive (can unarchive later if needed)" at bounding box center [166, 106] width 92 height 14
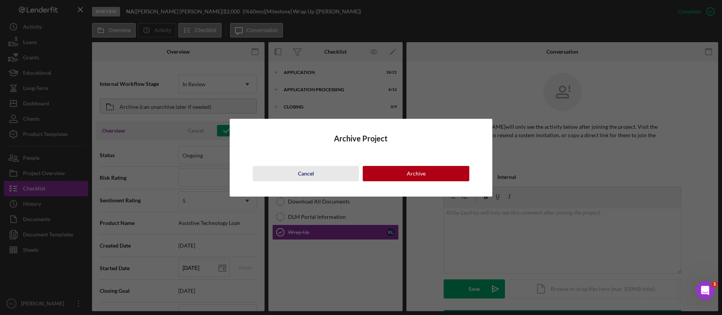
click at [315, 173] on button "Cancel" at bounding box center [306, 173] width 106 height 15
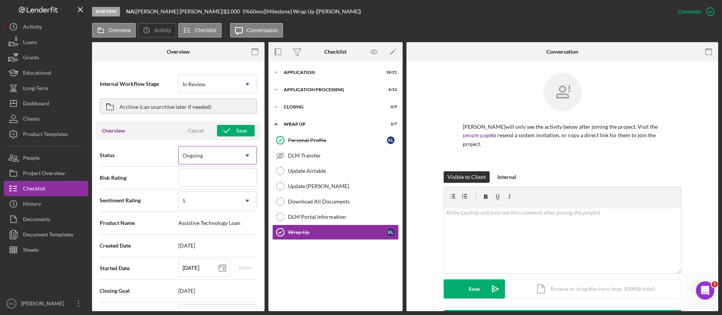
click at [238, 153] on icon "Icon/Dropdown Arrow" at bounding box center [247, 155] width 18 height 18
drag, startPoint x: 161, startPoint y: 123, endPoint x: 166, endPoint y: 123, distance: 5.4
click at [161, 123] on div "Overview Cancel Save" at bounding box center [178, 130] width 165 height 19
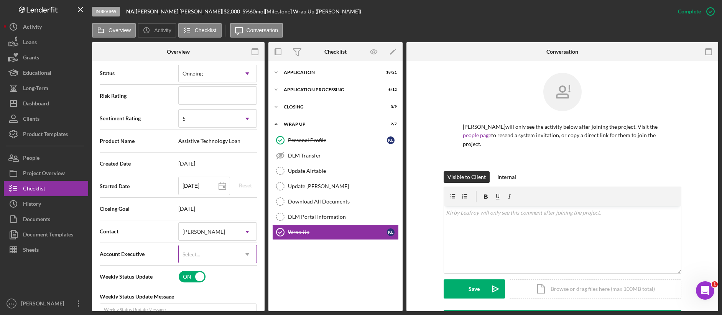
scroll to position [81, 0]
click at [235, 251] on div "Select..." at bounding box center [208, 255] width 59 height 18
click at [253, 282] on div "ON" at bounding box center [217, 277] width 79 height 16
checkbox input "false"
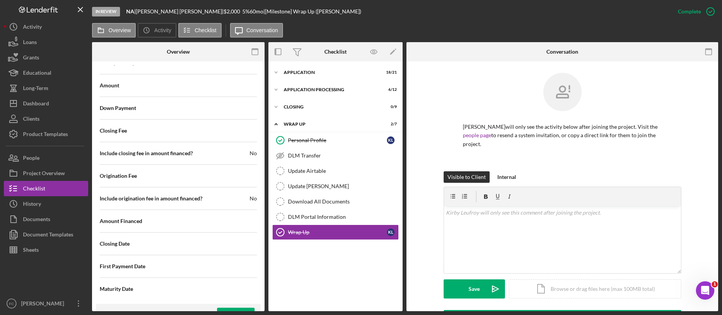
scroll to position [906, 0]
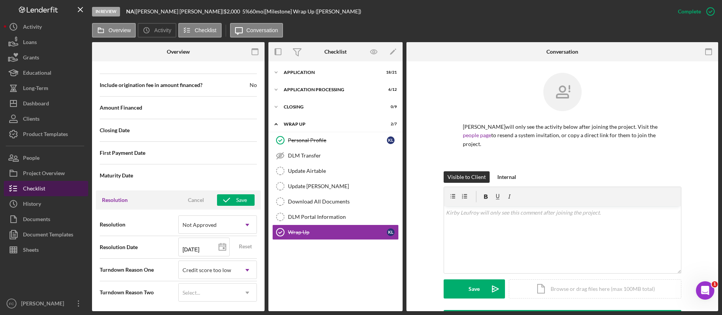
click at [37, 192] on div "Checklist" at bounding box center [34, 189] width 22 height 17
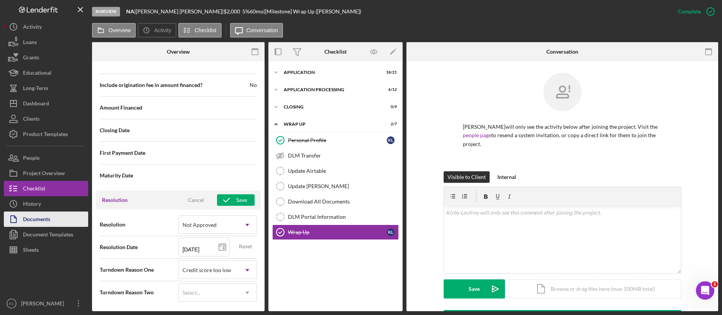
click at [49, 221] on div "Documents" at bounding box center [36, 220] width 27 height 17
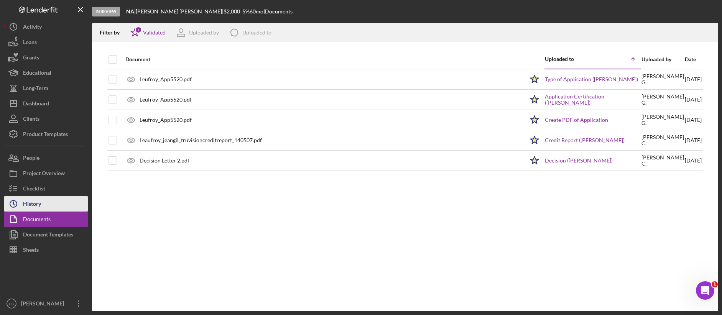
click at [48, 207] on button "Icon/History History" at bounding box center [46, 203] width 84 height 15
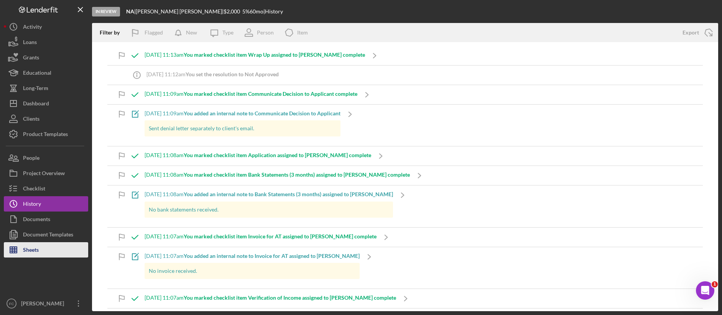
click at [66, 250] on button "Sheets" at bounding box center [46, 249] width 84 height 15
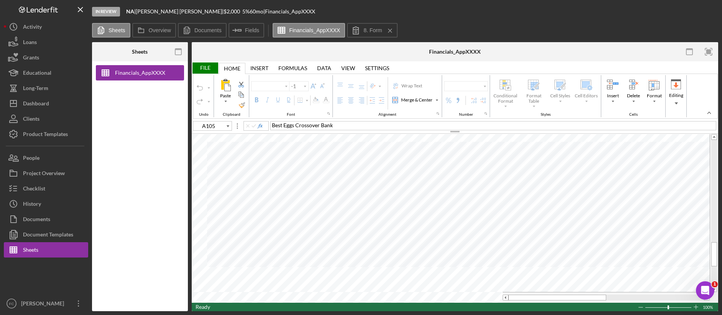
type input "Arial"
type input "10"
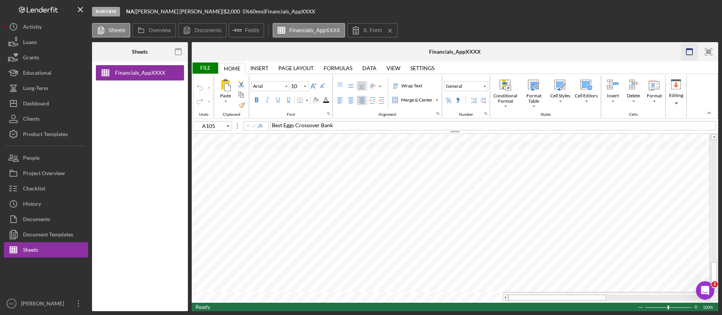
click at [650, 51] on icon "button" at bounding box center [689, 51] width 17 height 17
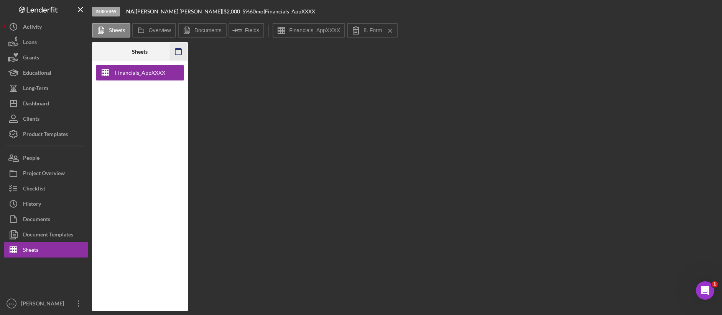
click at [177, 52] on icon "button" at bounding box center [177, 51] width 17 height 17
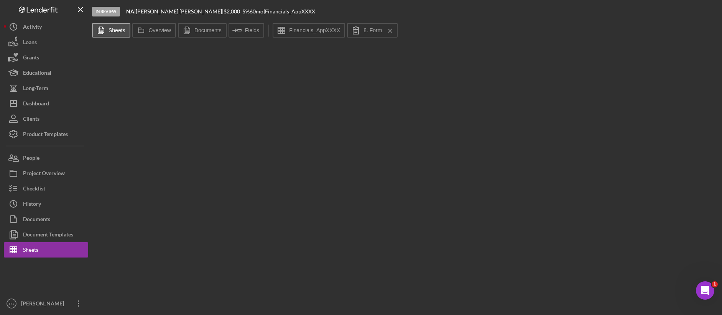
click at [128, 33] on button "Sheets" at bounding box center [111, 30] width 38 height 15
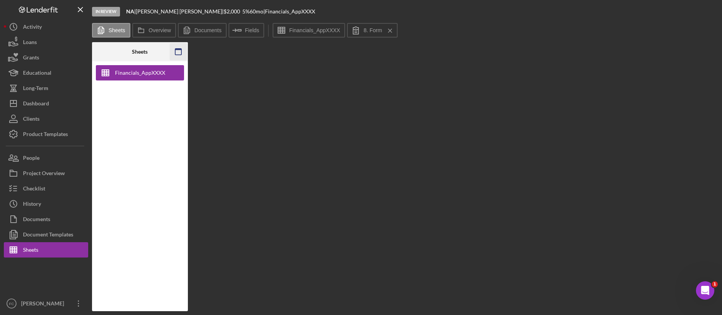
click at [179, 53] on icon "button" at bounding box center [177, 51] width 17 height 17
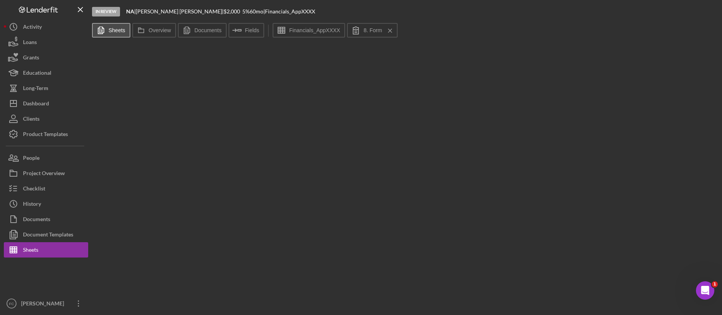
click at [111, 31] on label "Sheets" at bounding box center [116, 30] width 17 height 6
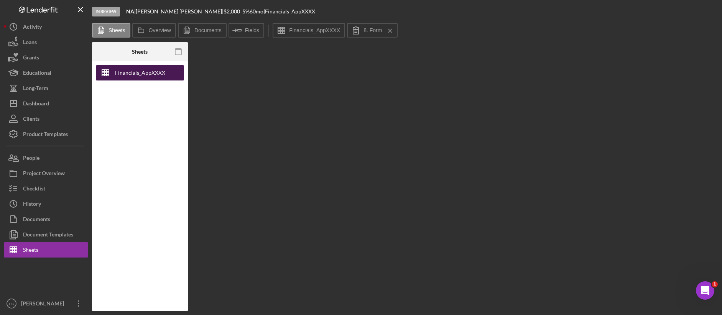
click at [133, 74] on div "Financials_AppXXXX" at bounding box center [140, 72] width 50 height 15
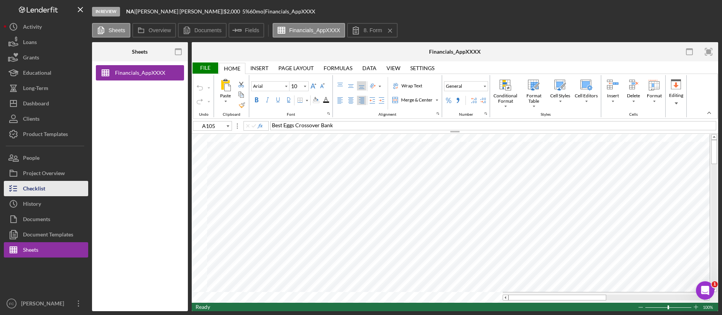
drag, startPoint x: 38, startPoint y: 190, endPoint x: 44, endPoint y: 188, distance: 6.1
click at [39, 190] on div "Checklist" at bounding box center [34, 189] width 22 height 17
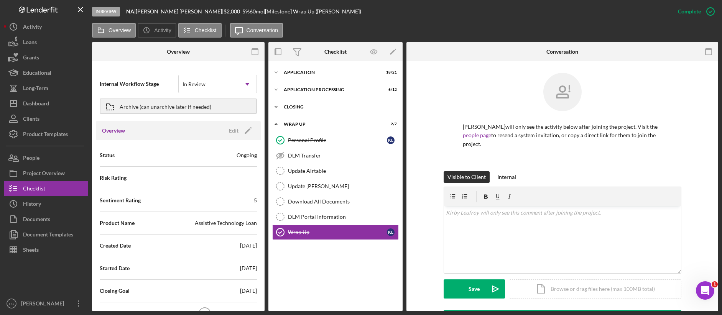
click at [339, 110] on div "Icon/Expander Closing 0 / 9" at bounding box center [335, 106] width 134 height 15
